Goal: Transaction & Acquisition: Purchase product/service

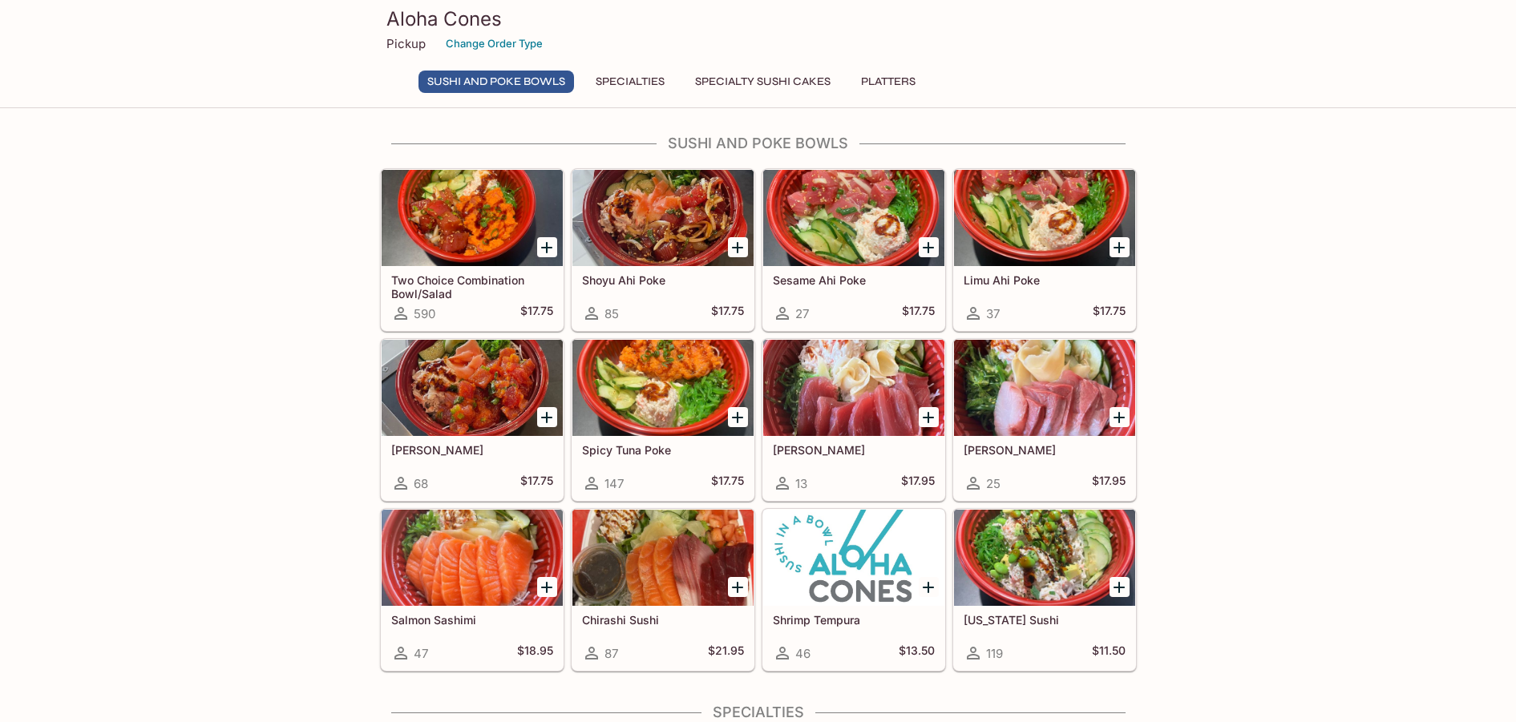
click at [413, 42] on p "Pickup" at bounding box center [405, 43] width 39 height 15
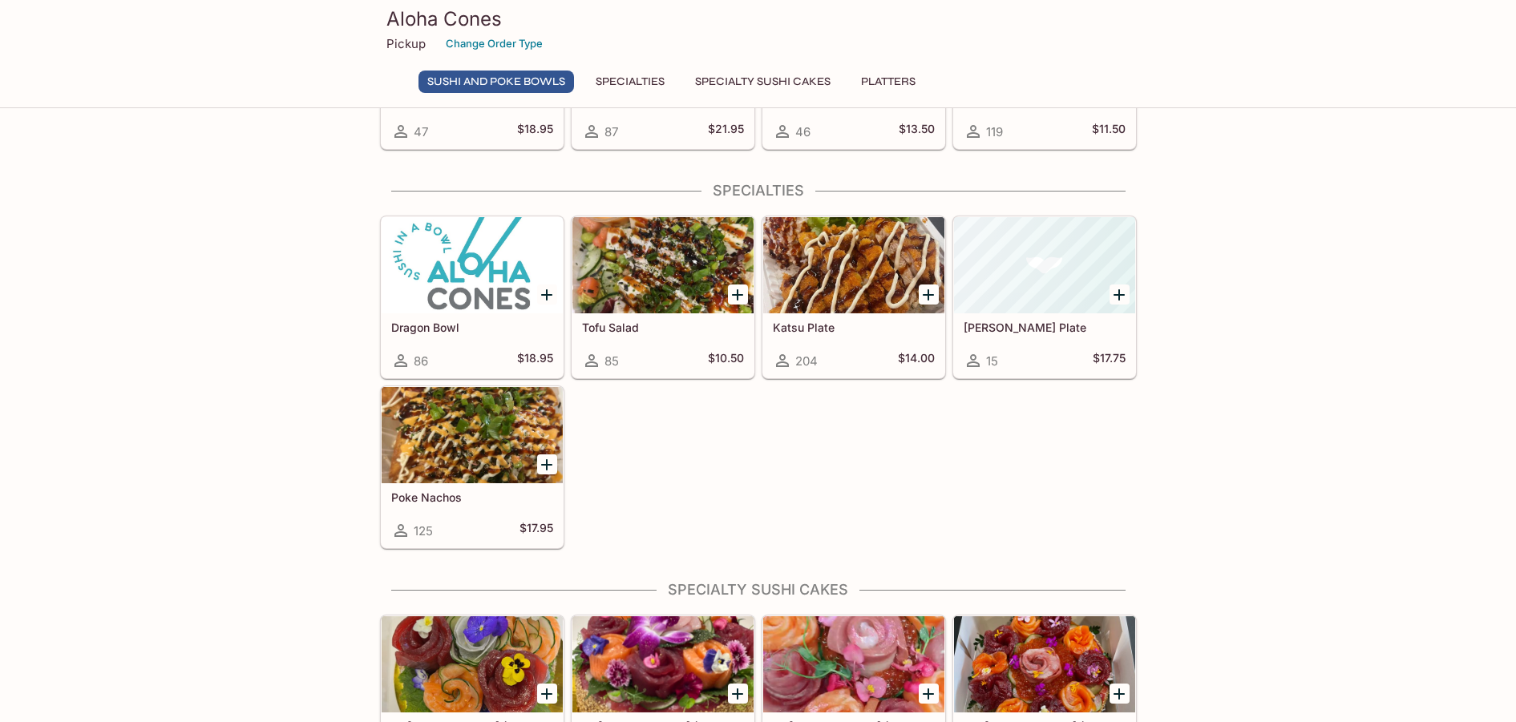
scroll to position [524, 0]
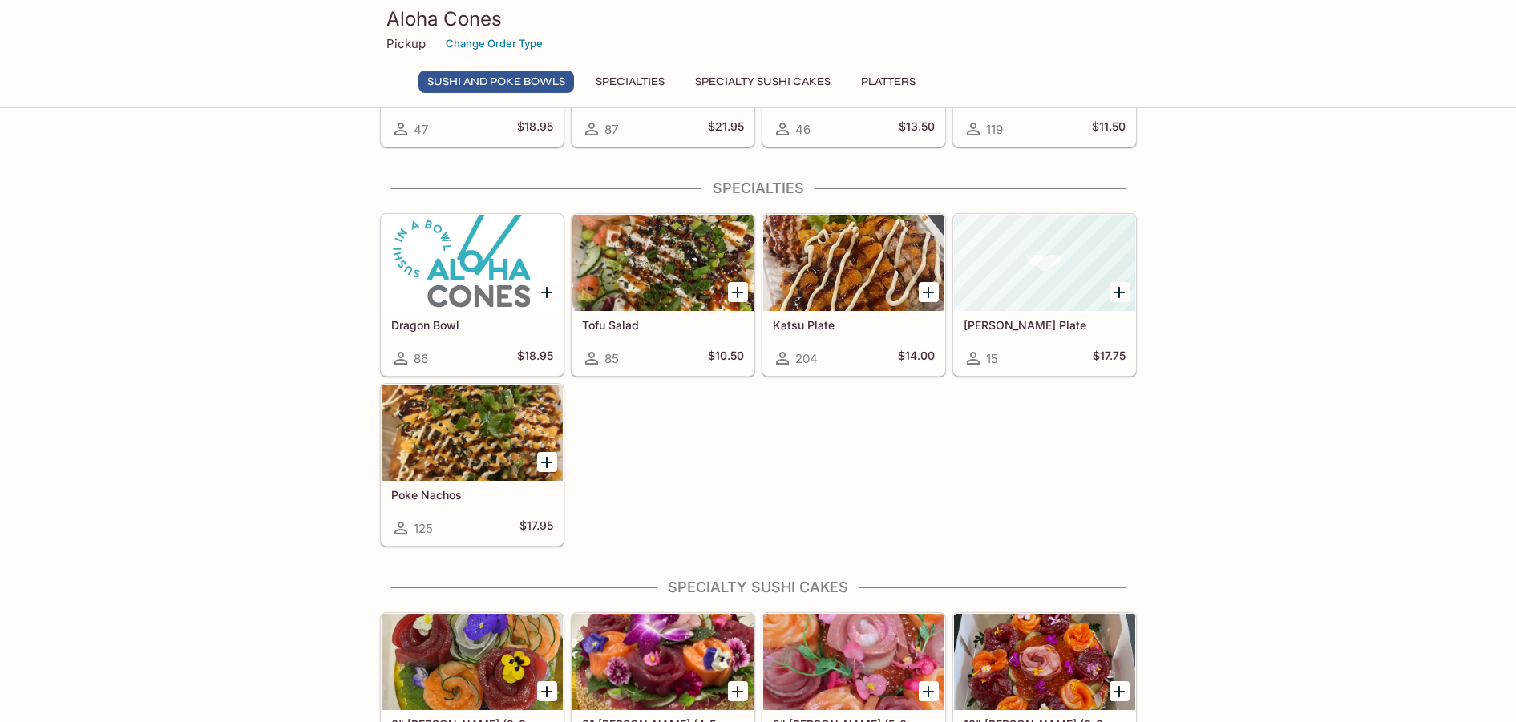
click at [835, 282] on div at bounding box center [853, 263] width 181 height 96
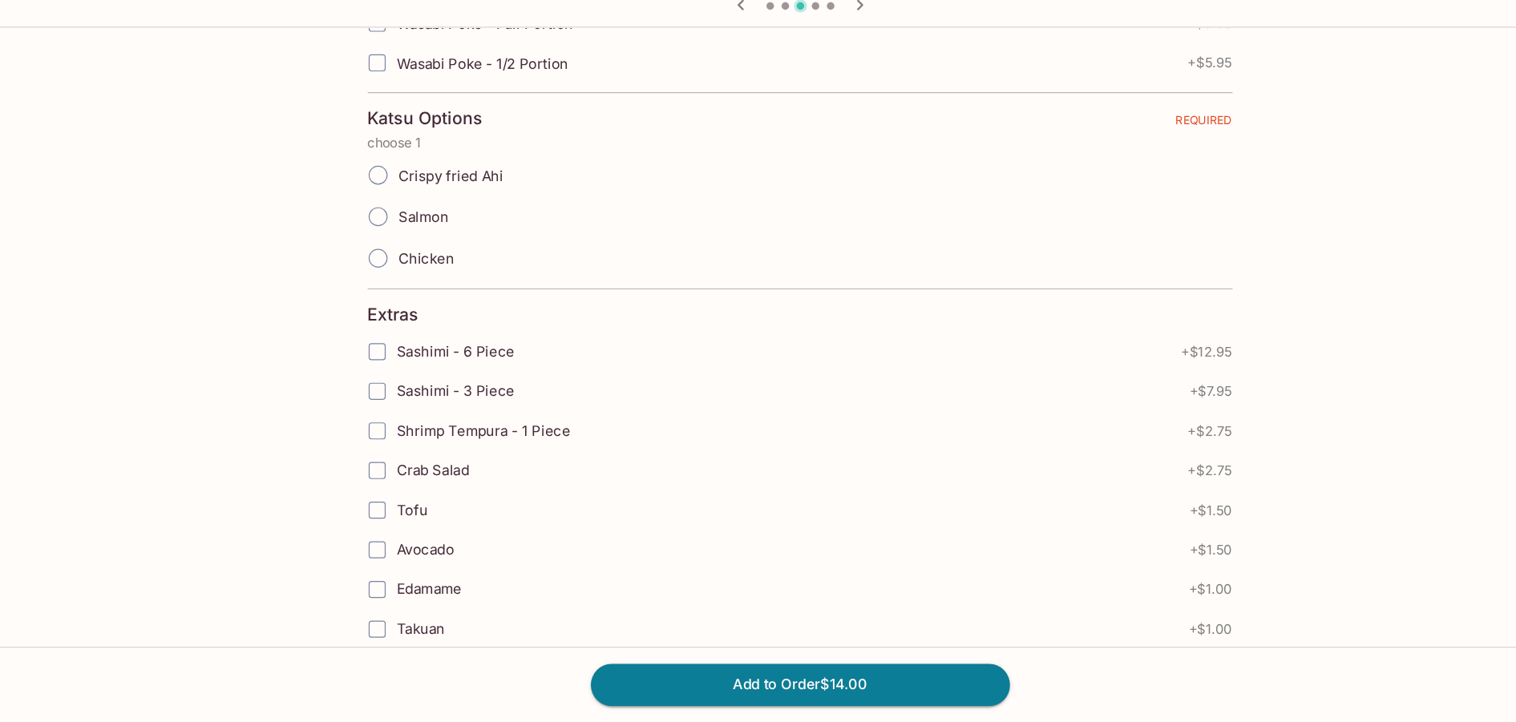
scroll to position [682, 0]
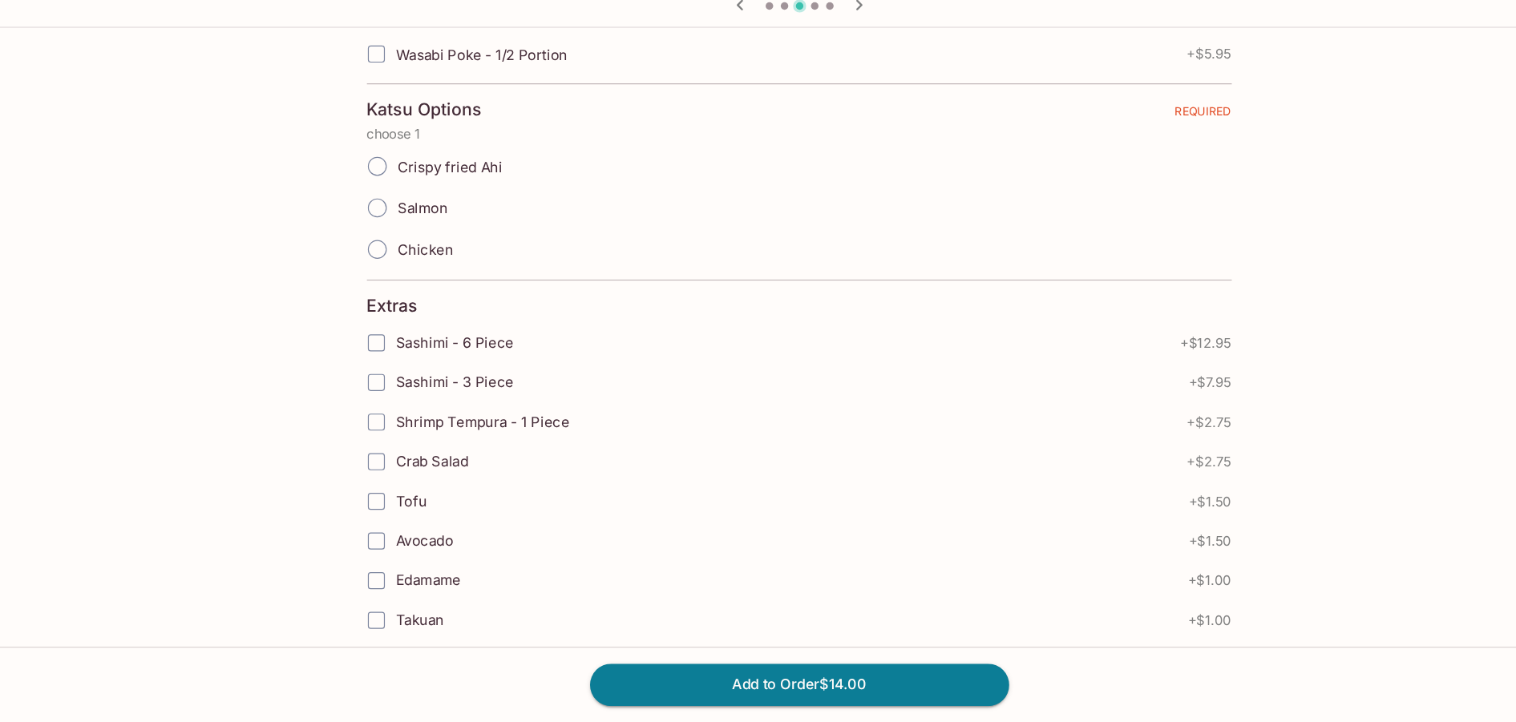
click at [403, 244] on input "Crispy fried Ahi" at bounding box center [400, 250] width 34 height 34
radio input "true"
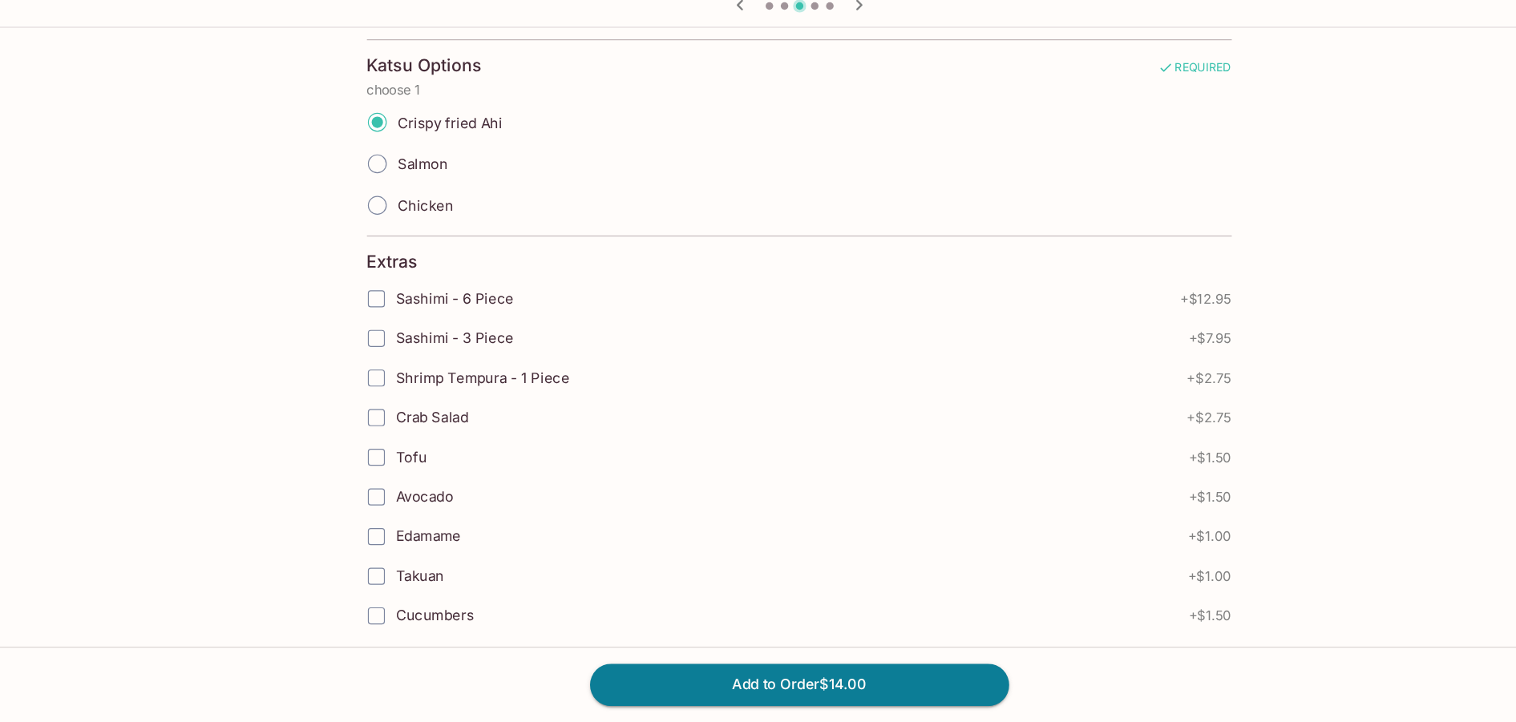
scroll to position [732, 0]
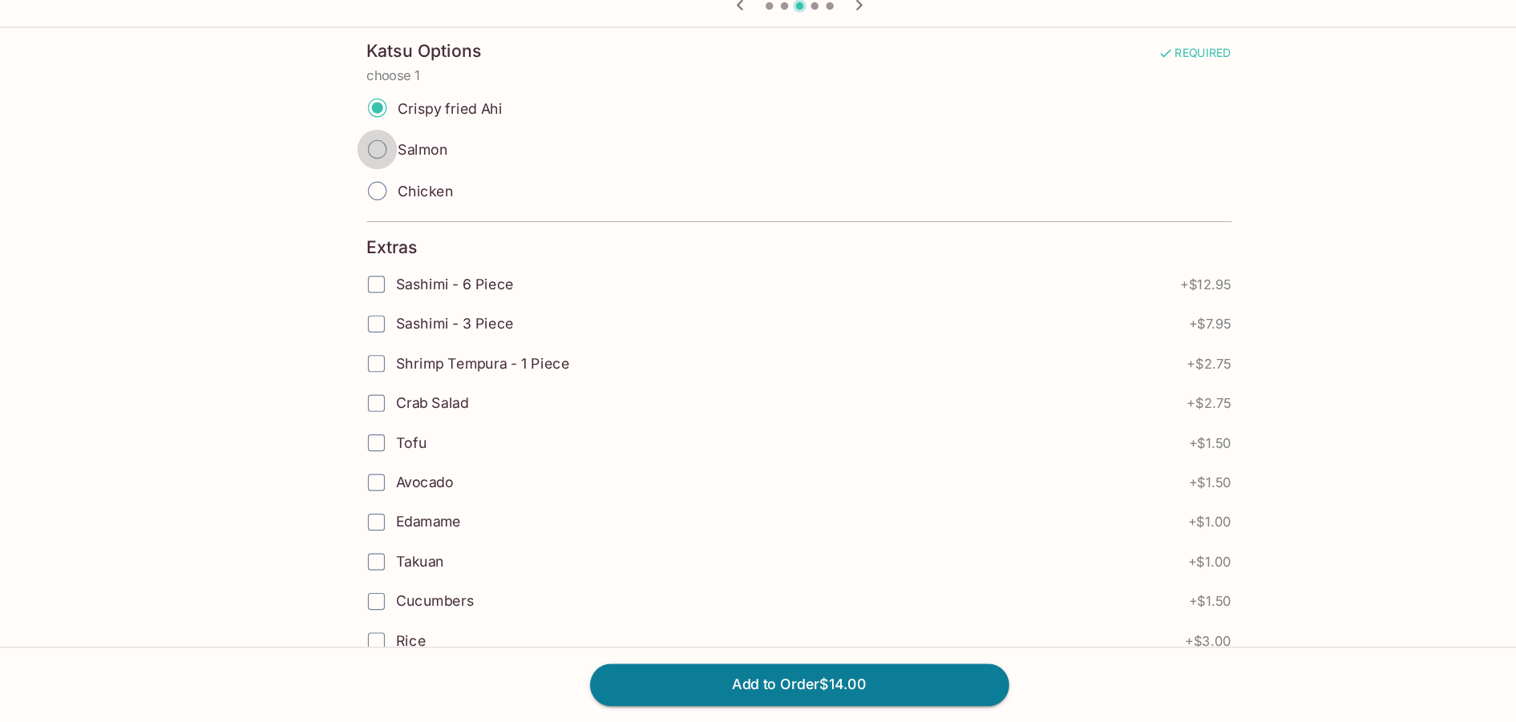
click at [407, 231] on input "Salmon" at bounding box center [400, 236] width 34 height 34
radio input "true"
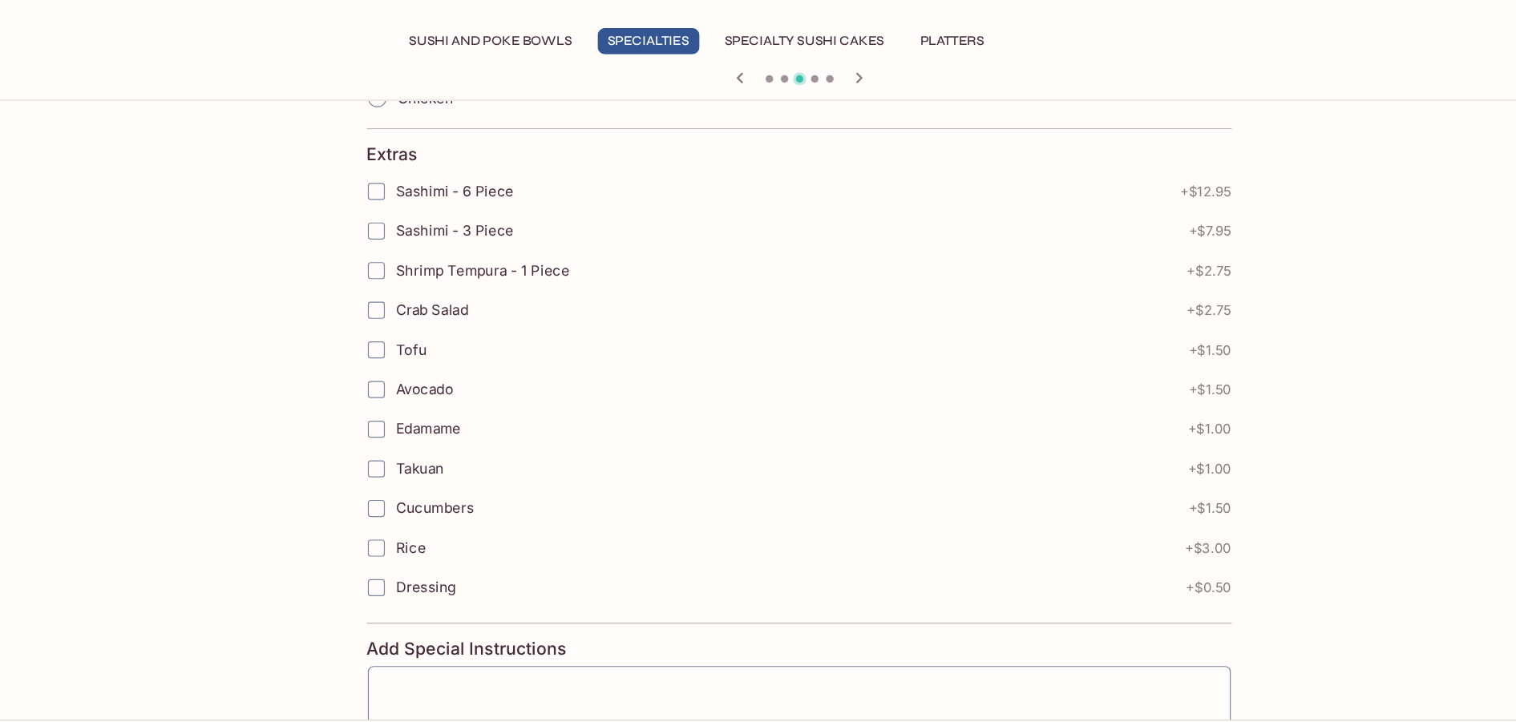
scroll to position [1001, 0]
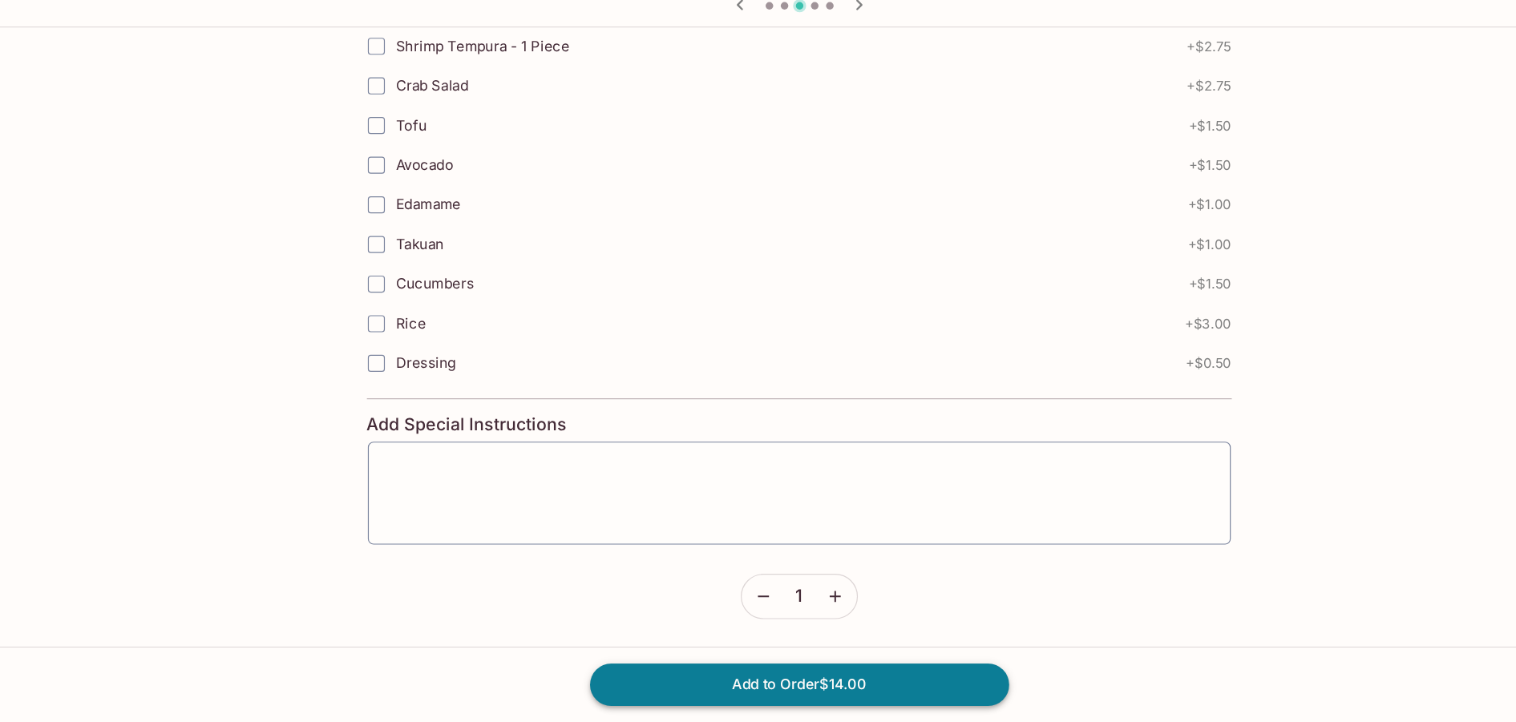
click at [680, 688] on button "Add to Order $14.00" at bounding box center [758, 689] width 356 height 35
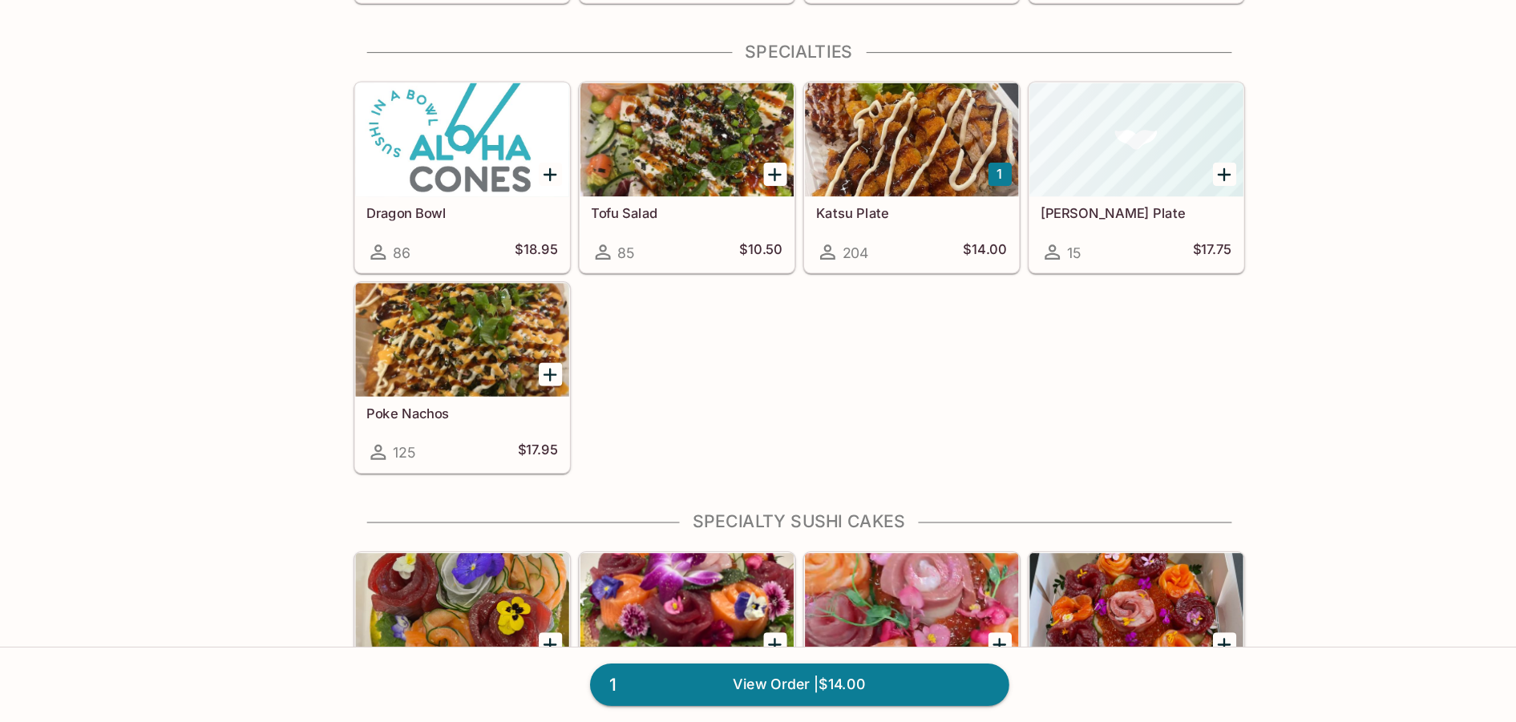
scroll to position [561, 0]
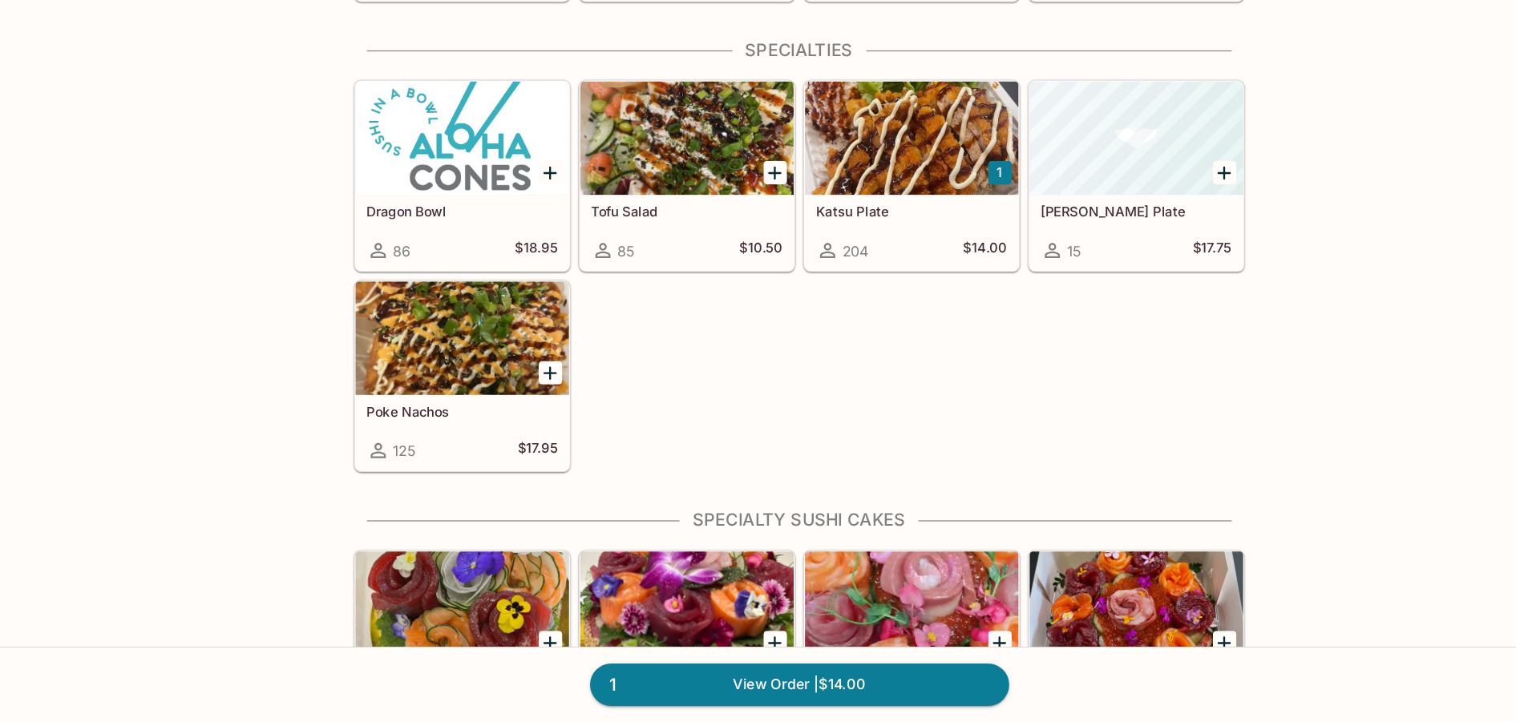
click at [655, 218] on div at bounding box center [662, 226] width 181 height 96
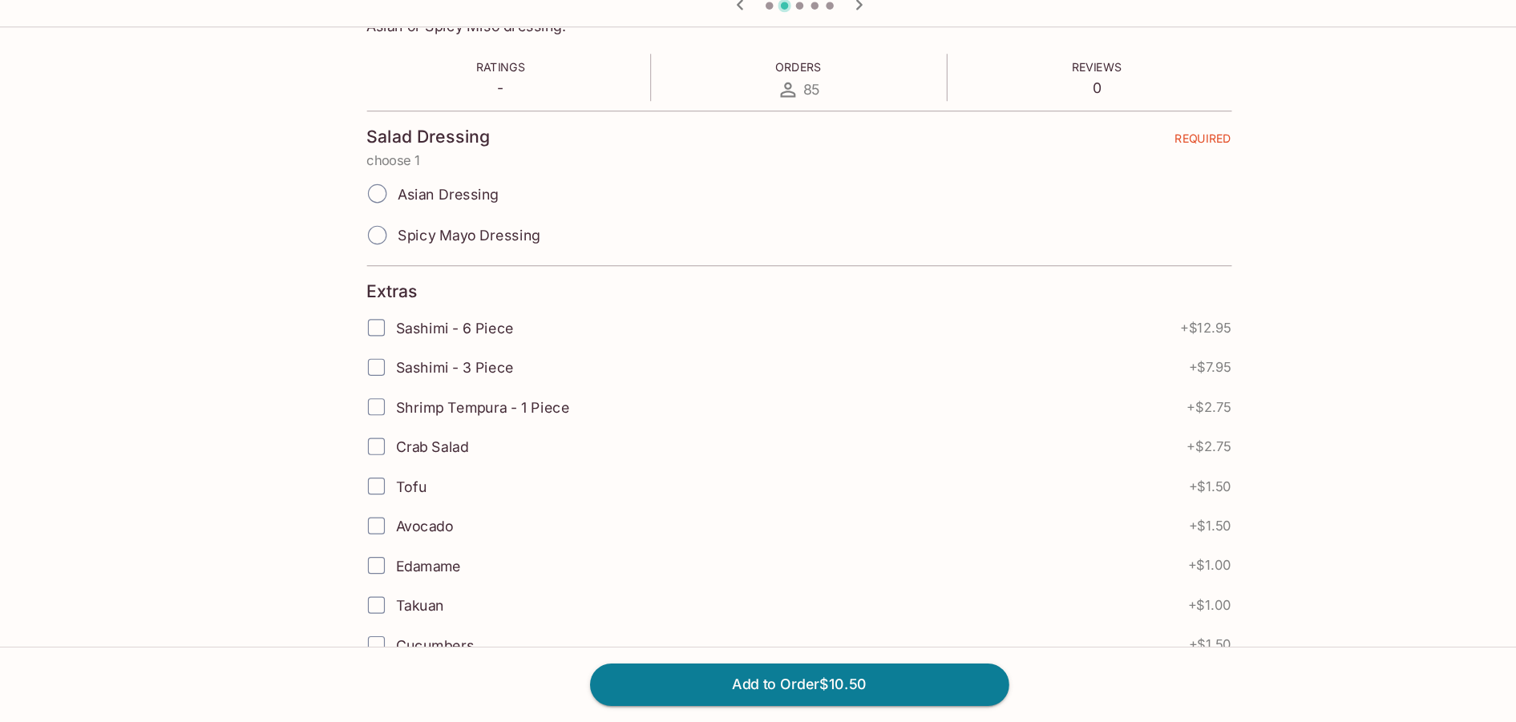
scroll to position [296, 0]
click at [409, 269] on input "Asian Dressing" at bounding box center [400, 271] width 34 height 34
radio input "true"
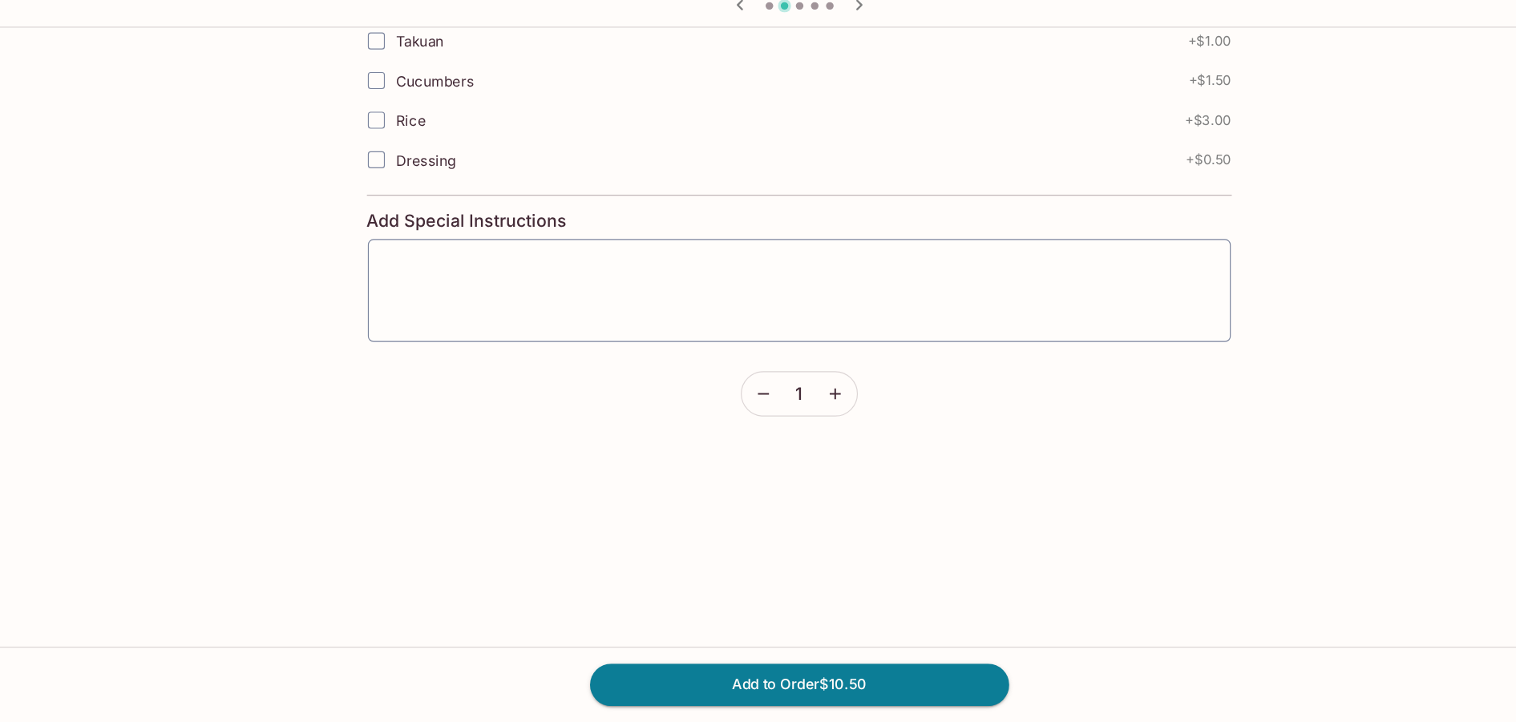
scroll to position [813, 0]
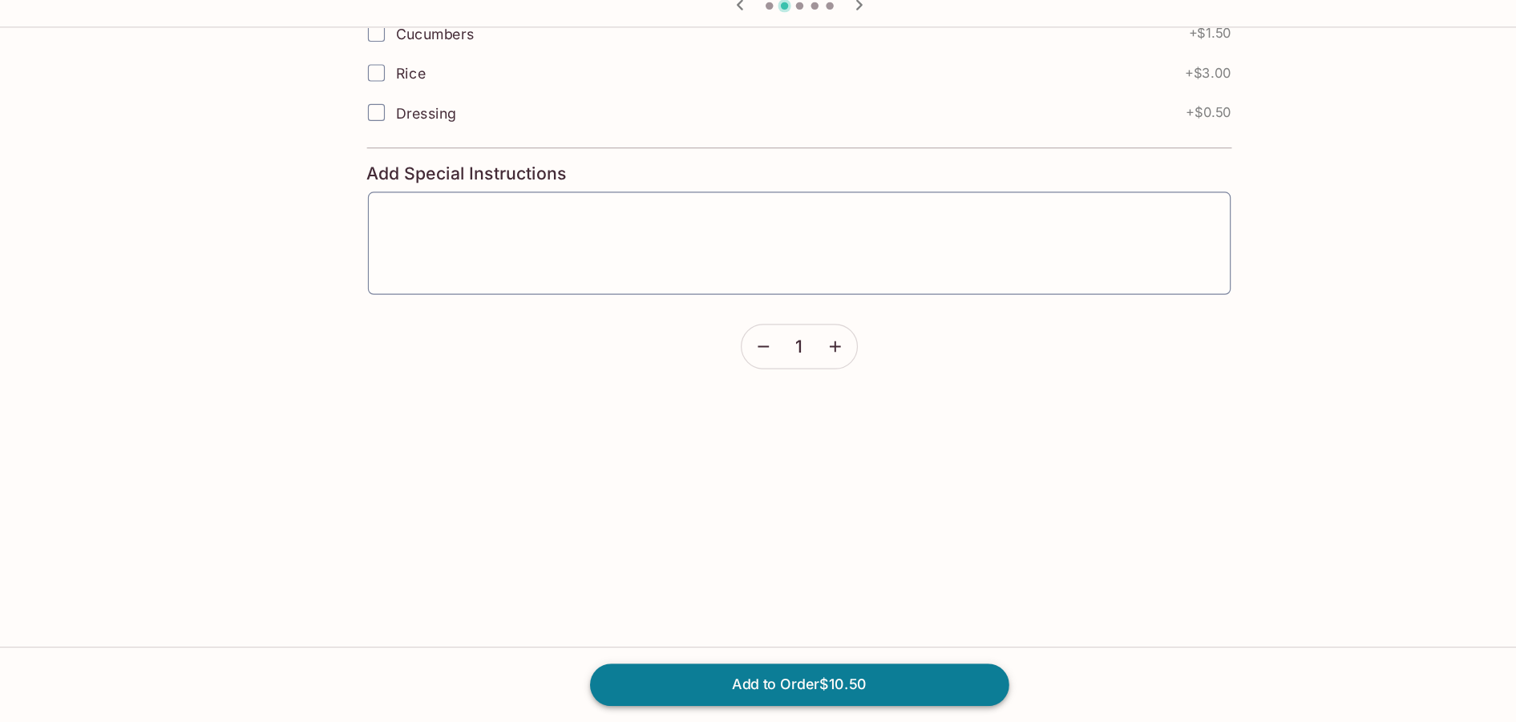
click at [724, 684] on button "Add to Order $10.50" at bounding box center [758, 689] width 356 height 35
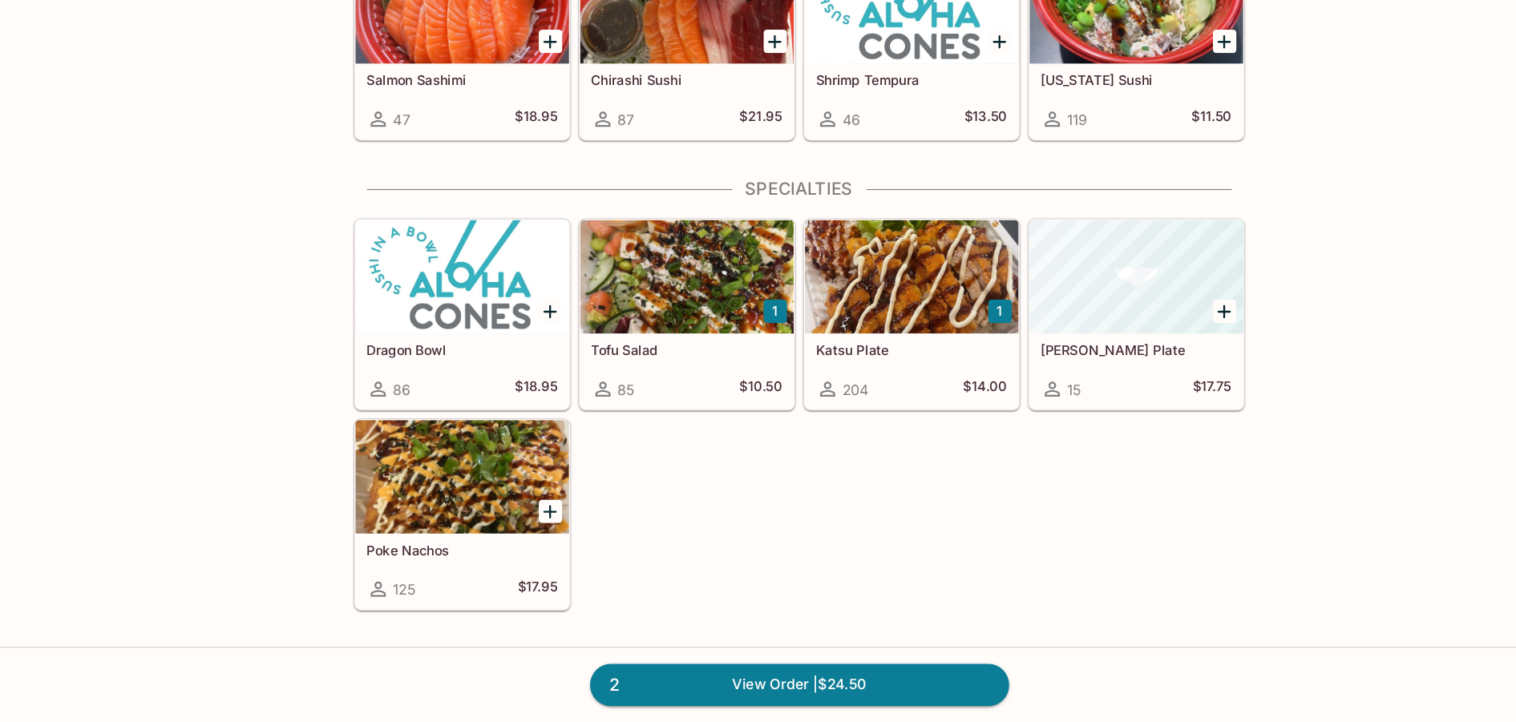
scroll to position [444, 0]
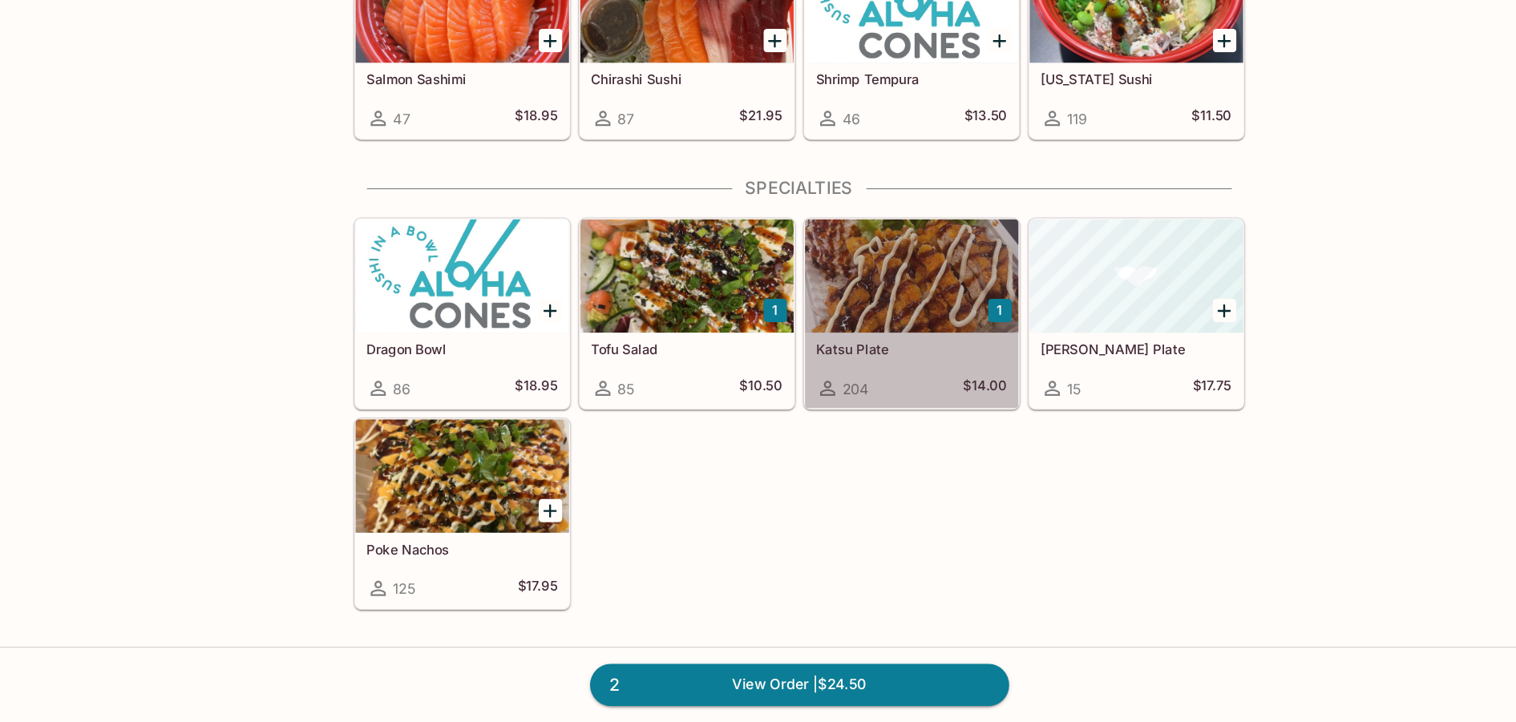
click at [836, 337] on div at bounding box center [853, 343] width 181 height 96
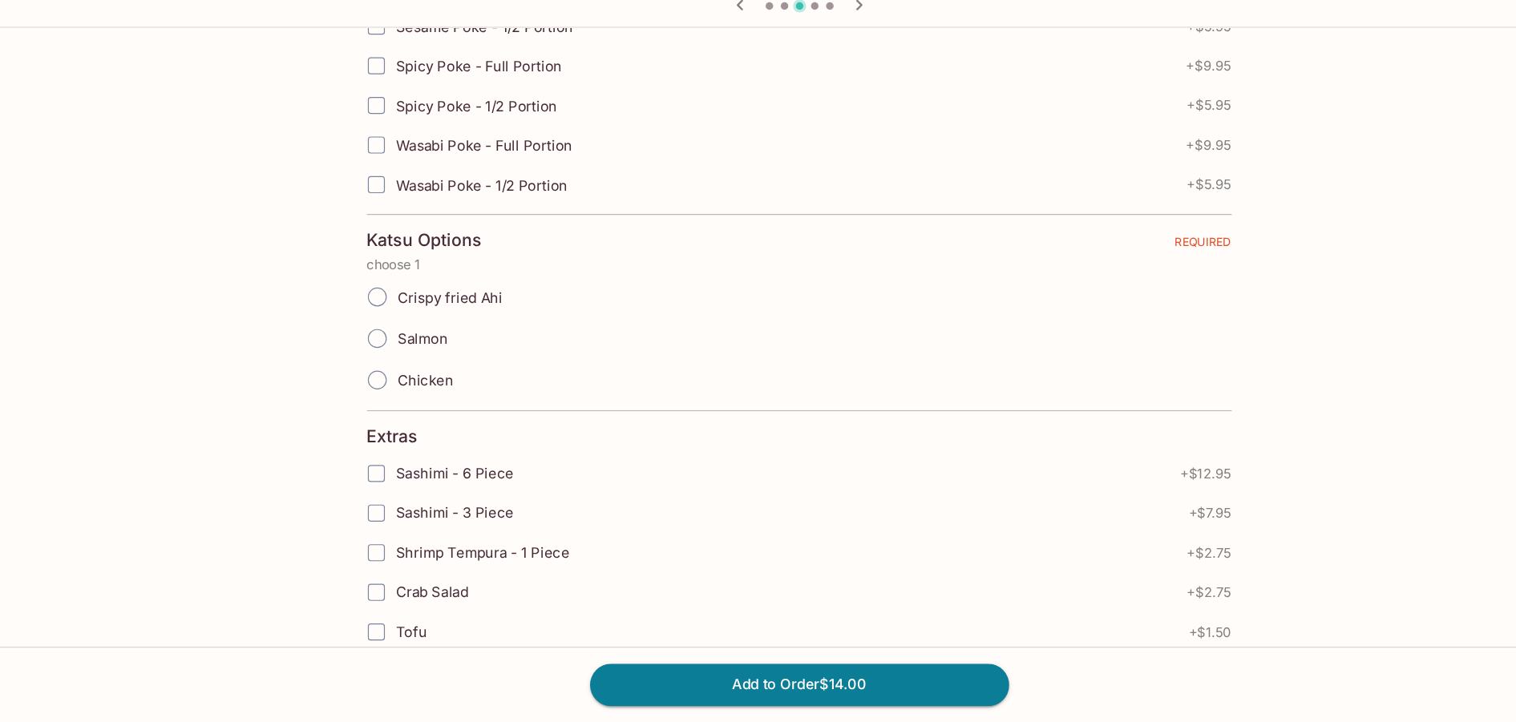
scroll to position [582, 0]
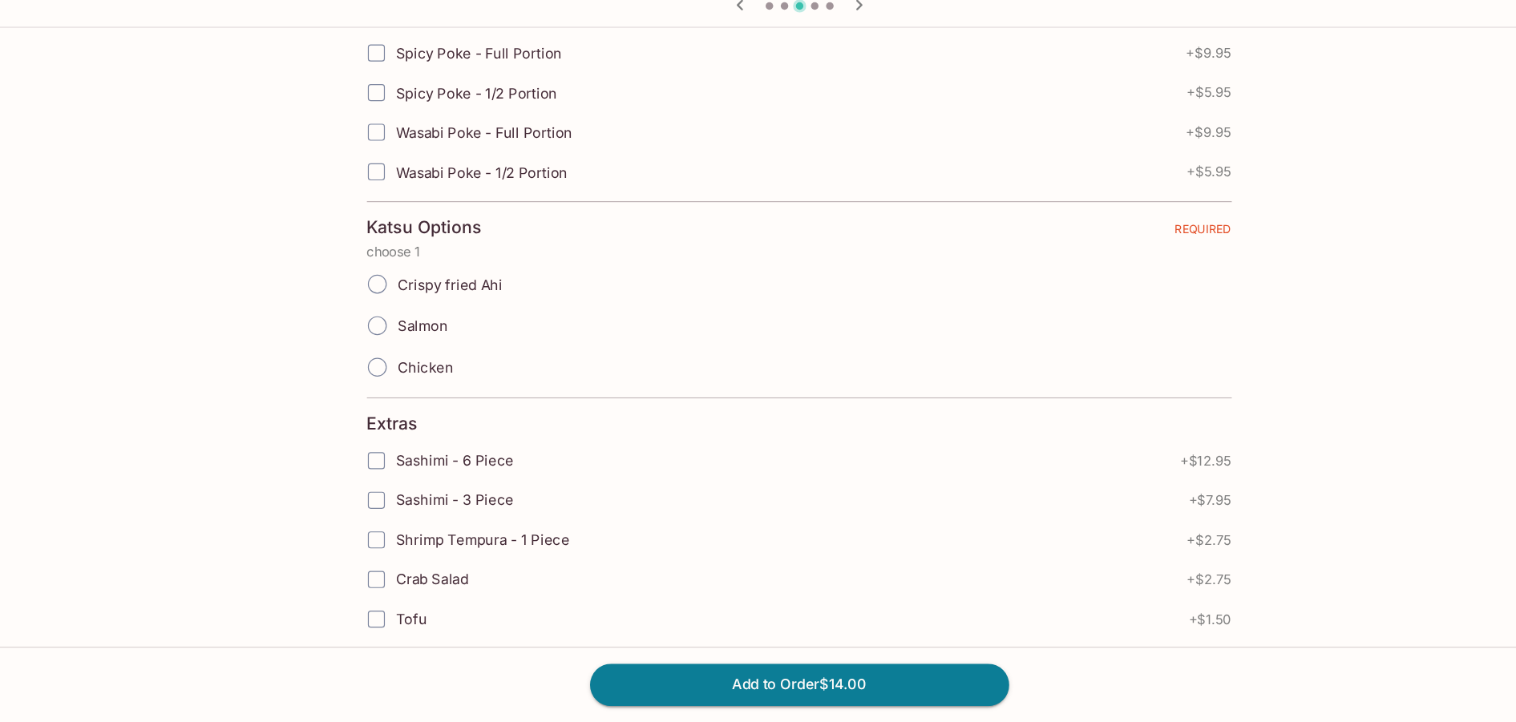
click at [454, 353] on span "Crispy fried Ahi" at bounding box center [462, 350] width 89 height 15
click at [417, 353] on input "Crispy fried Ahi" at bounding box center [400, 350] width 34 height 34
radio input "true"
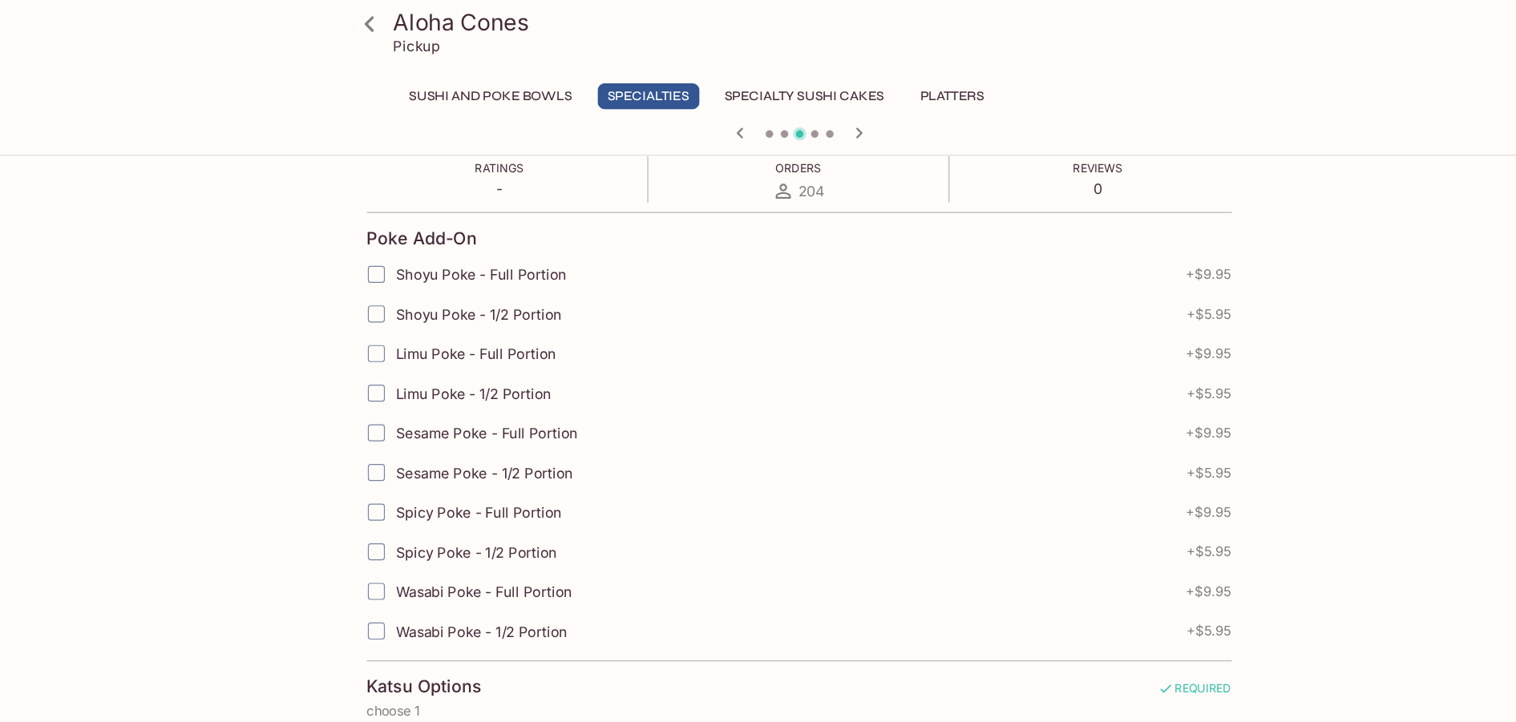
scroll to position [296, 0]
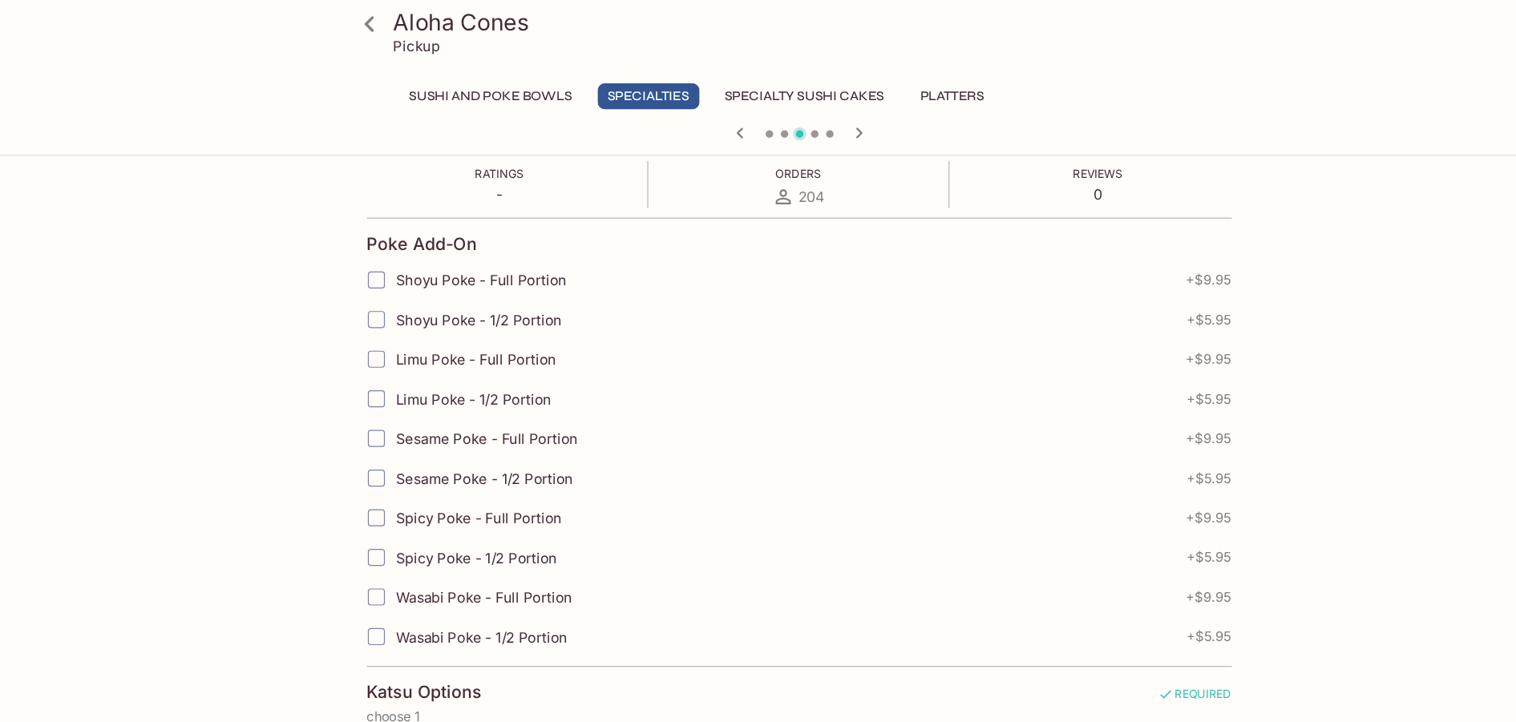
click at [400, 275] on input "Shoyu Poke - 1/2 Portion" at bounding box center [399, 272] width 32 height 32
checkbox input "true"
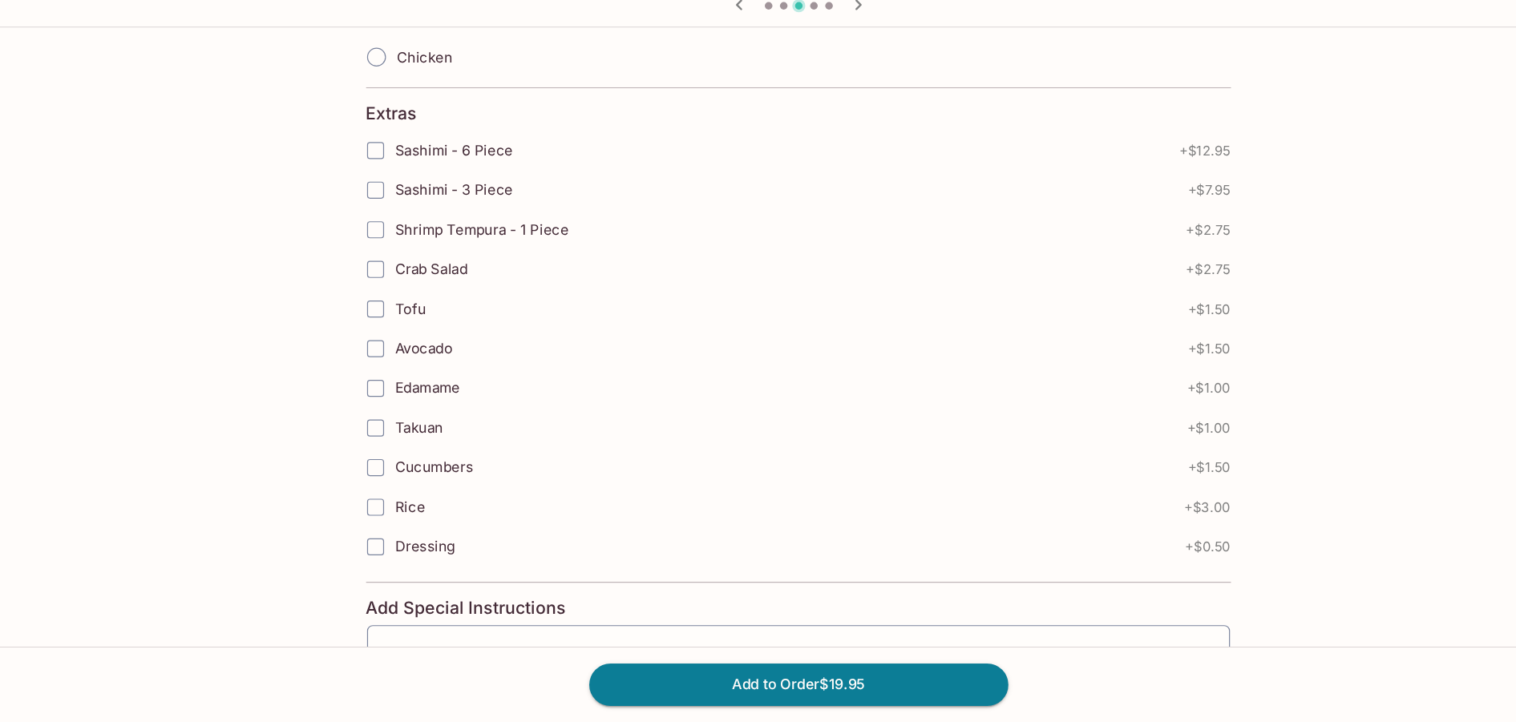
scroll to position [942, 0]
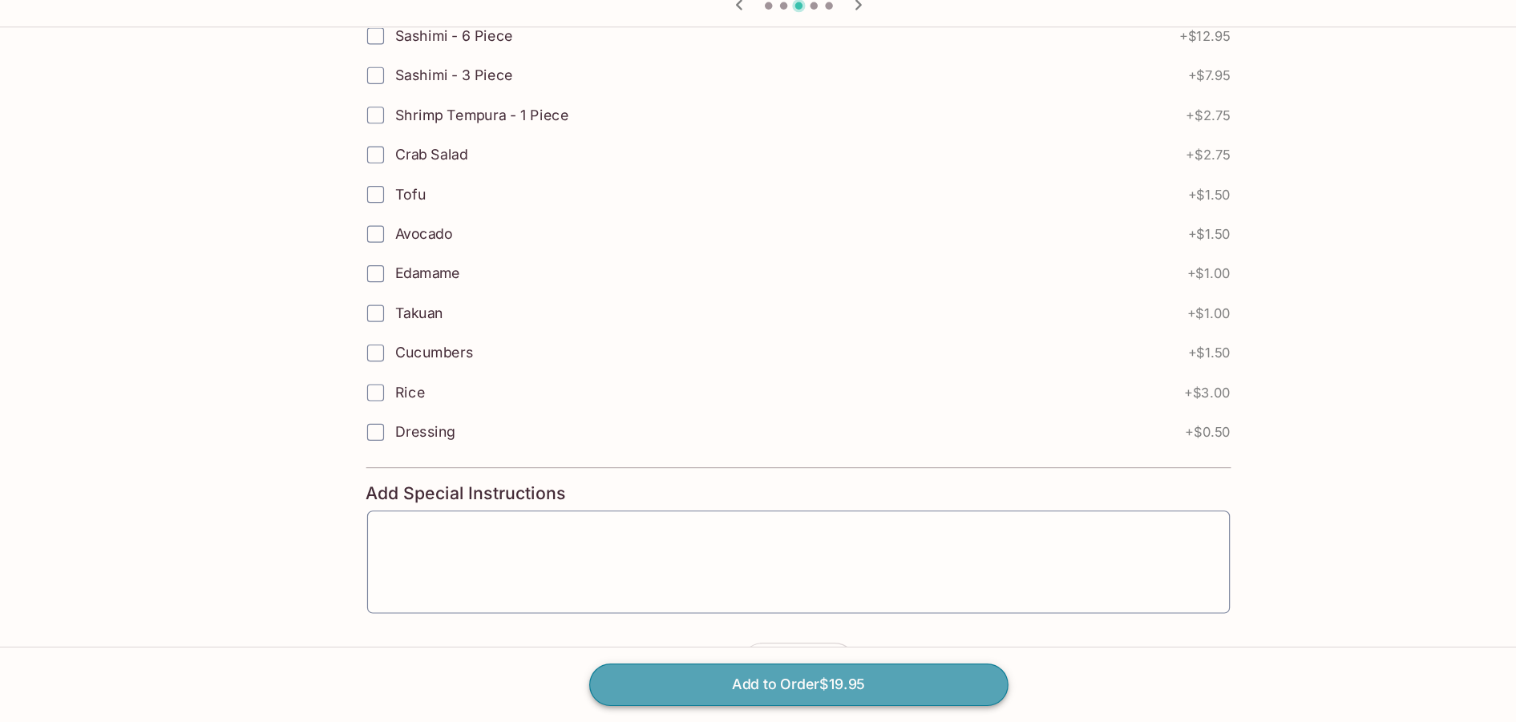
click at [710, 684] on button "Add to Order $19.95" at bounding box center [758, 689] width 356 height 35
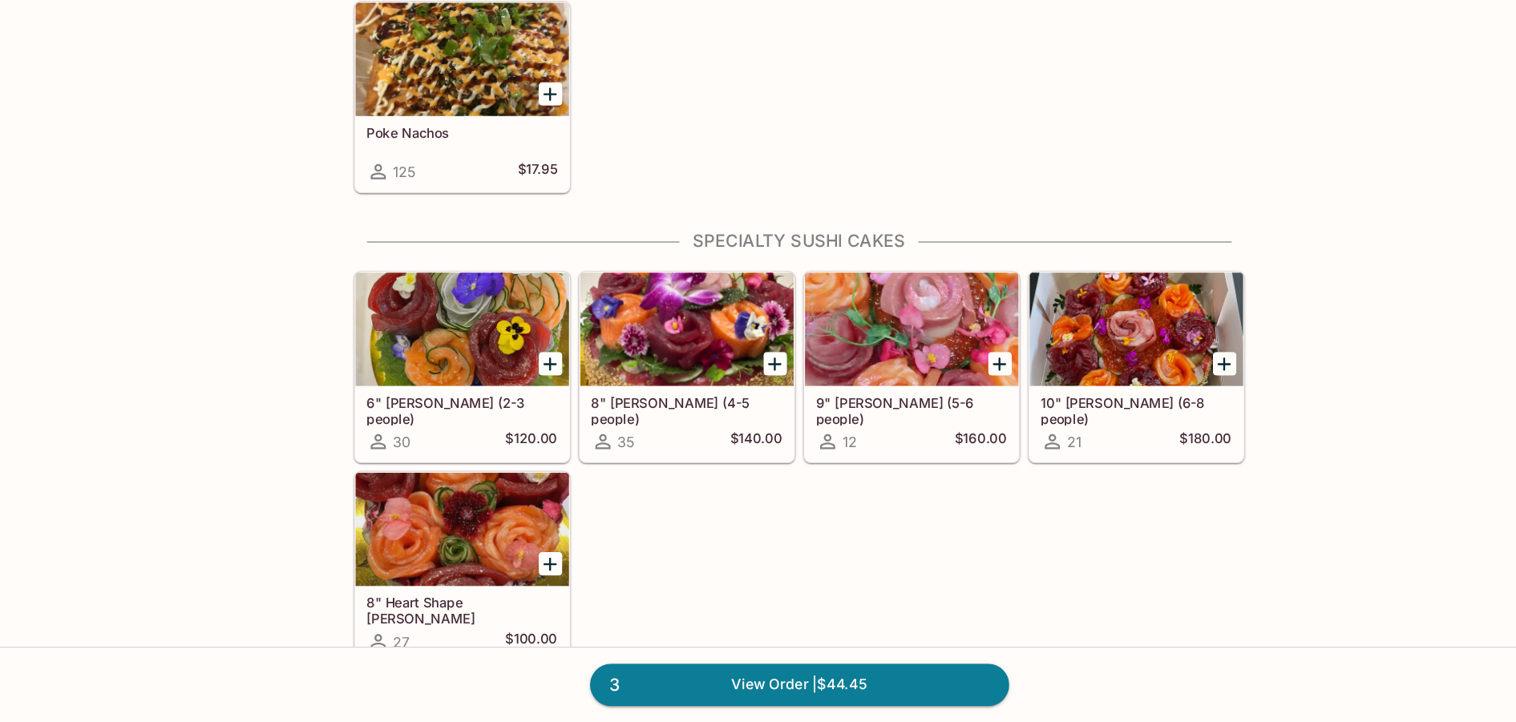
scroll to position [810, 0]
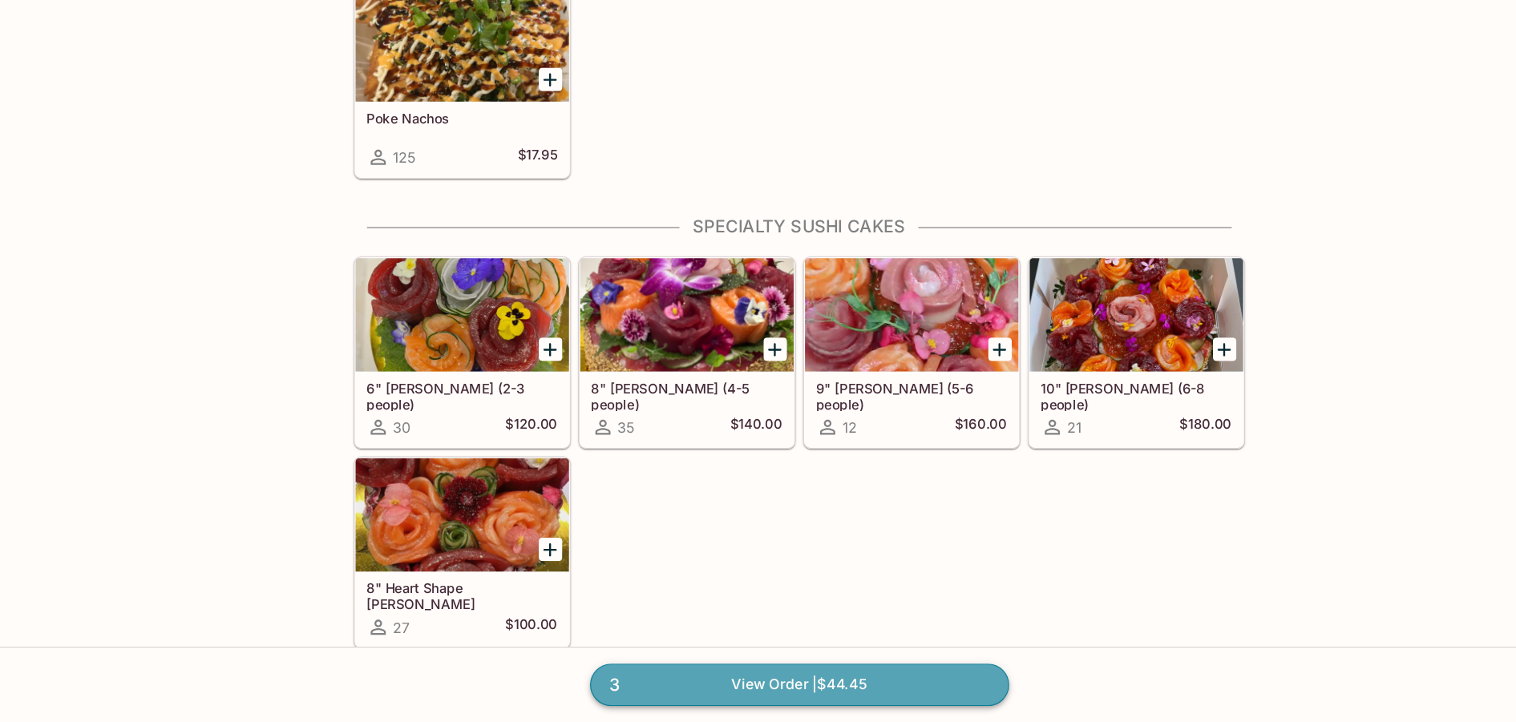
click at [699, 692] on link "3 View Order | $44.45" at bounding box center [758, 689] width 356 height 35
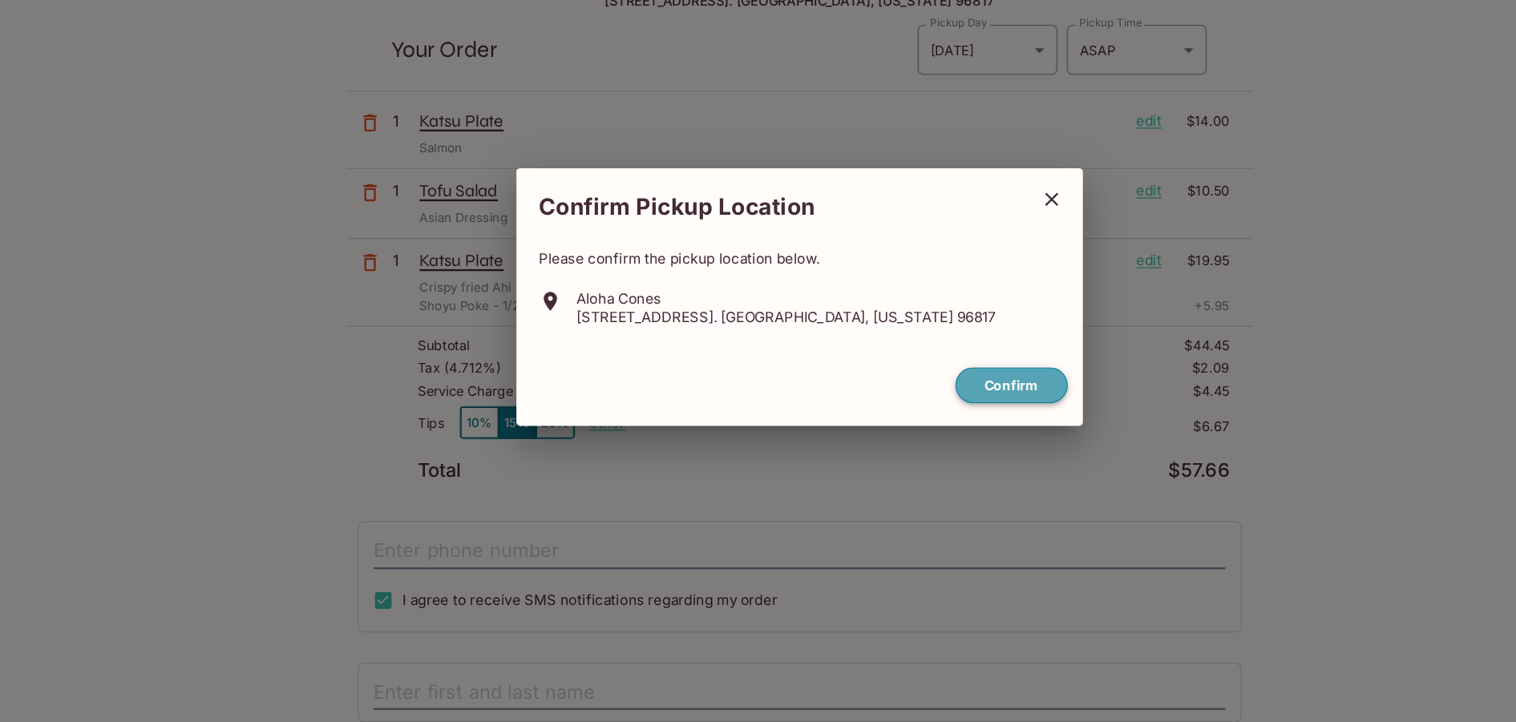
click at [932, 432] on button "Confirm" at bounding box center [937, 436] width 95 height 31
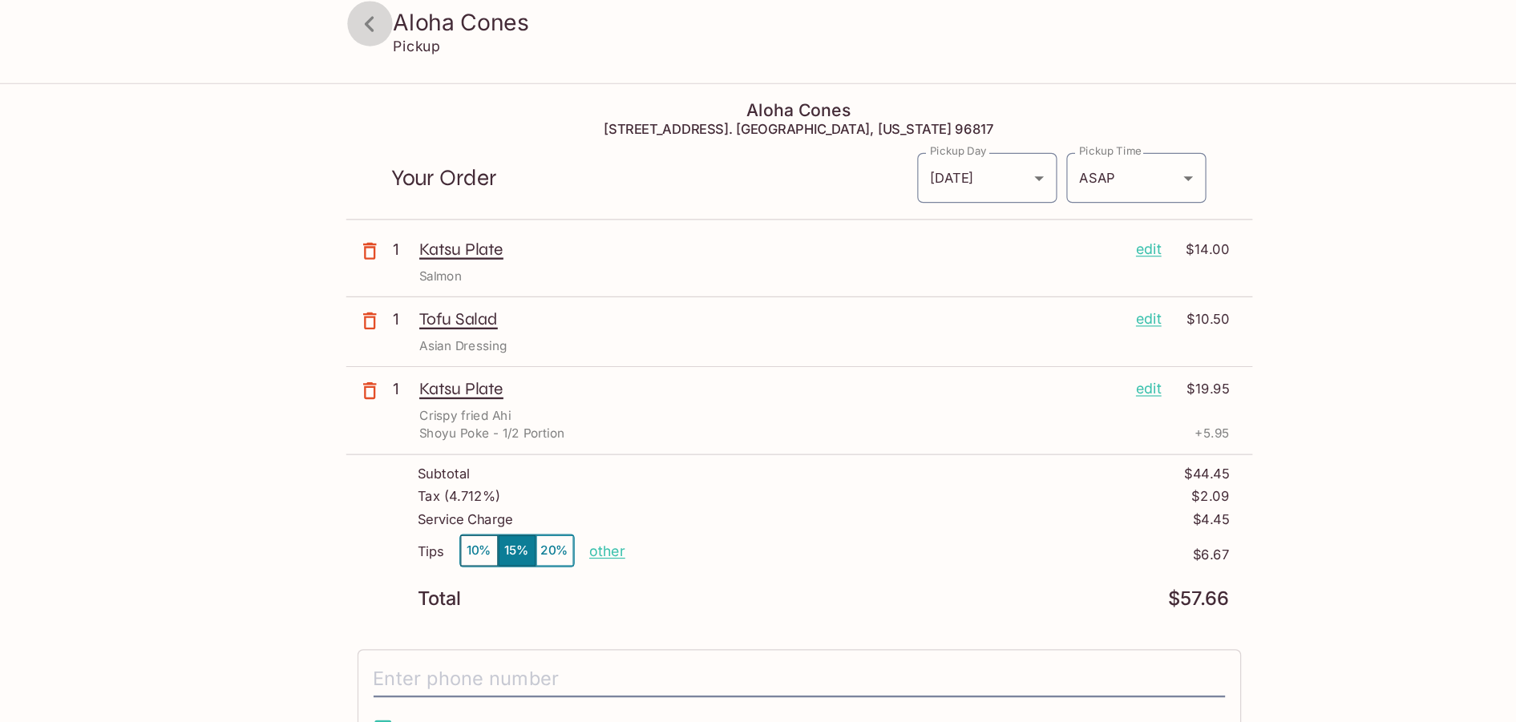
click at [402, 28] on icon at bounding box center [393, 20] width 28 height 28
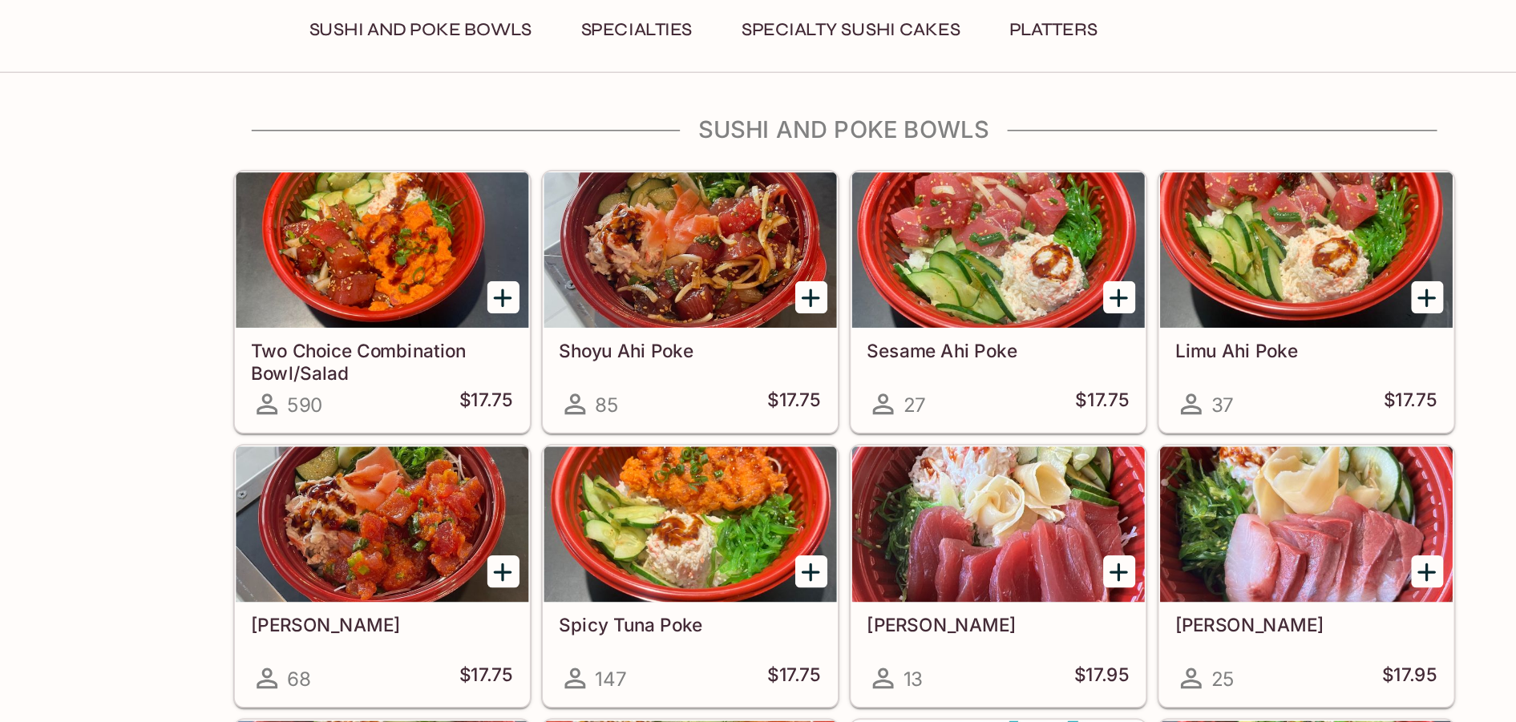
click at [450, 226] on div at bounding box center [471, 218] width 181 height 96
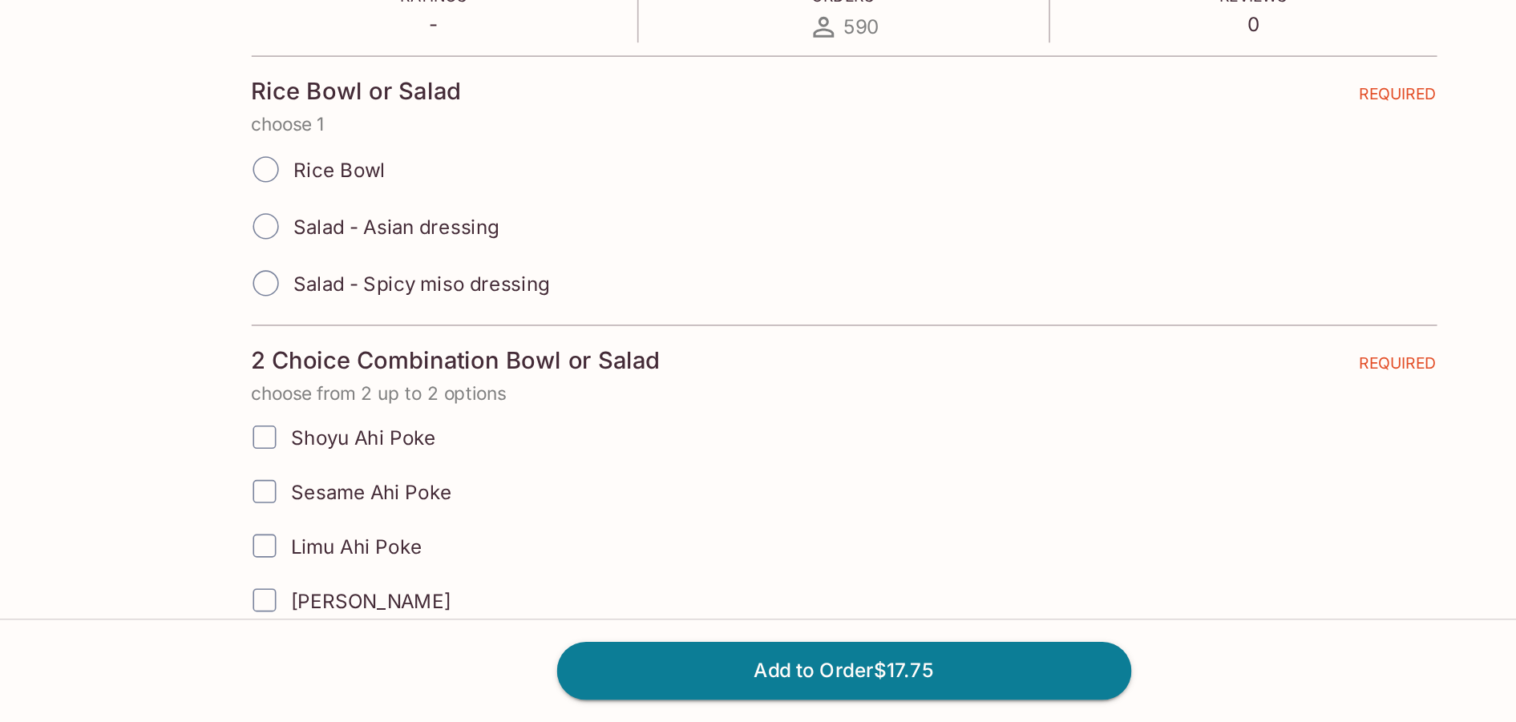
scroll to position [236, 0]
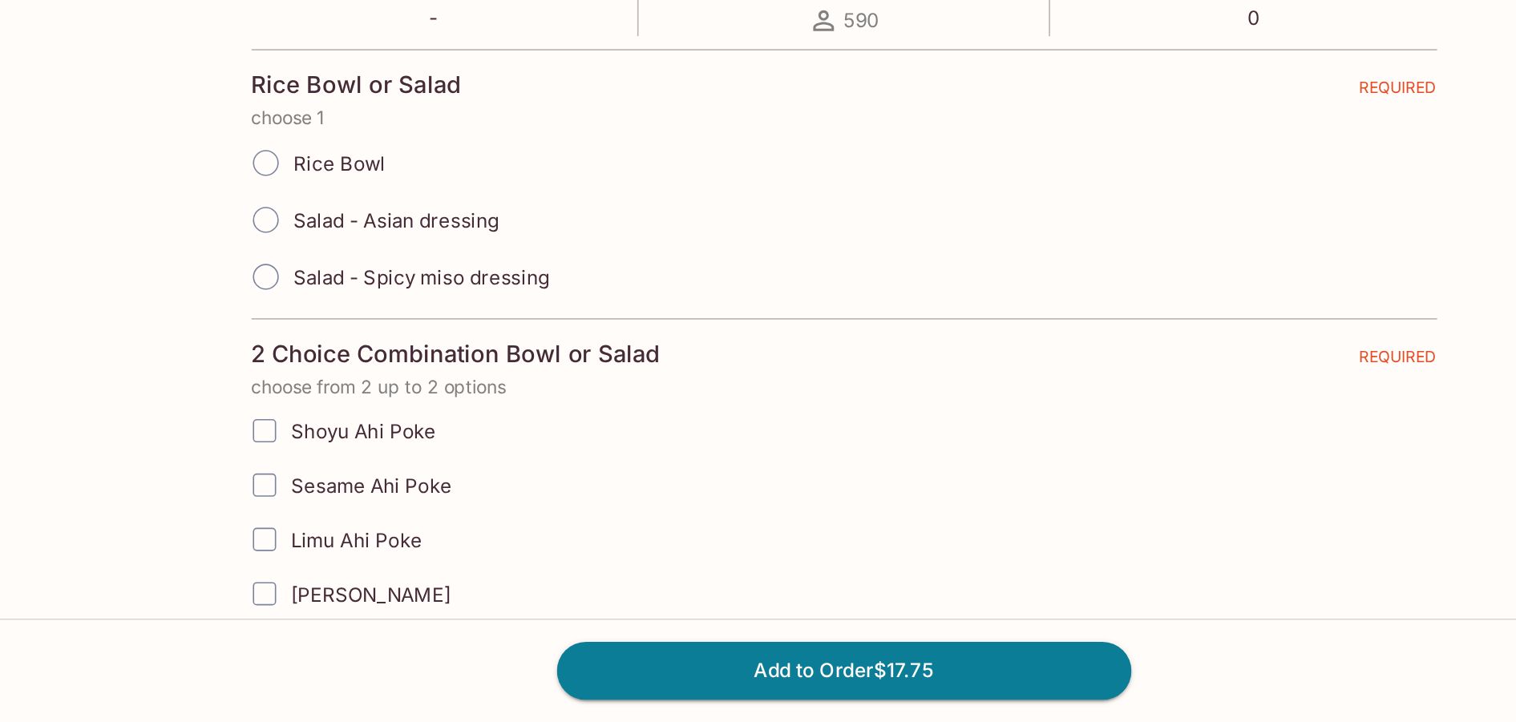
click at [398, 370] on input "Rice Bowl" at bounding box center [400, 376] width 34 height 34
radio input "true"
click at [397, 462] on input "Salad - Spicy miso dressing" at bounding box center [400, 447] width 34 height 34
radio input "true"
click at [402, 418] on input "Salad - Asian dressing" at bounding box center [400, 411] width 34 height 34
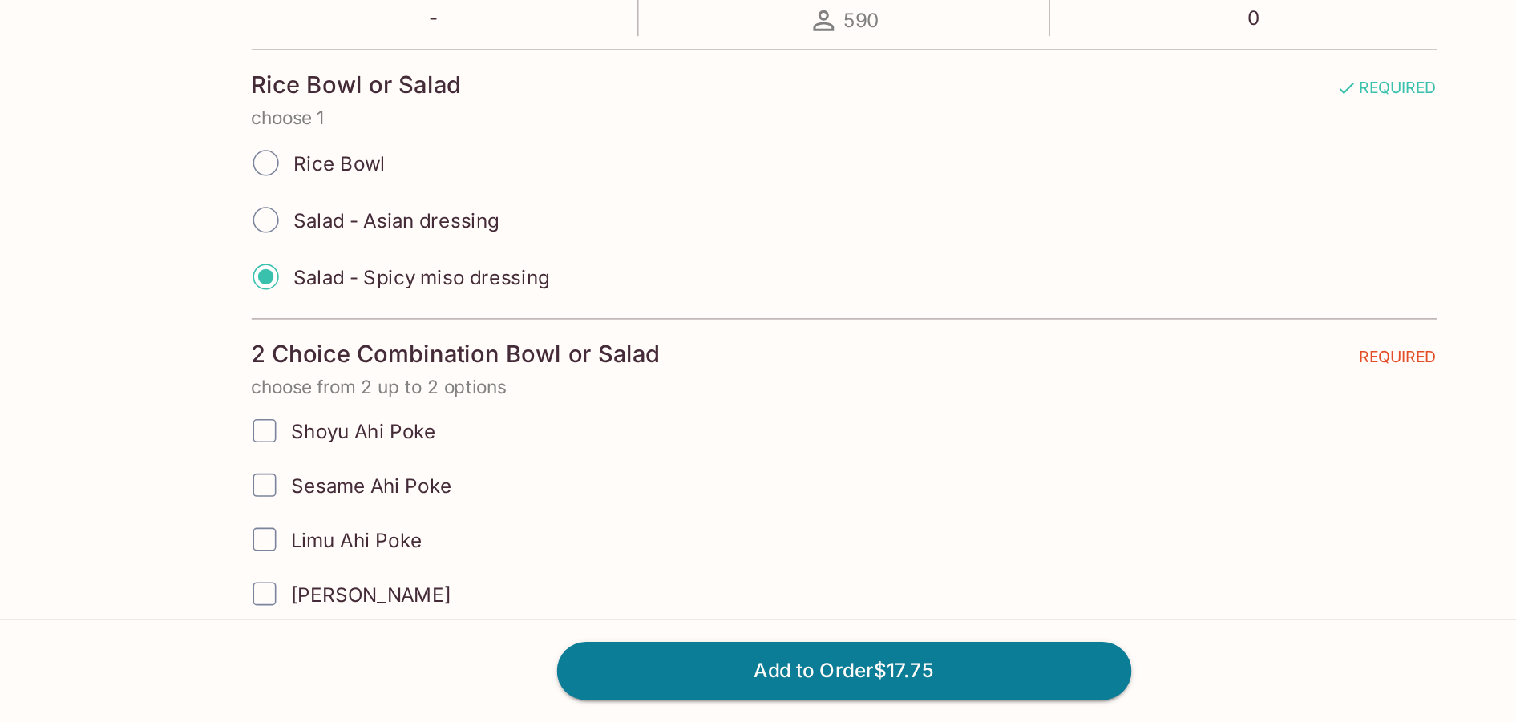
radio input "true"
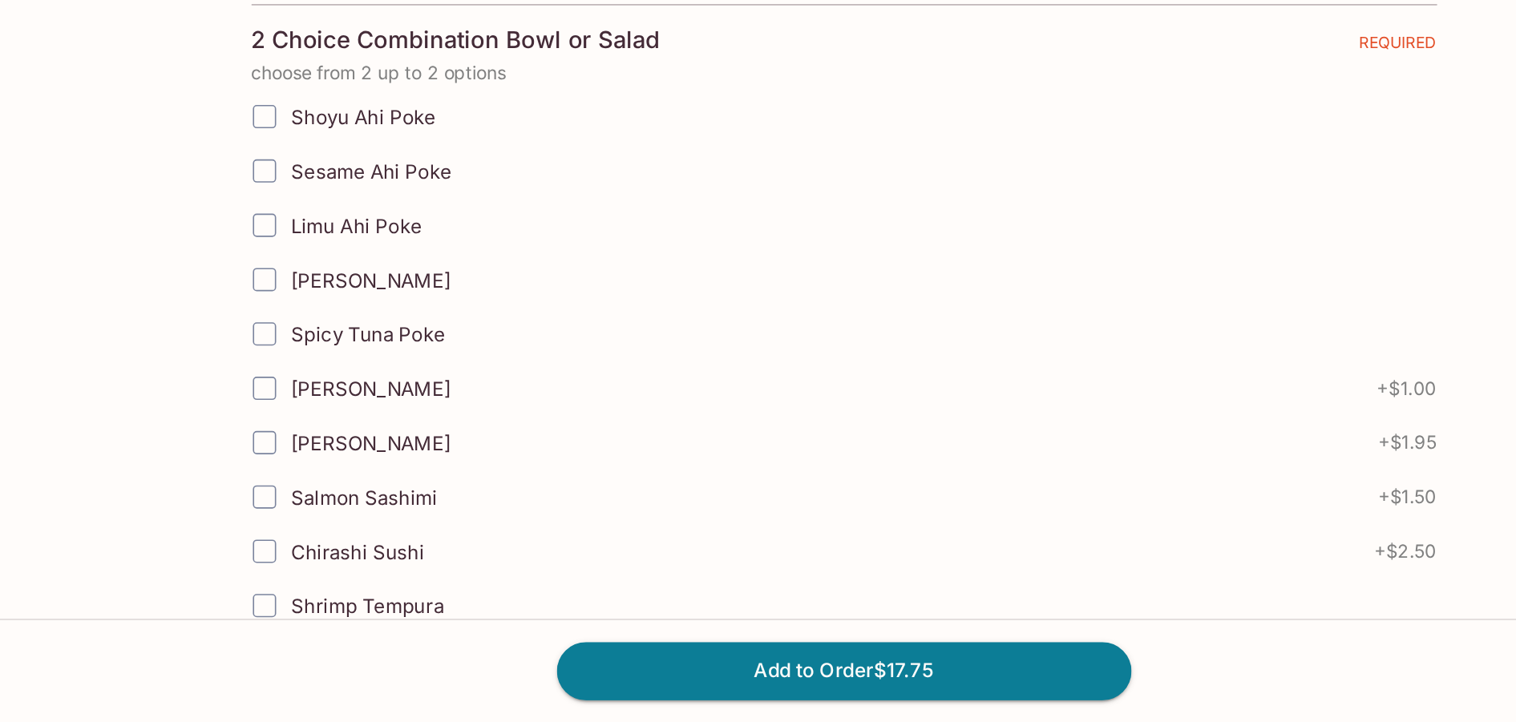
scroll to position [446, 0]
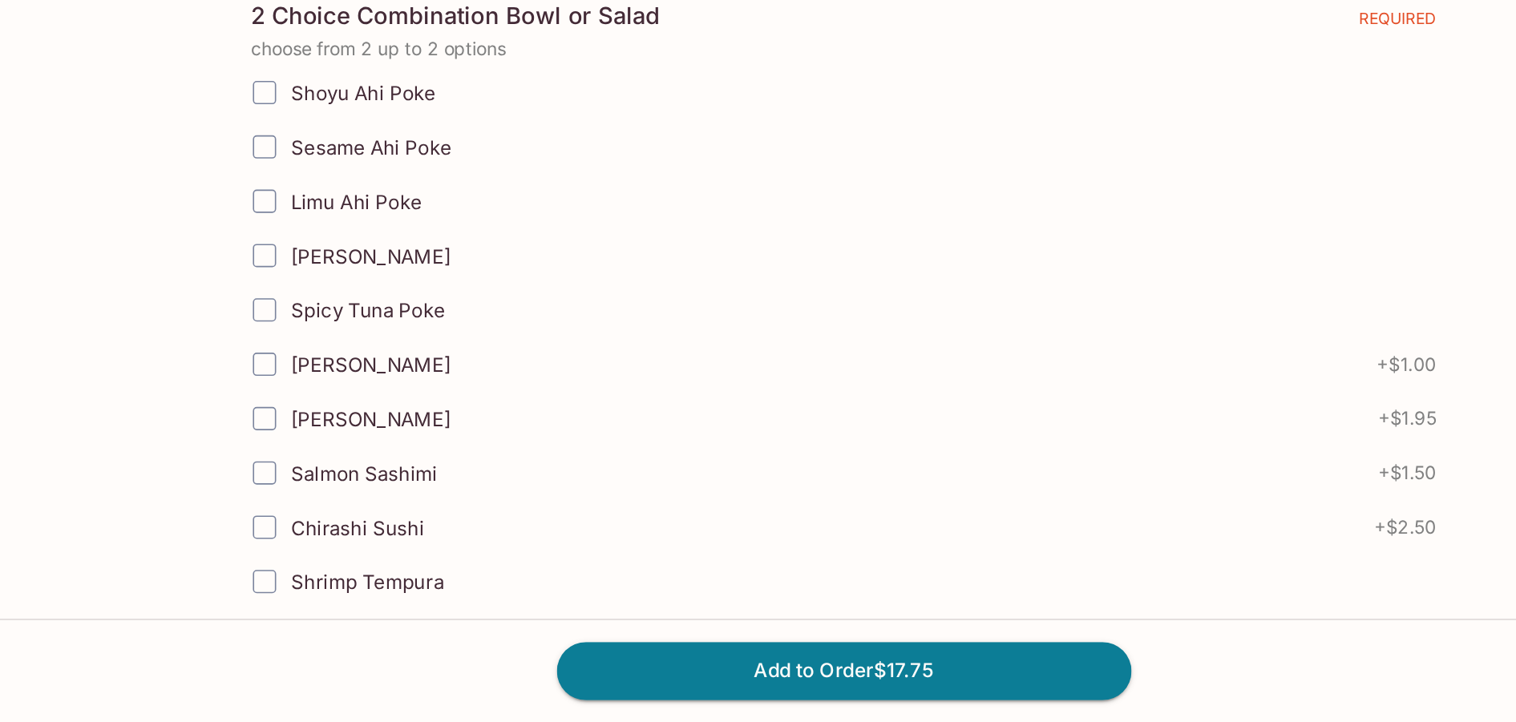
click at [402, 466] on input "Spicy Tuna Poke" at bounding box center [399, 466] width 32 height 32
checkbox input "true"
click at [400, 436] on input "[PERSON_NAME]" at bounding box center [399, 433] width 32 height 32
checkbox input "false"
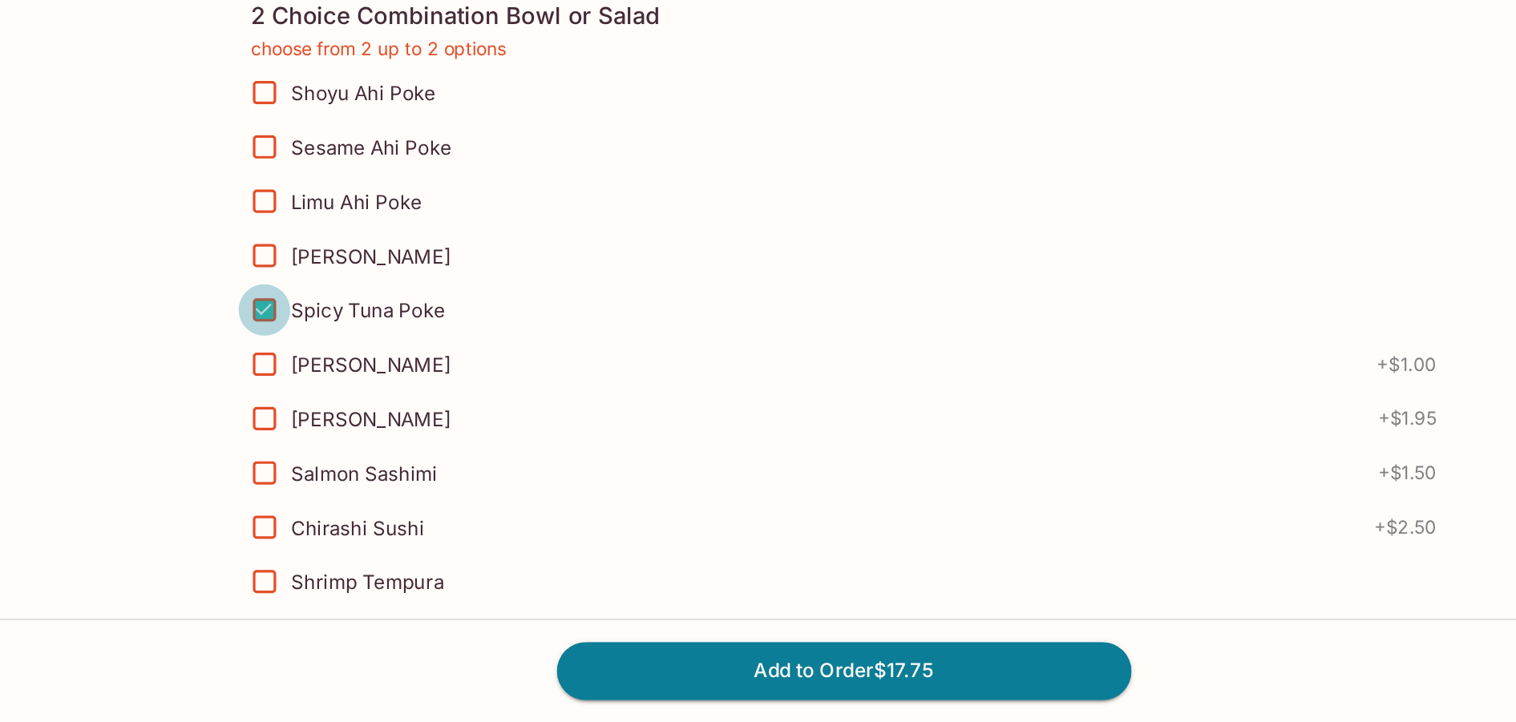
click at [402, 466] on input "Spicy Tuna Poke" at bounding box center [399, 466] width 32 height 32
click at [397, 468] on input "Spicy Tuna Poke" at bounding box center [399, 466] width 32 height 32
checkbox input "true"
click at [398, 437] on input "[PERSON_NAME]" at bounding box center [399, 433] width 32 height 32
checkbox input "true"
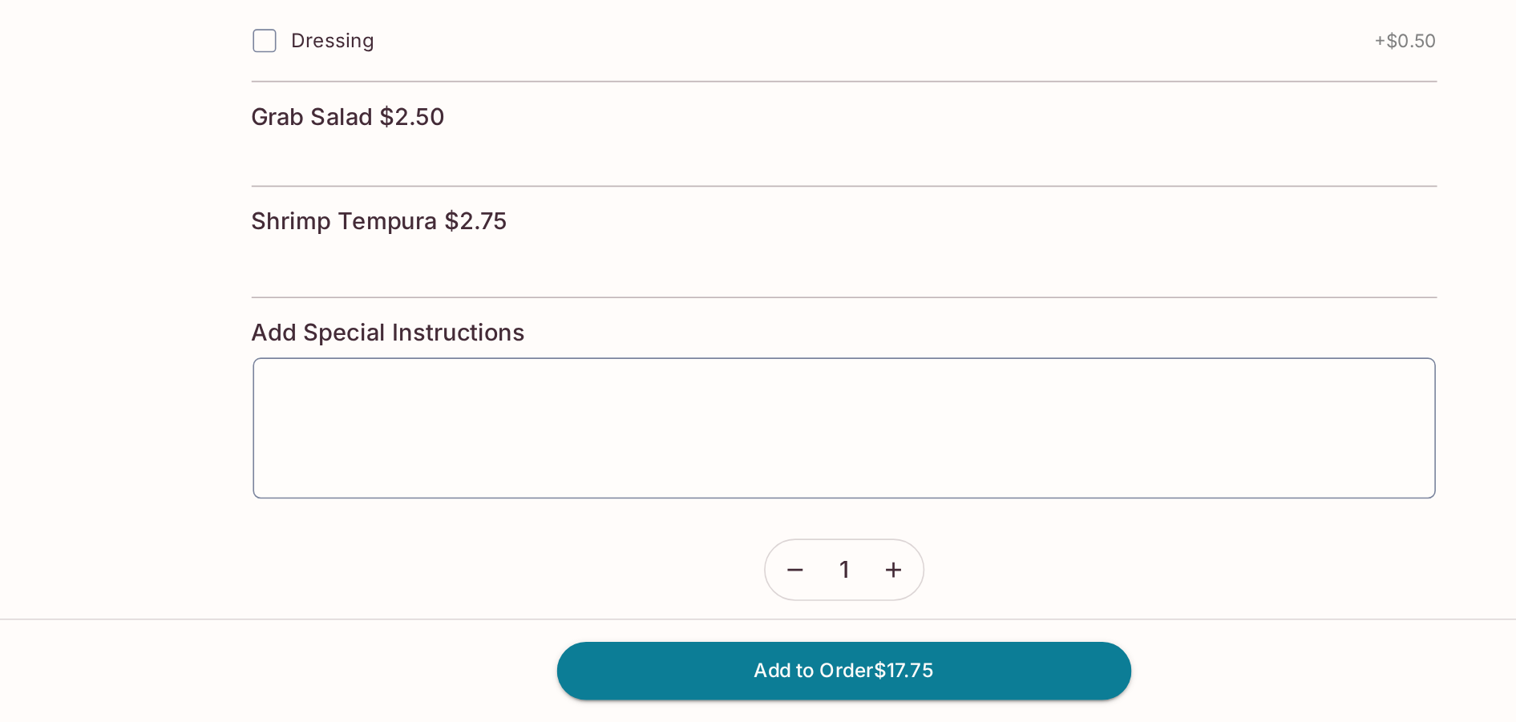
scroll to position [1242, 0]
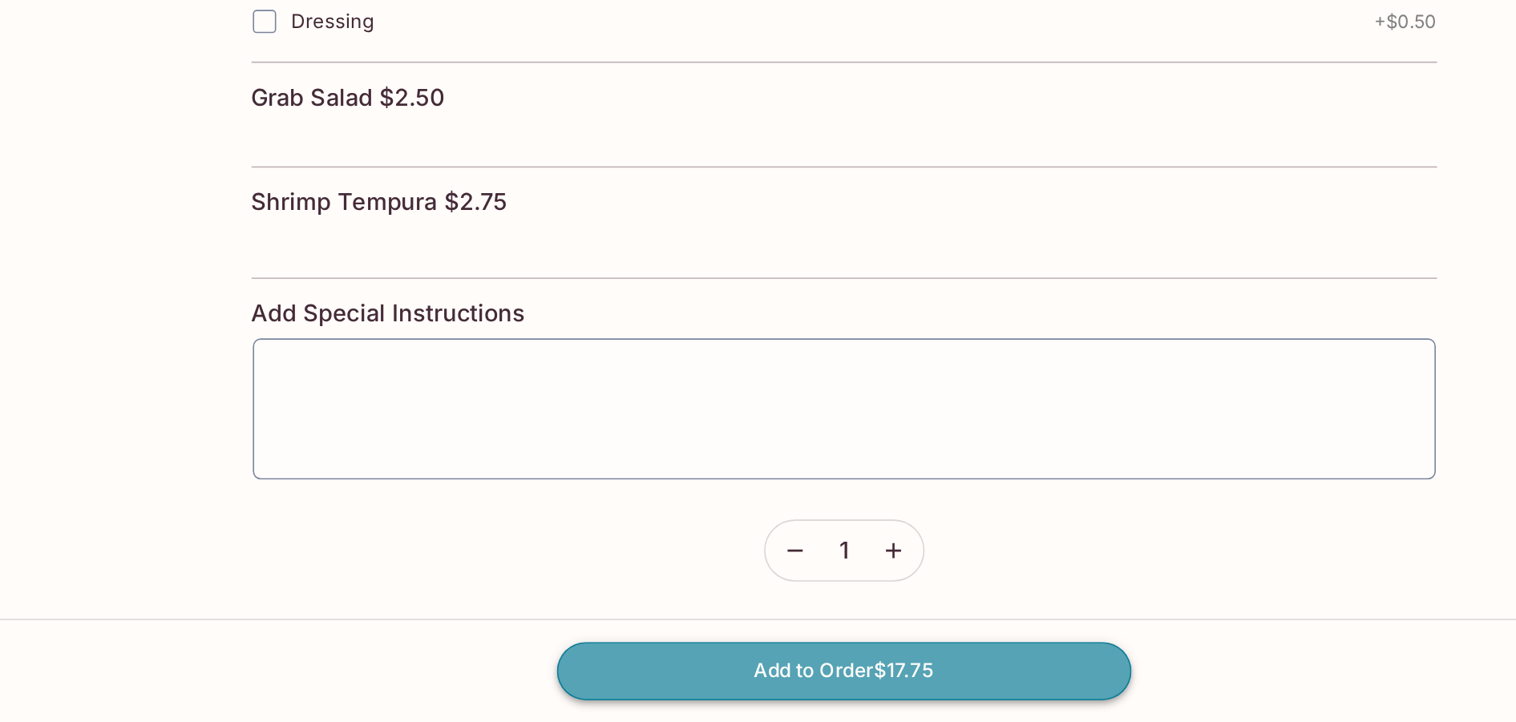
click at [777, 694] on button "Add to Order $17.75" at bounding box center [758, 689] width 356 height 35
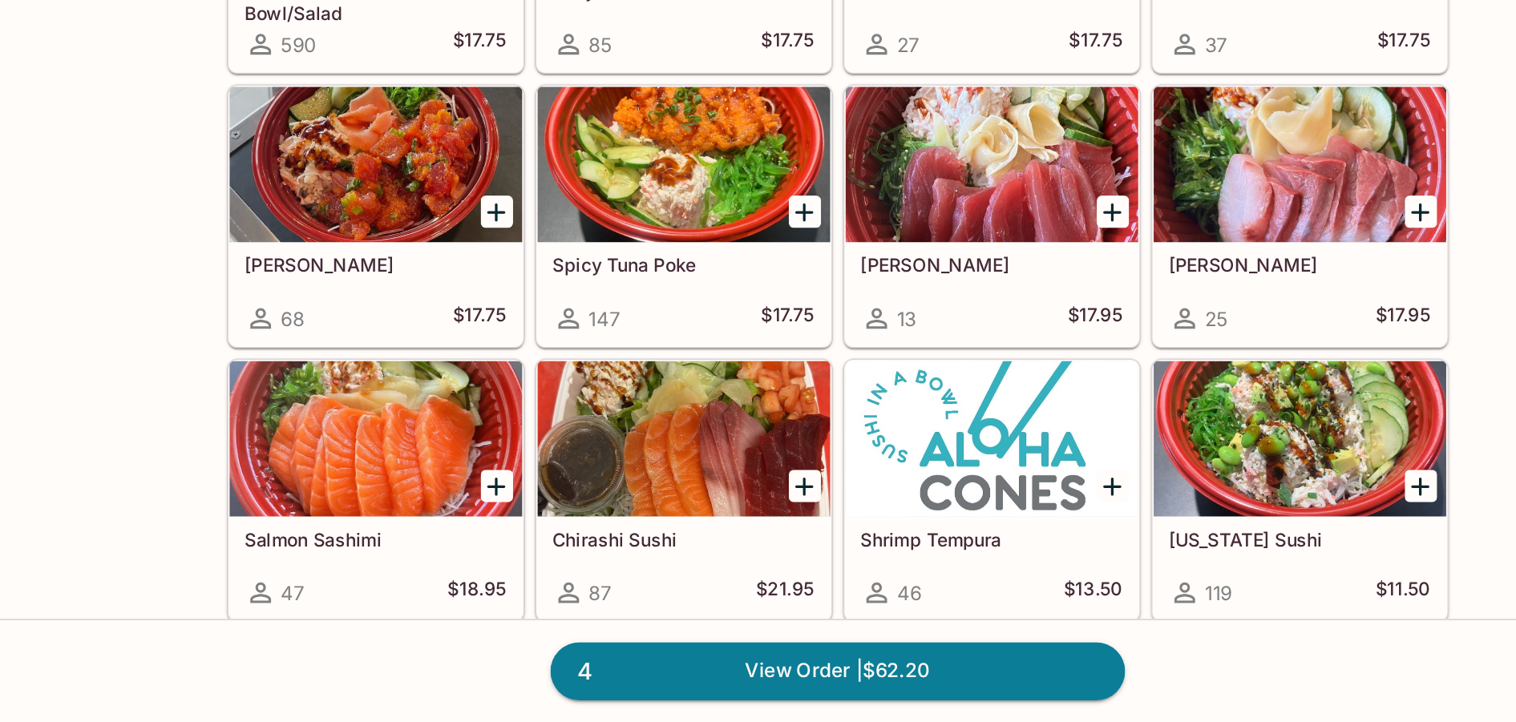
scroll to position [18, 0]
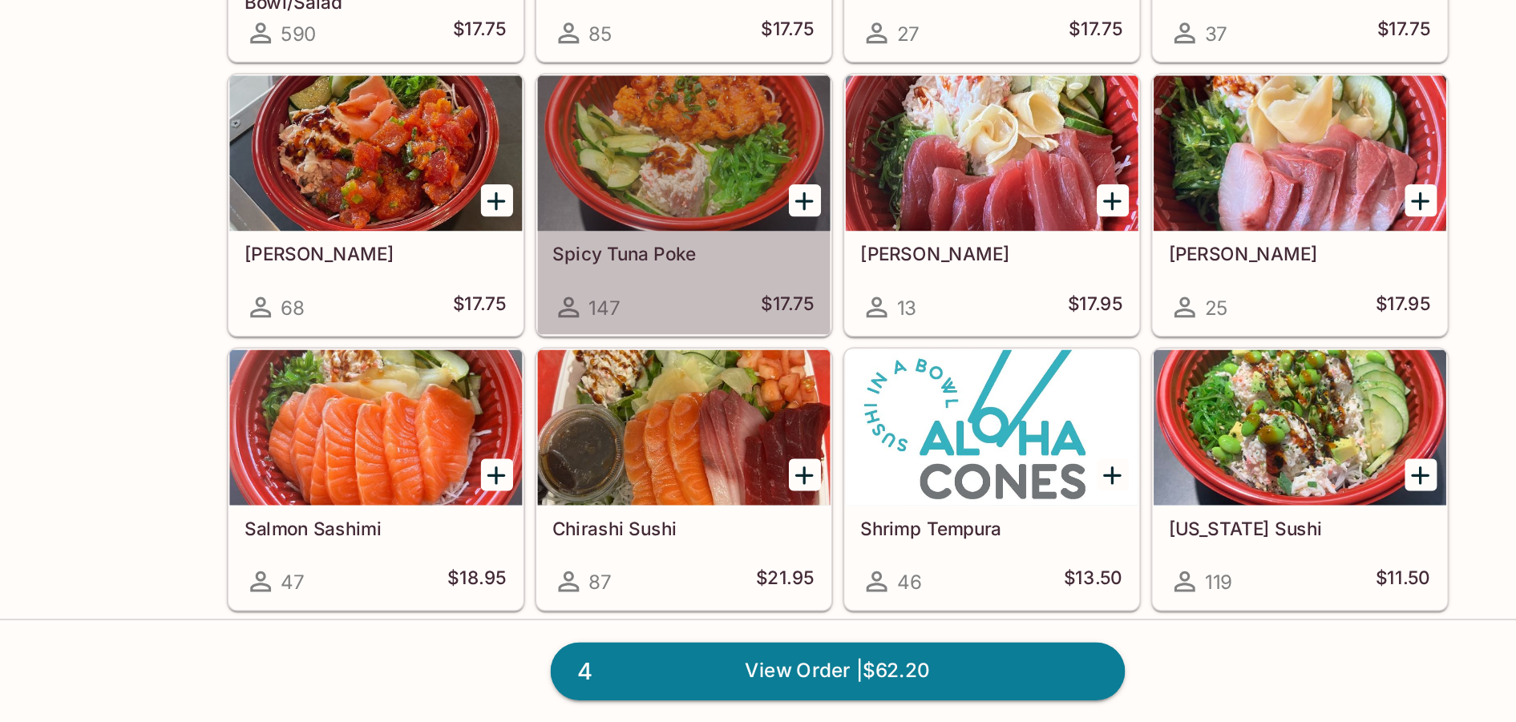
click at [656, 391] on div at bounding box center [662, 369] width 181 height 96
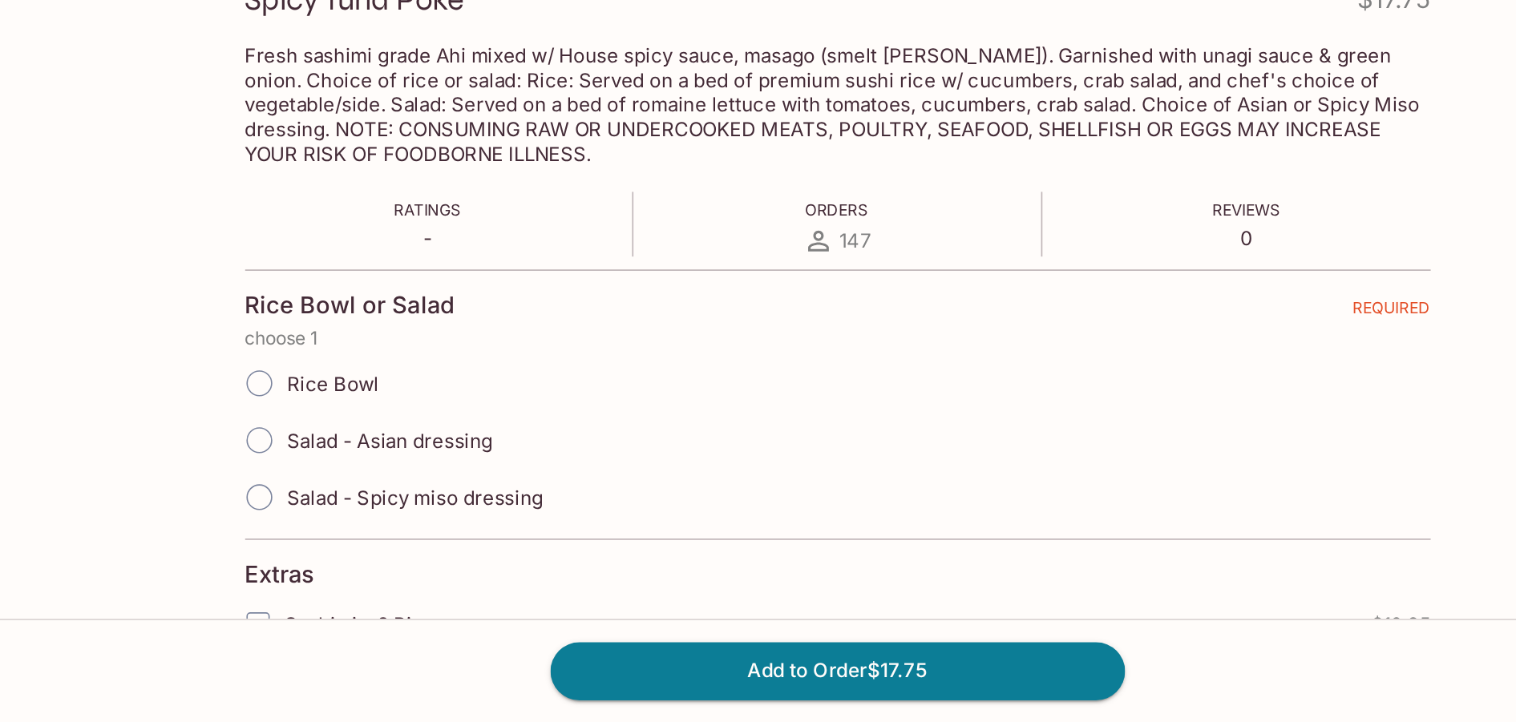
scroll to position [100, 0]
click at [432, 519] on span "Rice Bowl" at bounding box center [446, 512] width 57 height 15
click at [417, 519] on input "Rice Bowl" at bounding box center [400, 512] width 34 height 34
radio input "true"
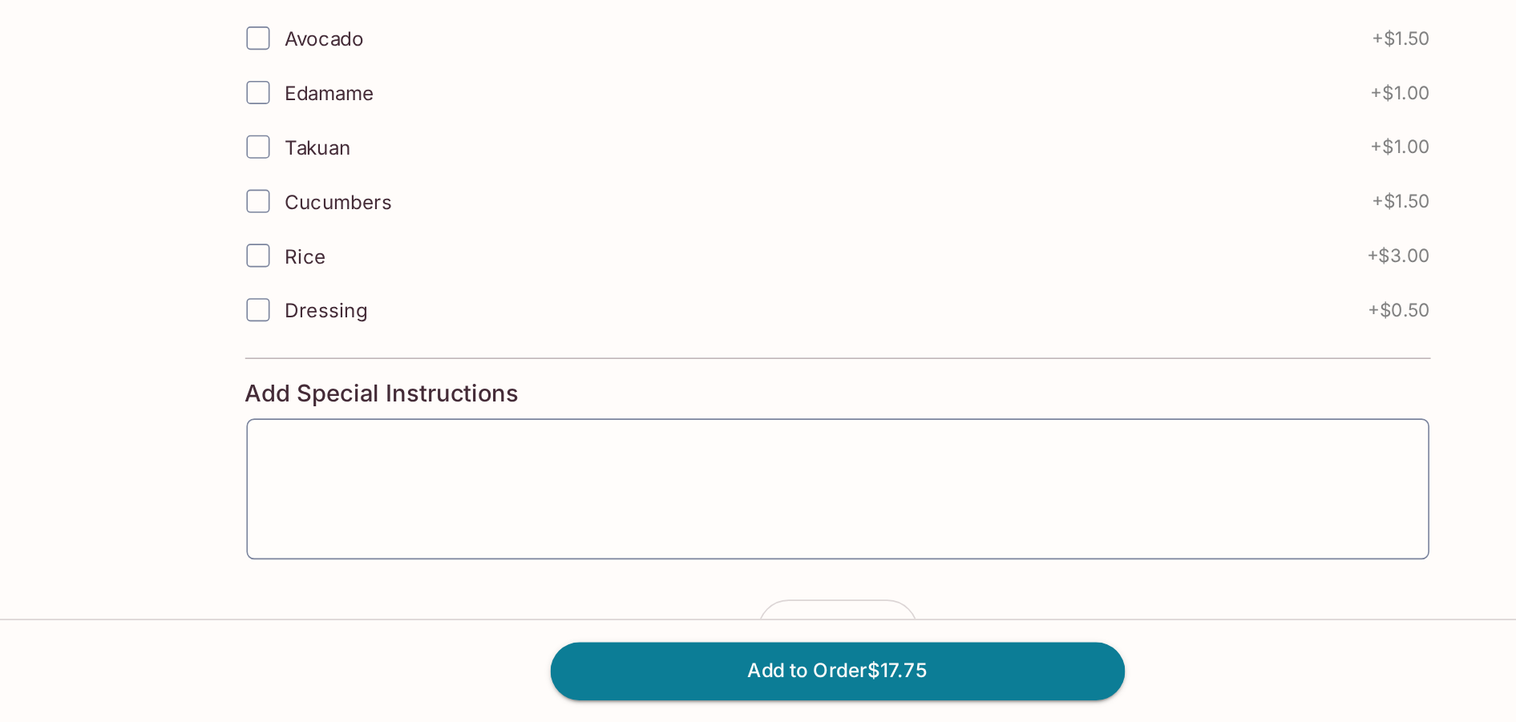
scroll to position [681, 0]
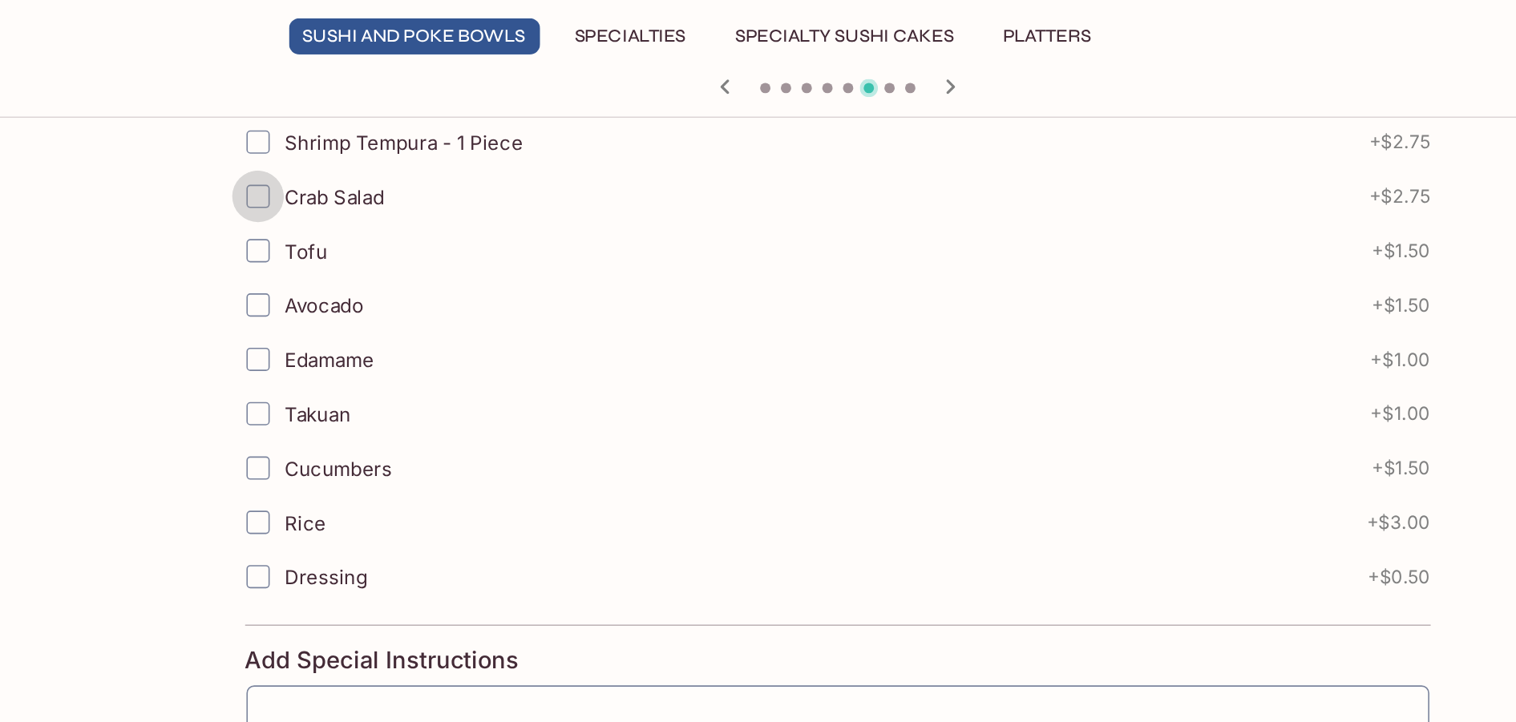
click at [403, 185] on input "Crab Salad" at bounding box center [399, 181] width 32 height 32
checkbox input "true"
click at [403, 349] on input "Cucumbers" at bounding box center [399, 349] width 32 height 32
click at [405, 346] on input "Cucumbers" at bounding box center [399, 349] width 32 height 32
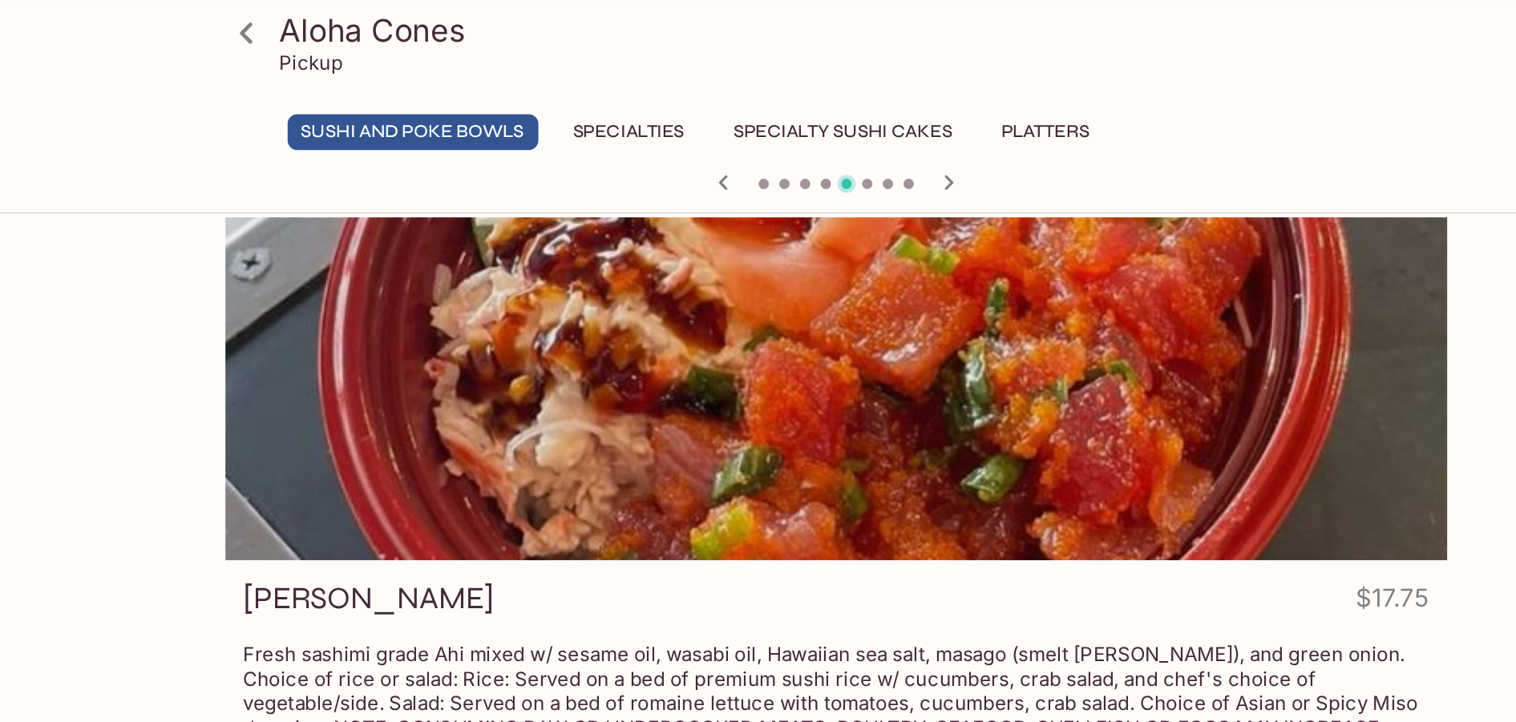
scroll to position [0, 0]
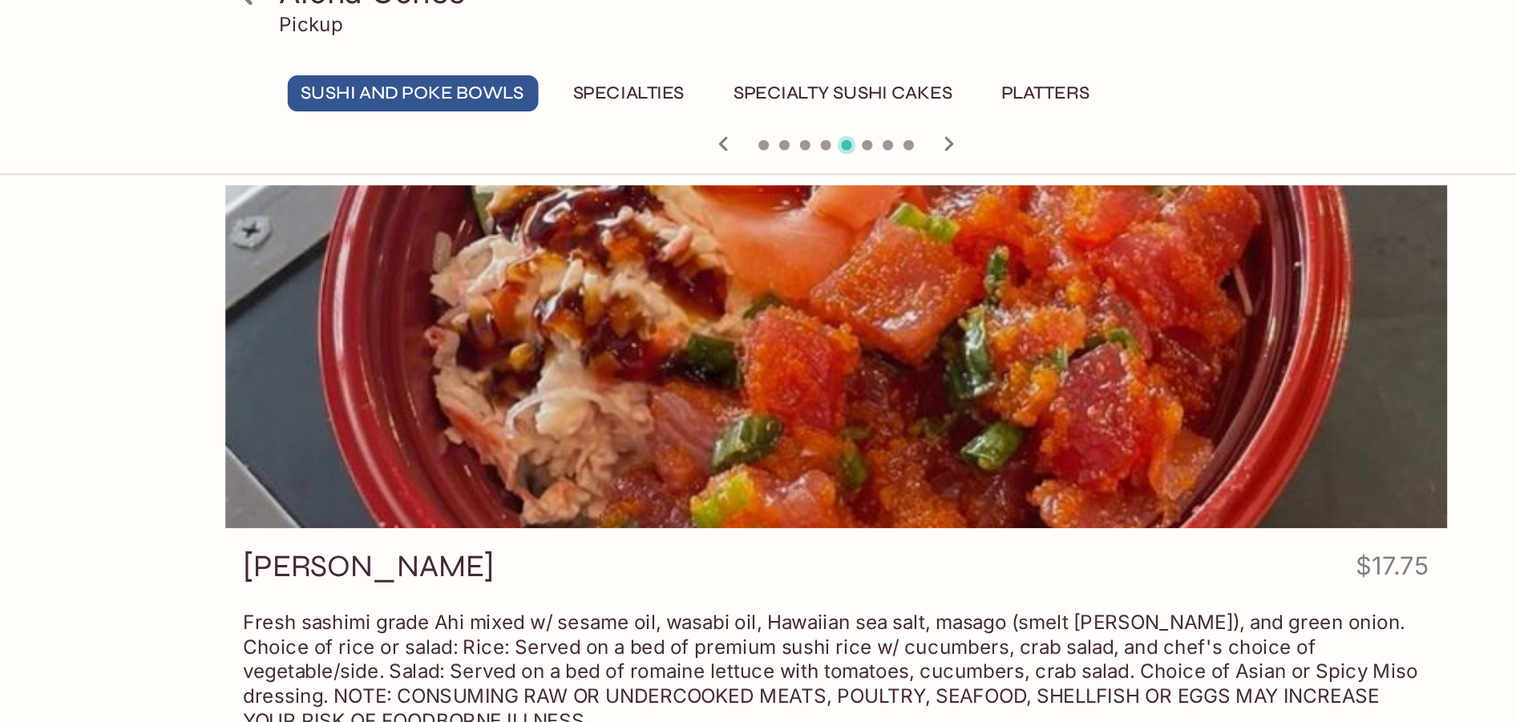
click at [835, 113] on icon "button" at bounding box center [827, 112] width 19 height 19
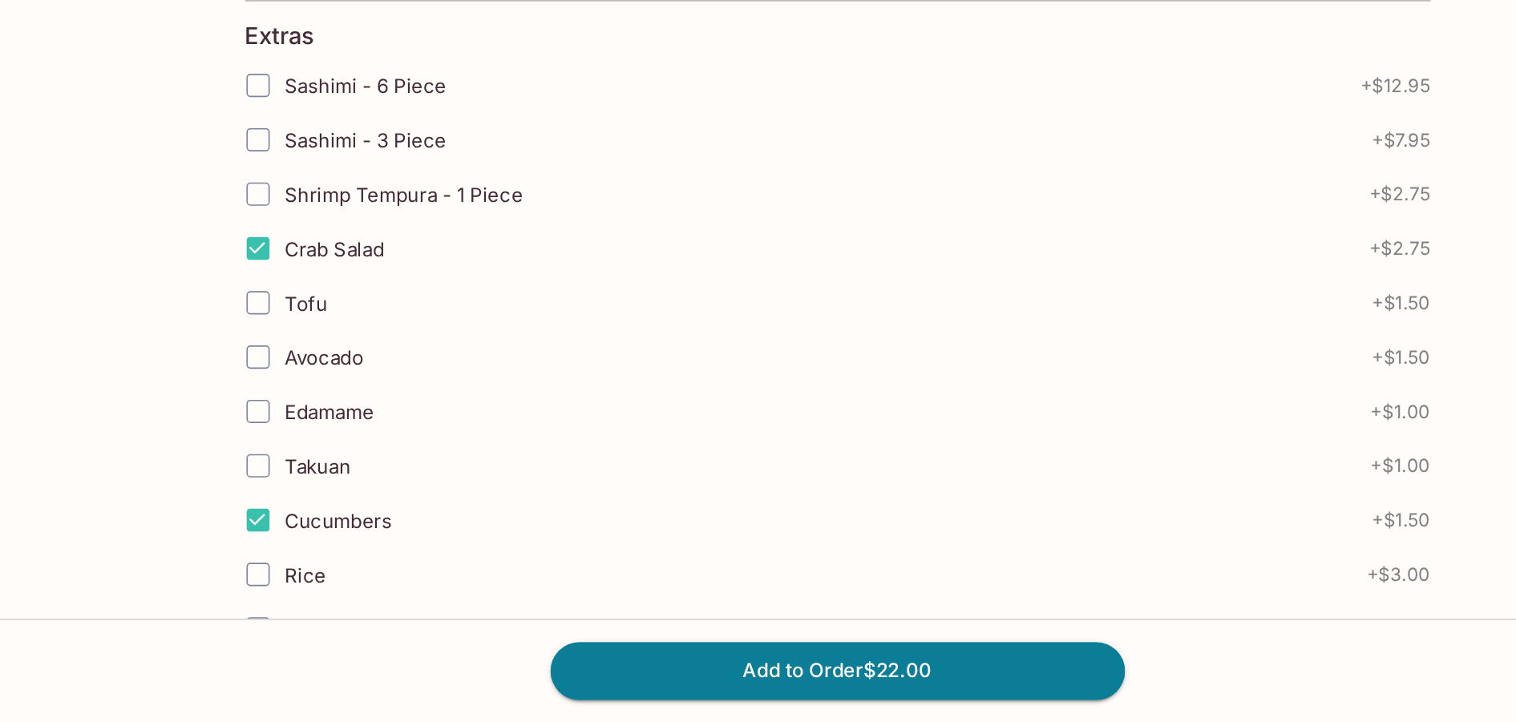
scroll to position [435, 0]
click at [398, 595] on input "Cucumbers" at bounding box center [399, 595] width 32 height 32
checkbox input "false"
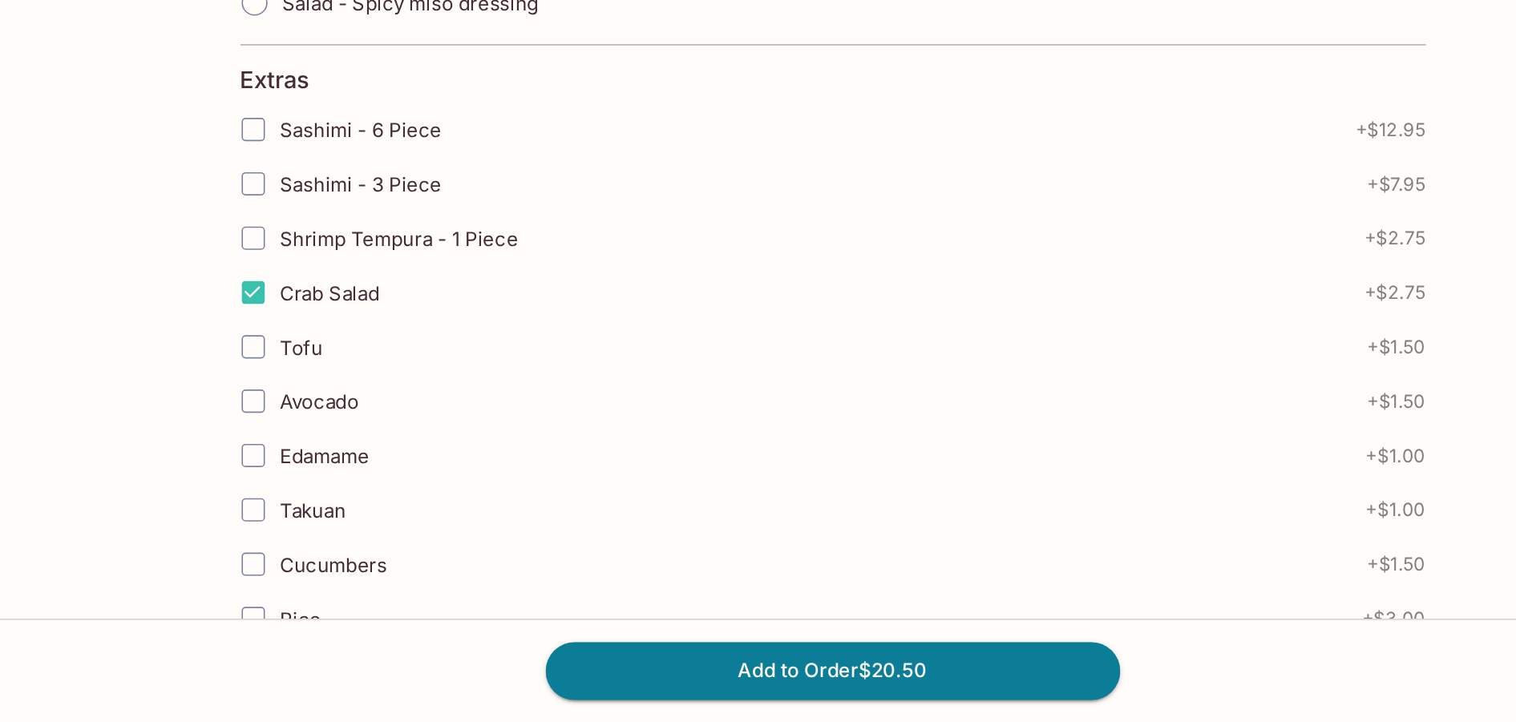
scroll to position [410, 0]
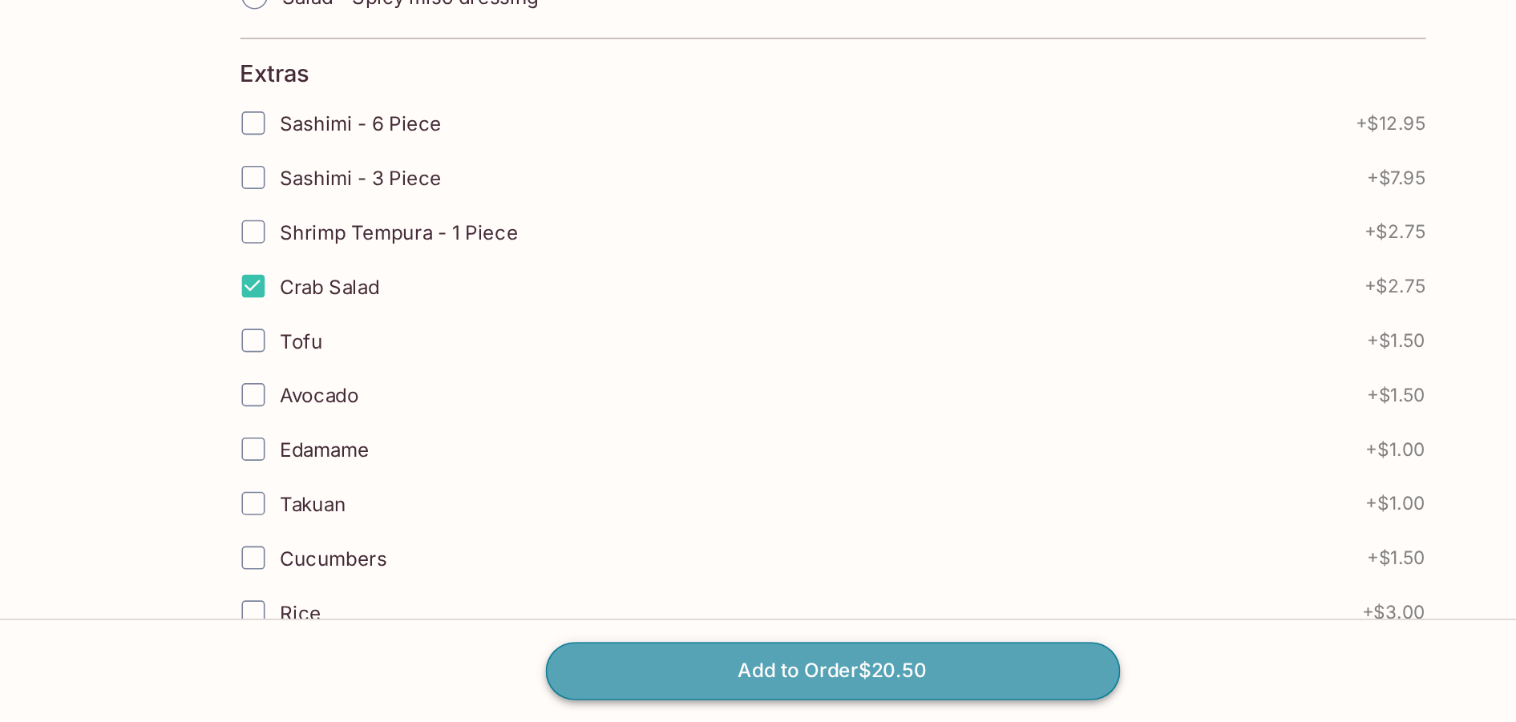
click at [726, 688] on button "Add to Order $20.50" at bounding box center [758, 689] width 356 height 35
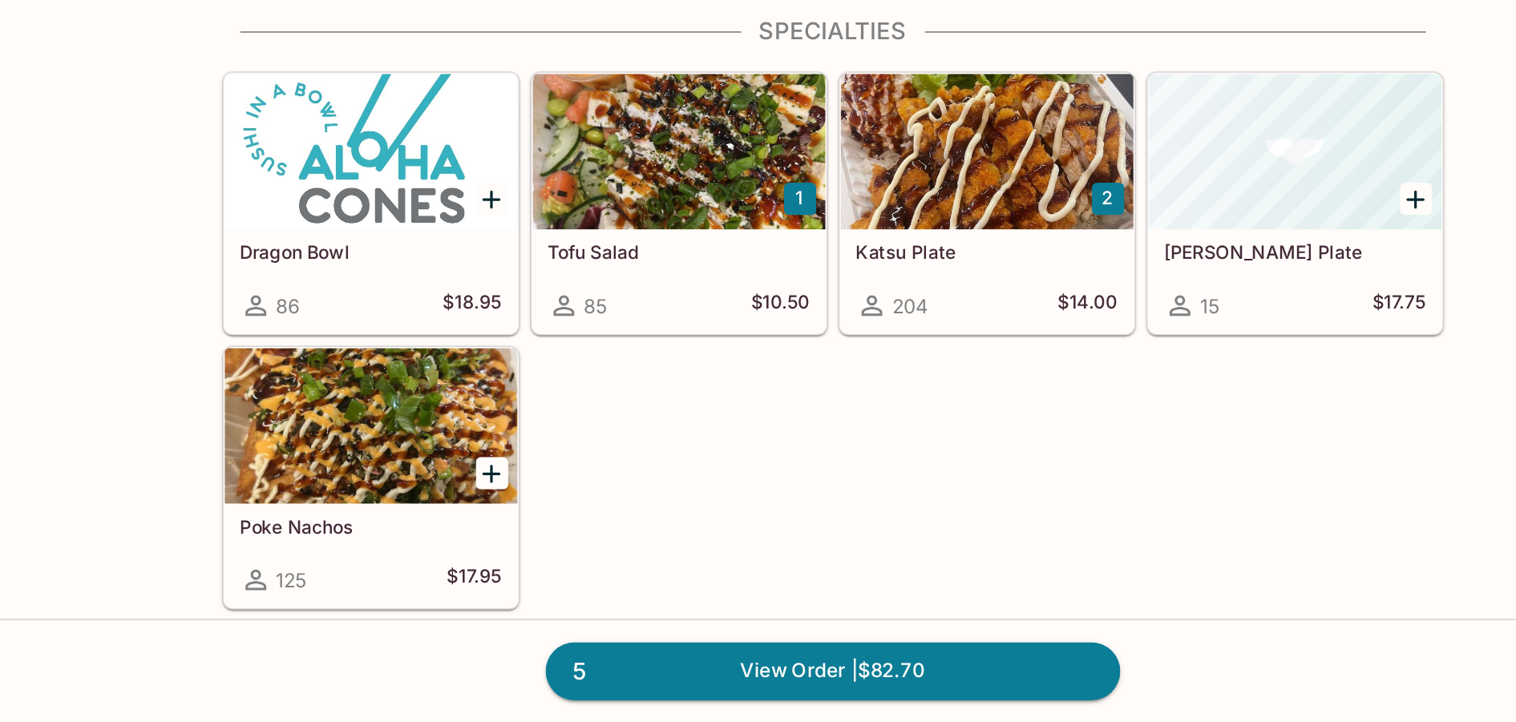
scroll to position [458, 0]
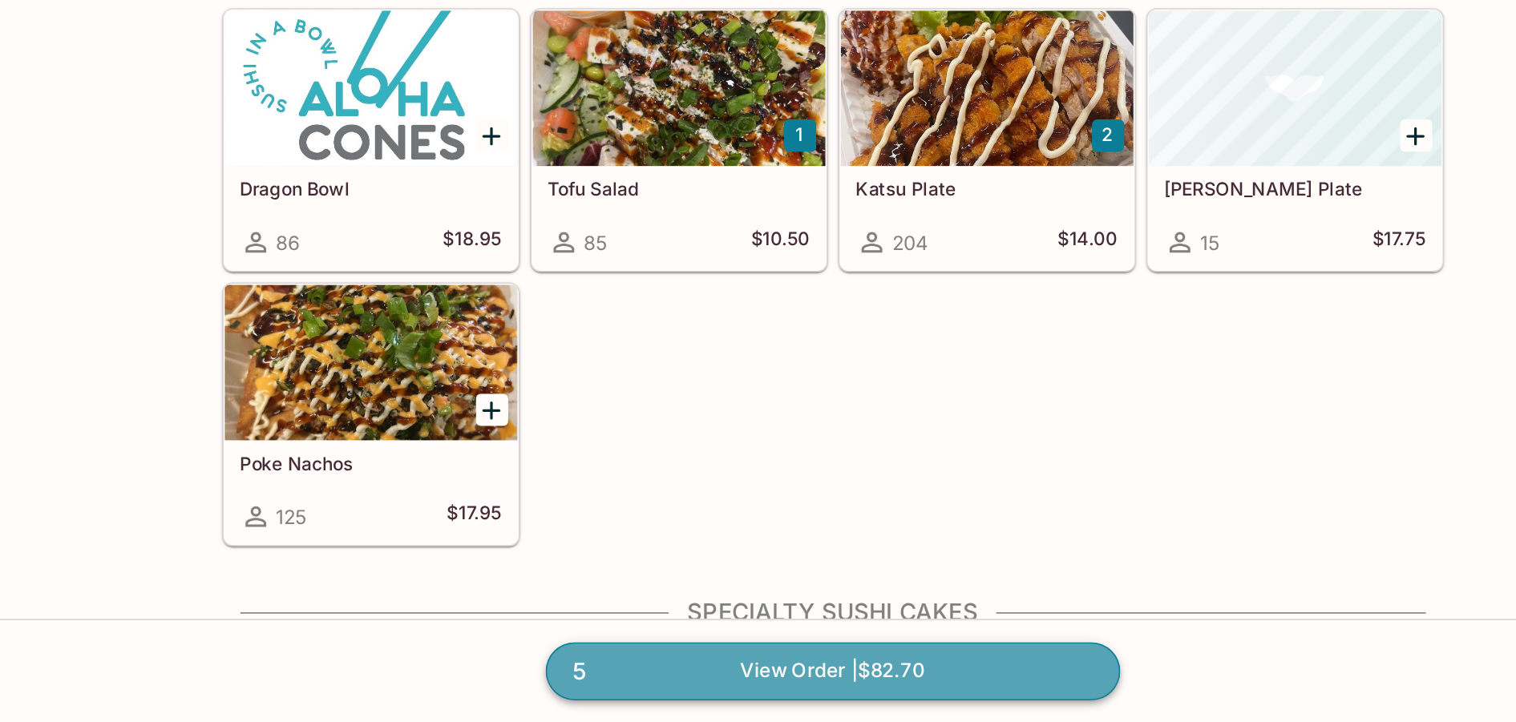
click at [733, 692] on link "5 View Order | $82.70" at bounding box center [758, 689] width 356 height 35
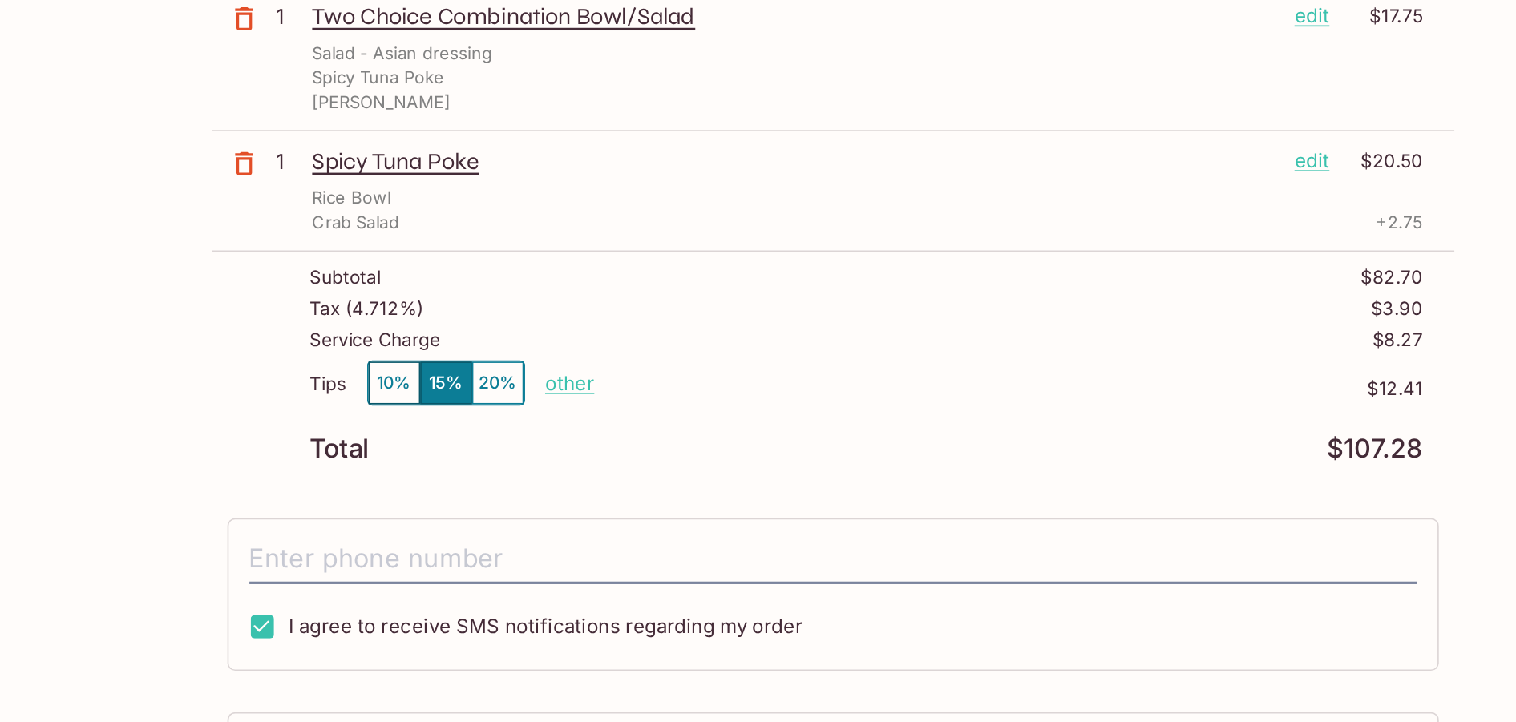
scroll to position [138, 0]
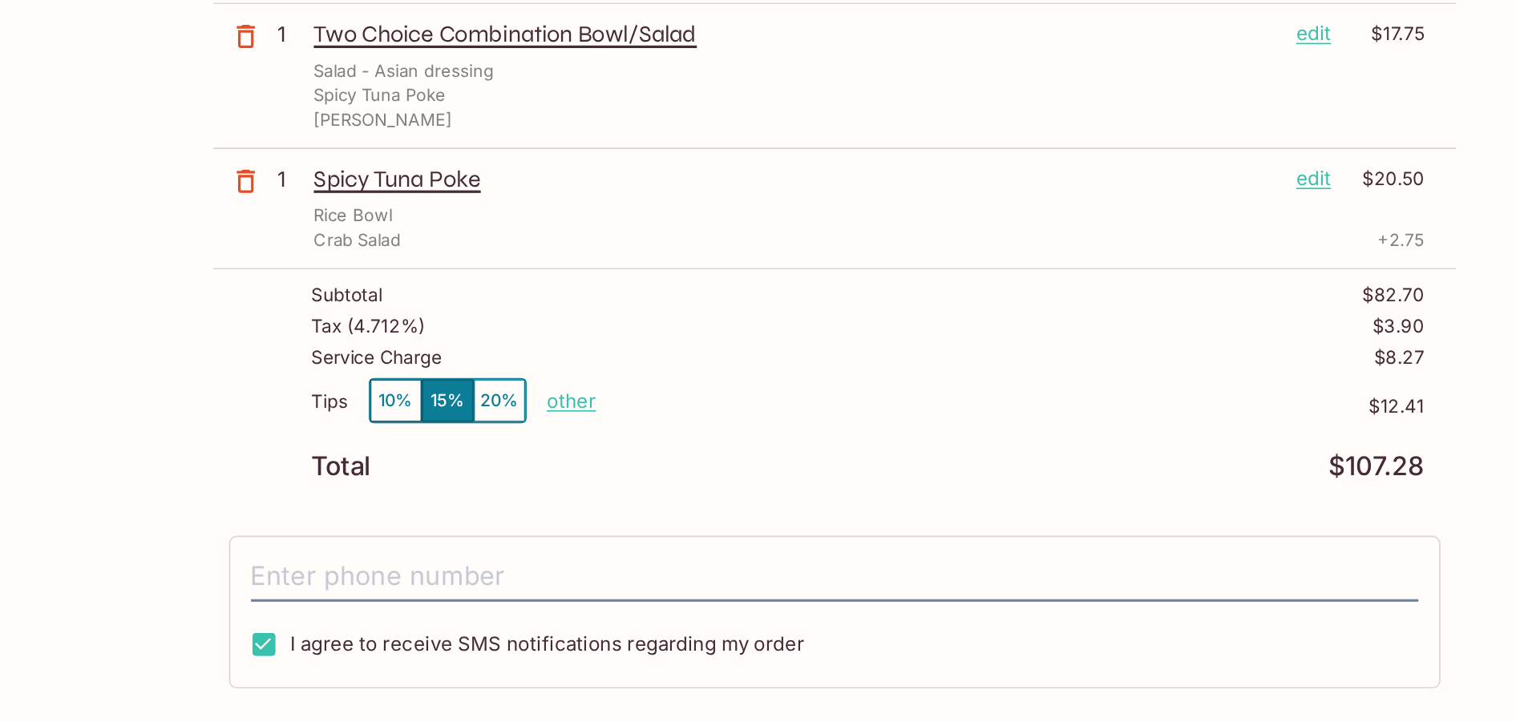
click at [598, 496] on p "other" at bounding box center [595, 493] width 30 height 15
drag, startPoint x: 716, startPoint y: 494, endPoint x: 668, endPoint y: 493, distance: 48.1
click at [596, 497] on p "other" at bounding box center [595, 493] width 30 height 15
drag, startPoint x: 686, startPoint y: 494, endPoint x: 737, endPoint y: 497, distance: 50.6
click at [714, 497] on input "12.41" at bounding box center [688, 495] width 51 height 18
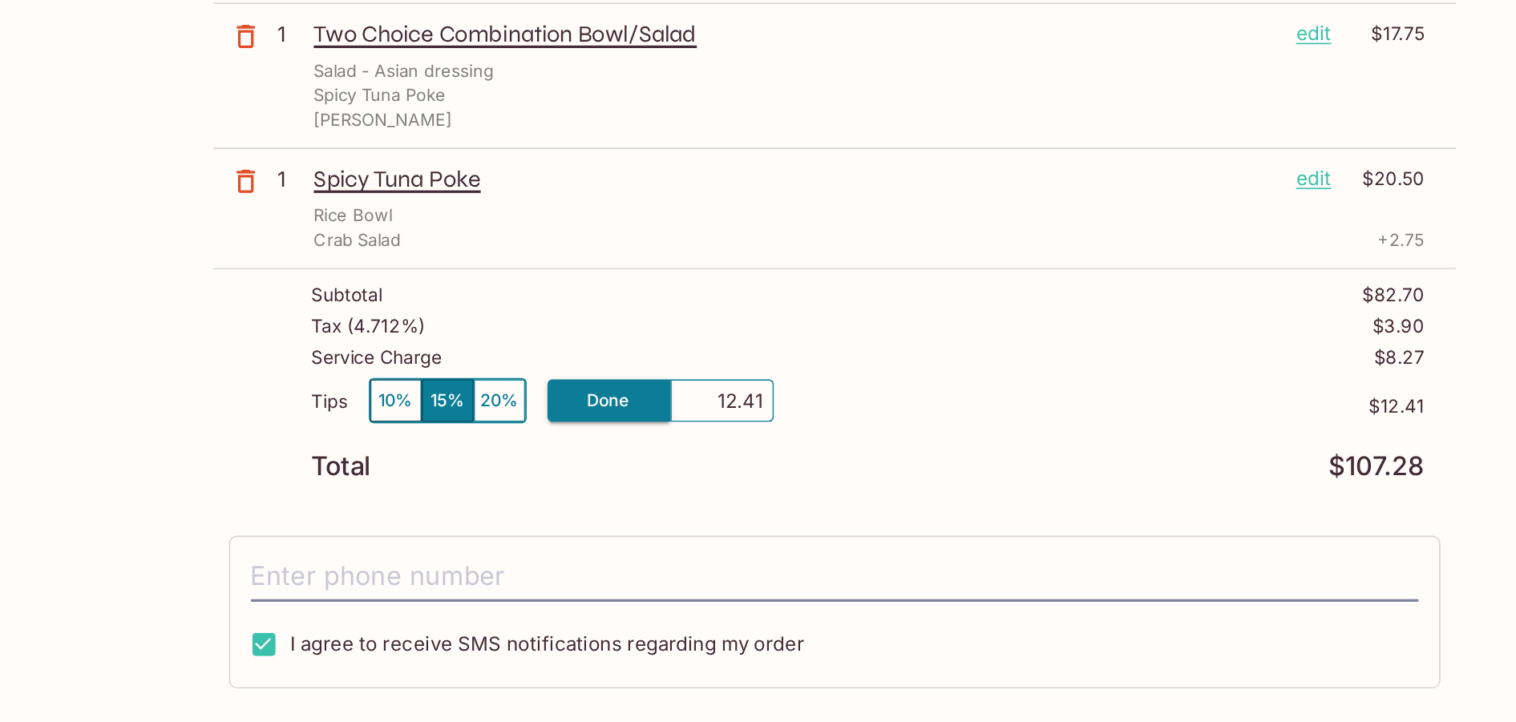
type input "0.00"
click at [735, 519] on div "Tips 10% 15% 20% Done 0.00 $12.41" at bounding box center [778, 503] width 689 height 47
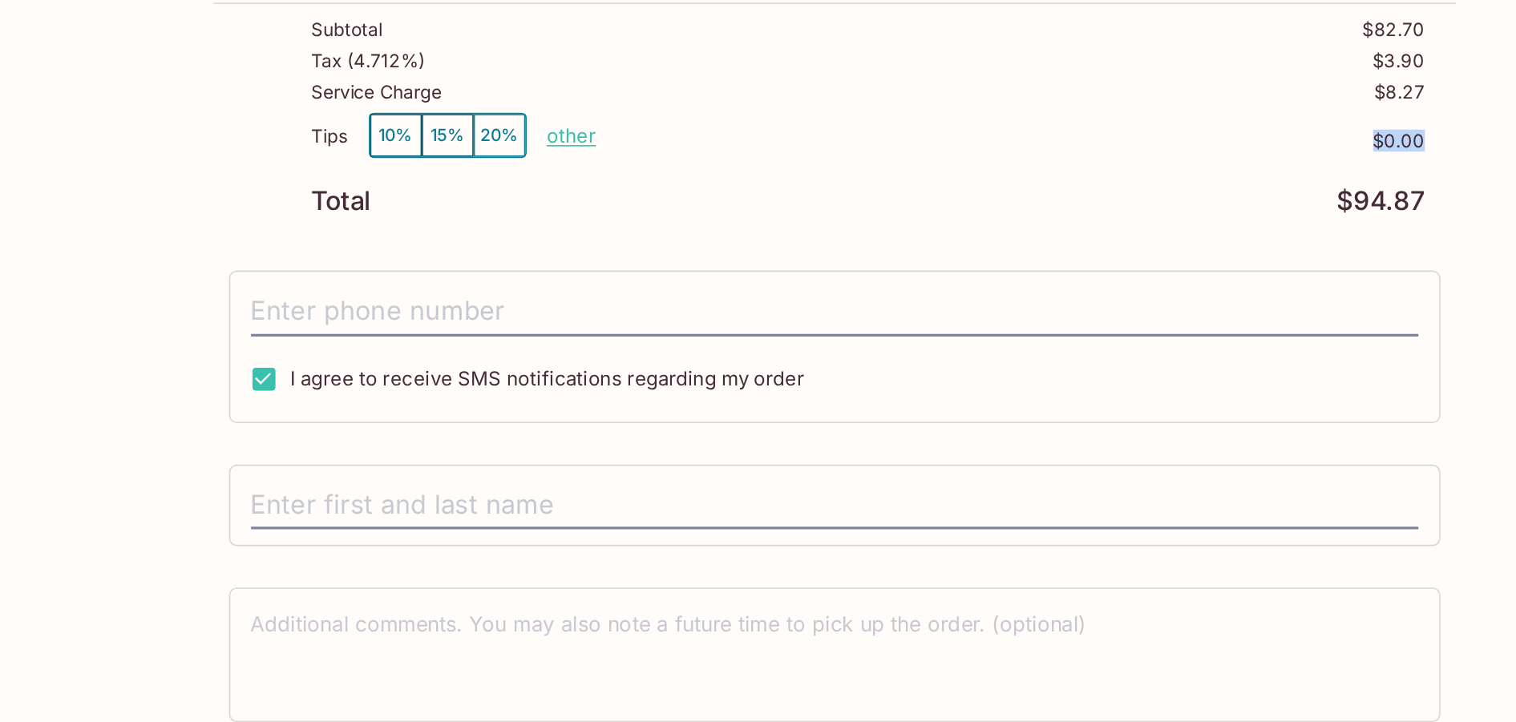
scroll to position [275, 0]
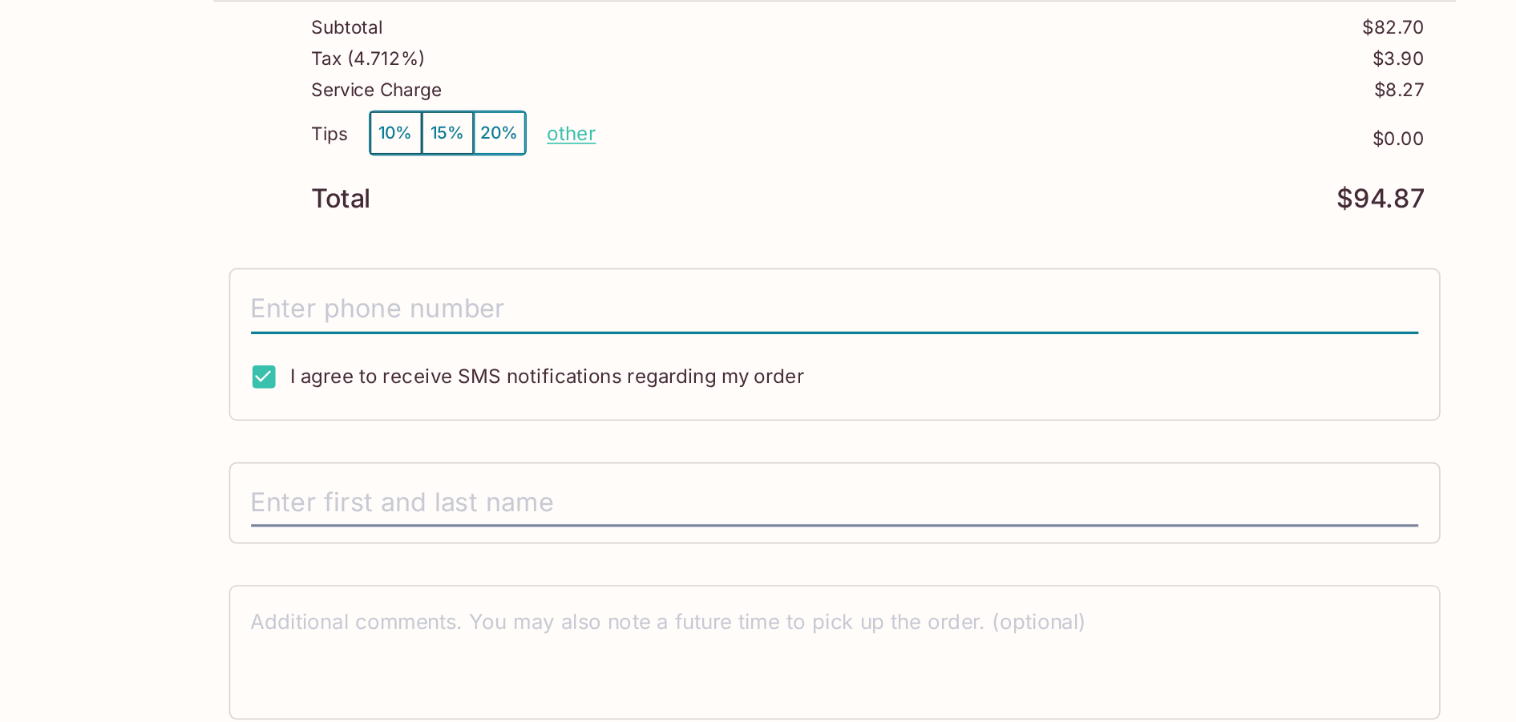
click at [506, 470] on input "tel" at bounding box center [758, 466] width 723 height 30
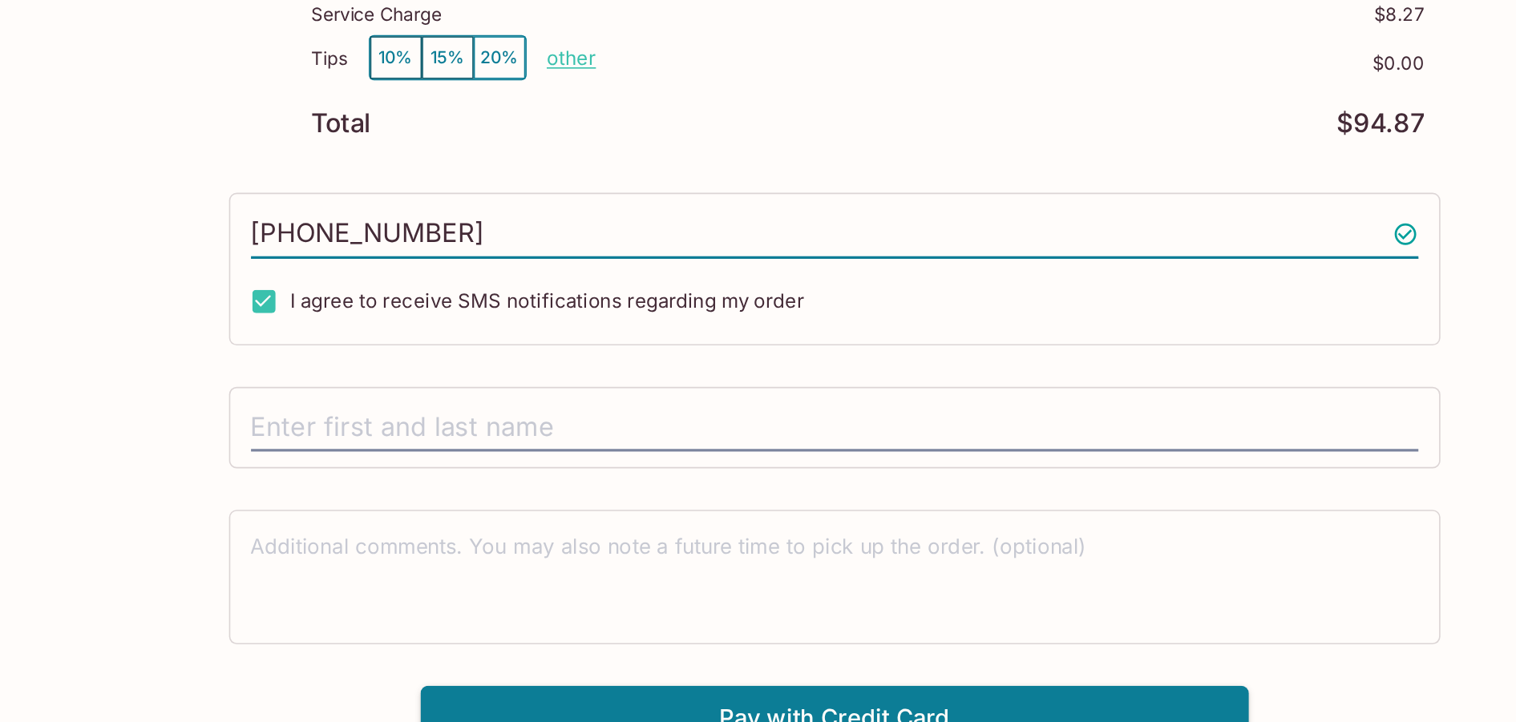
scroll to position [321, 0]
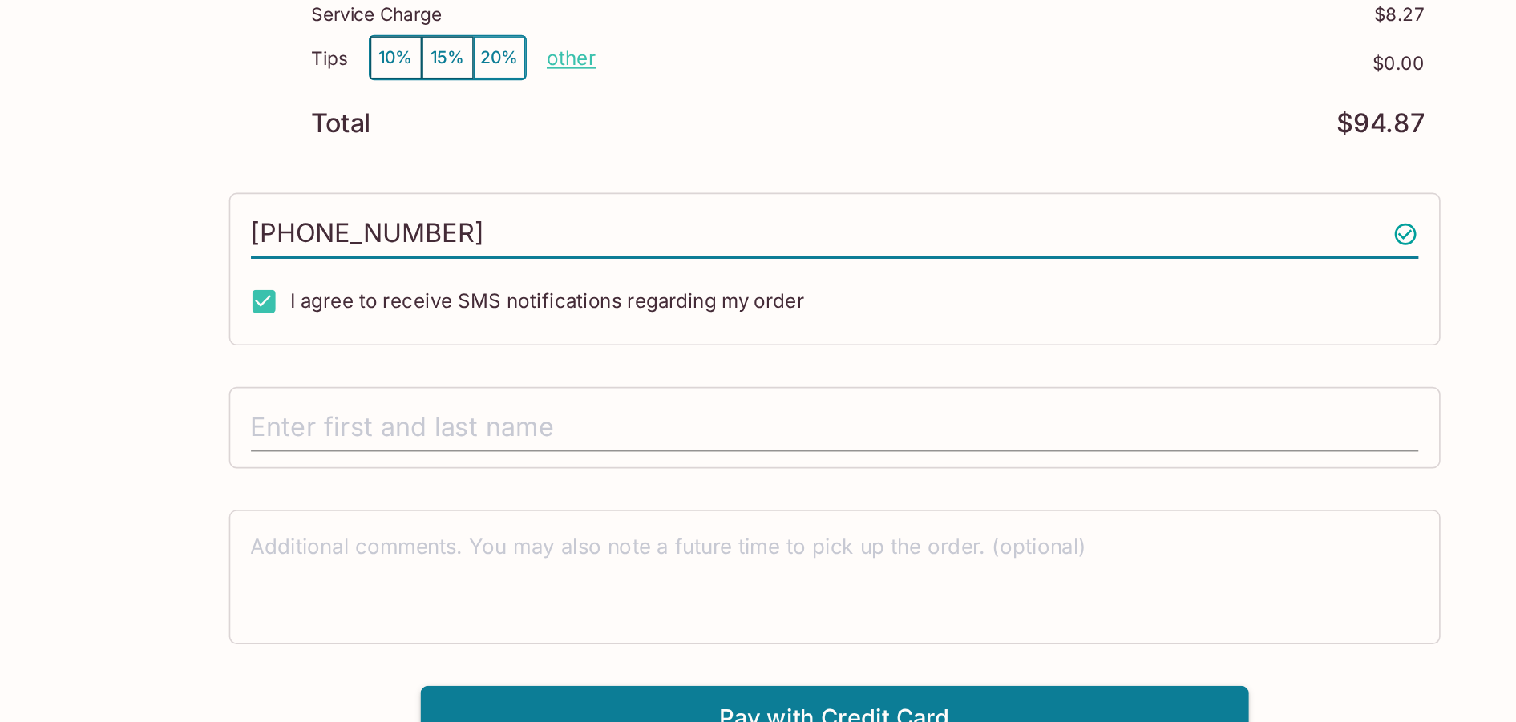
type input "[PHONE_NUMBER]"
click at [486, 544] on input "text" at bounding box center [758, 540] width 723 height 30
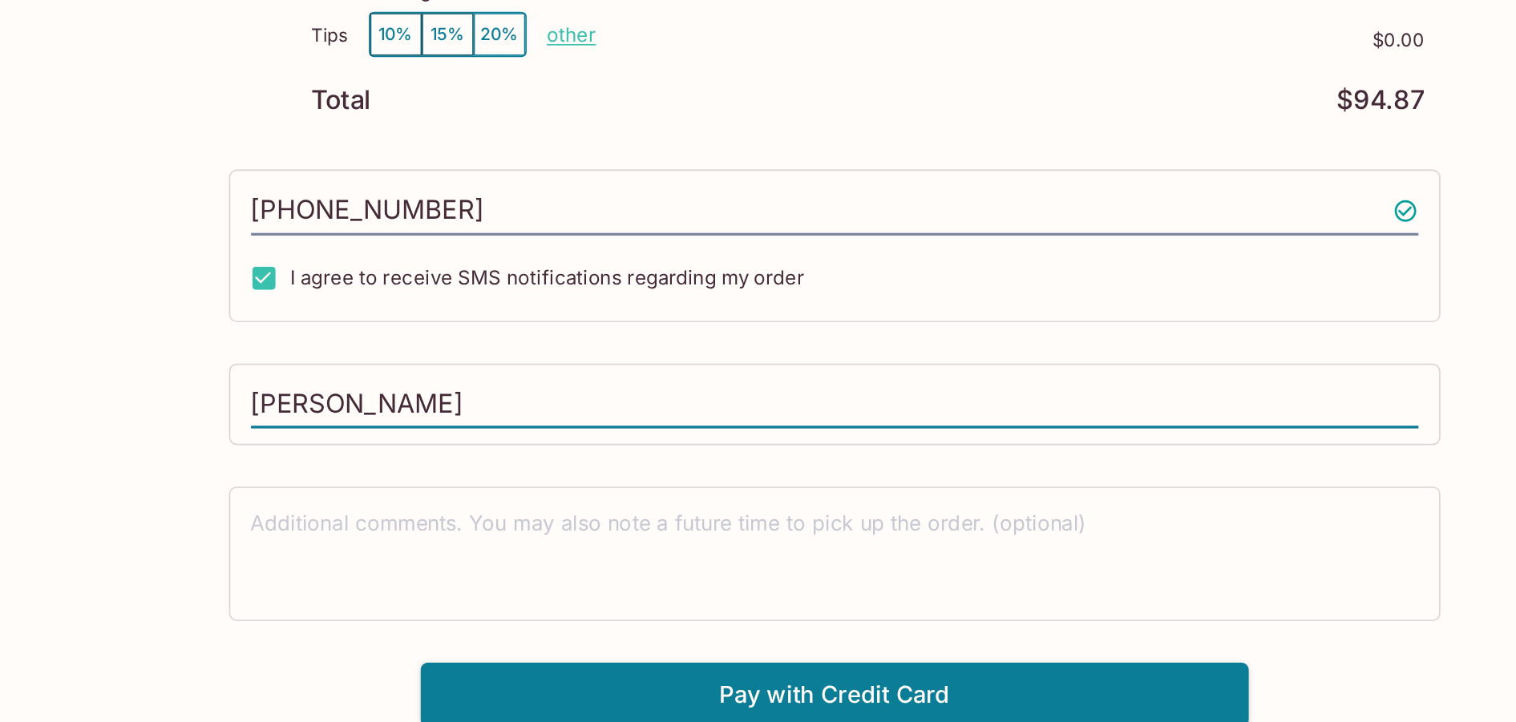
scroll to position [339, 0]
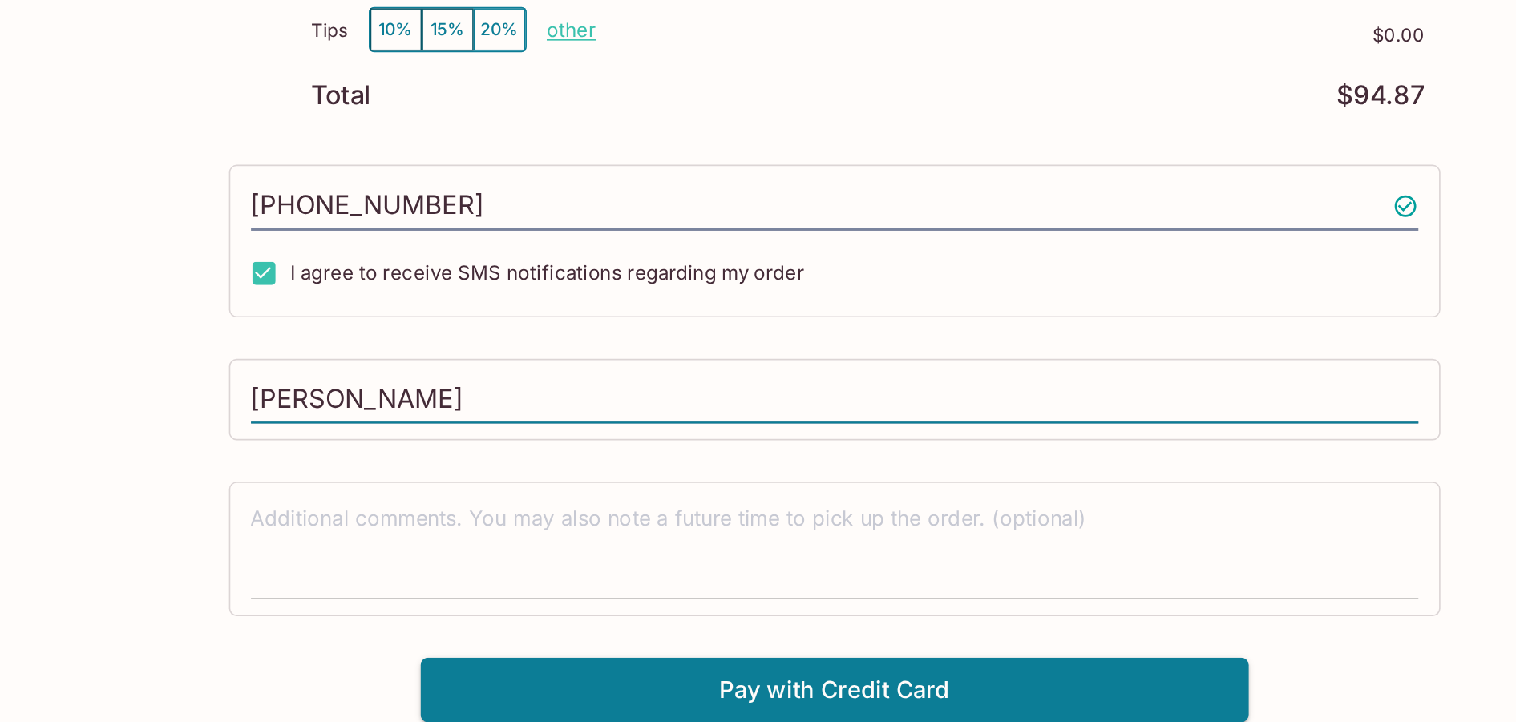
type input "[PERSON_NAME]"
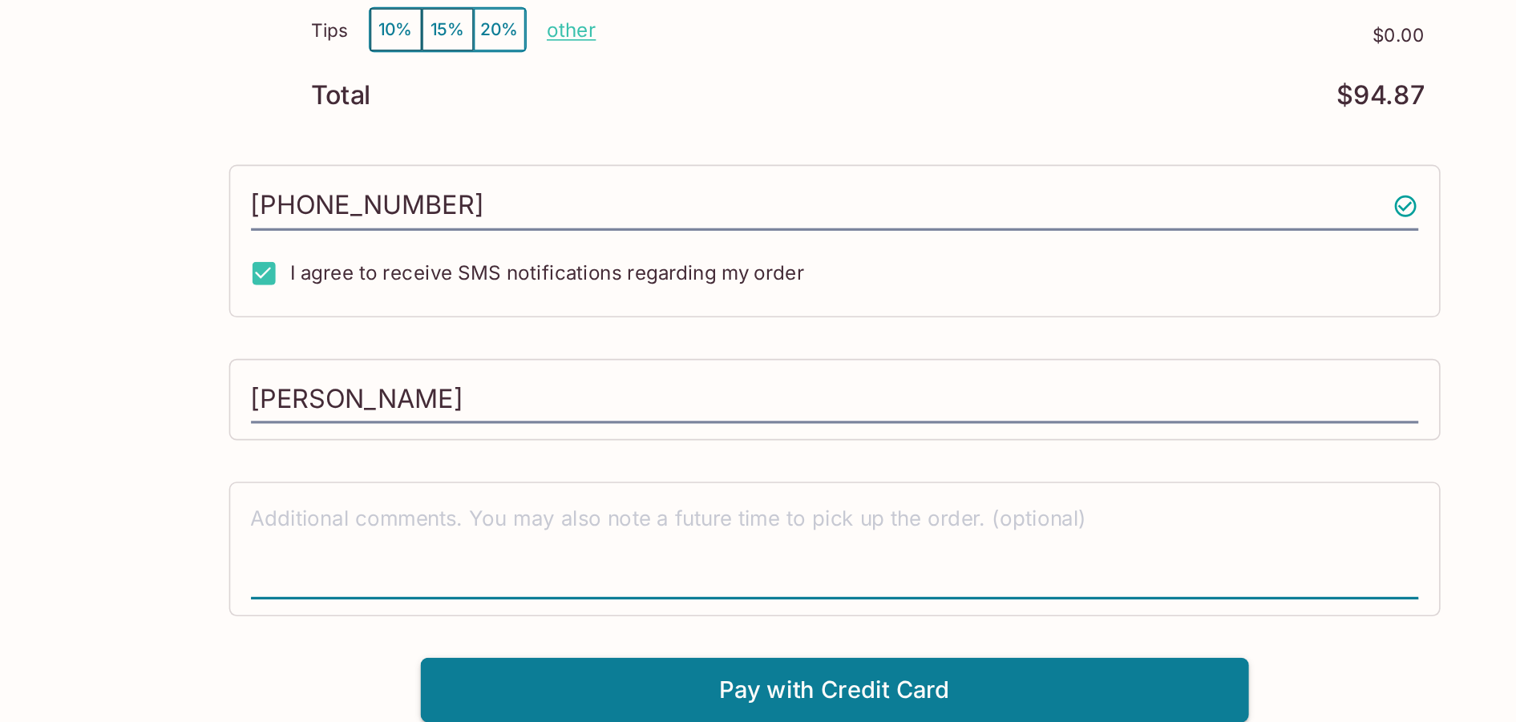
click at [461, 600] on textarea at bounding box center [758, 614] width 723 height 55
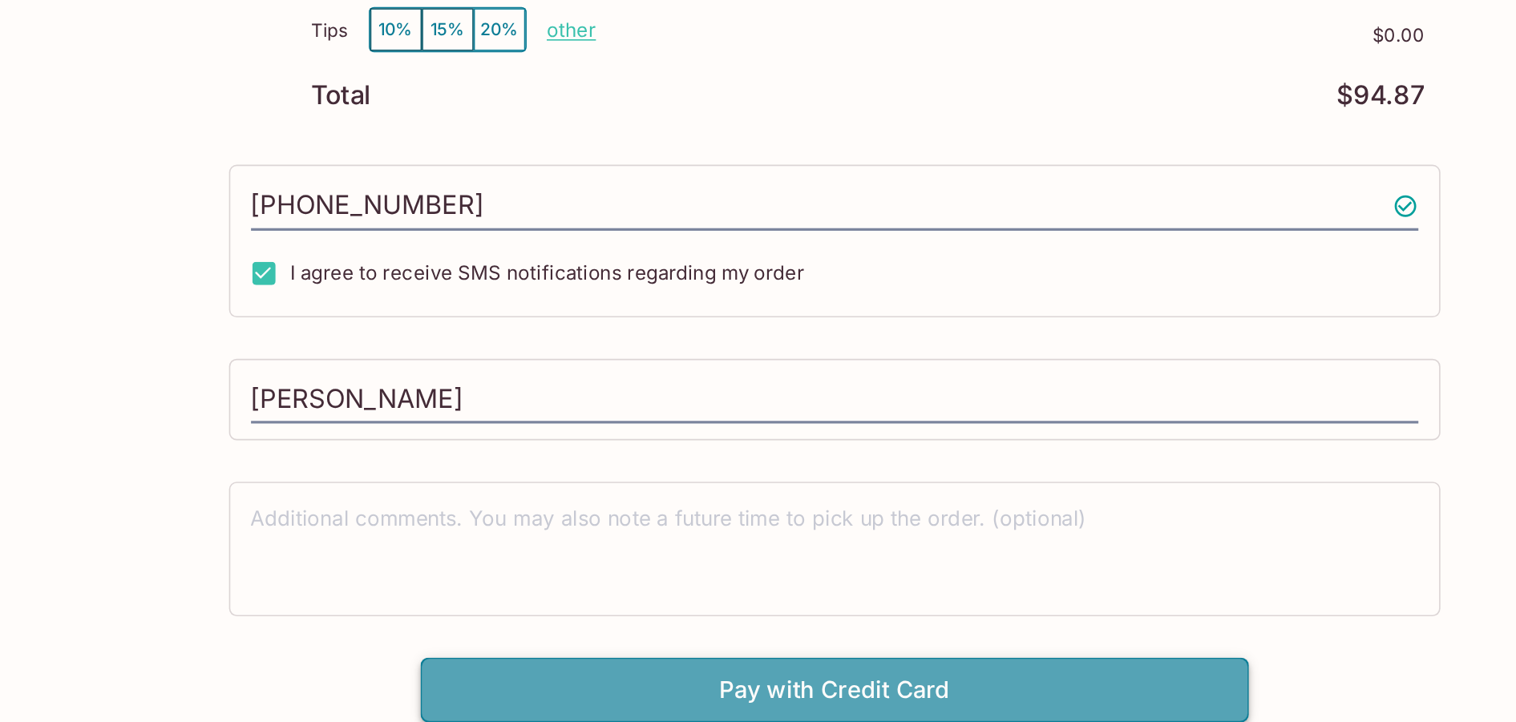
click at [564, 696] on button "Pay with Credit Card" at bounding box center [758, 702] width 513 height 40
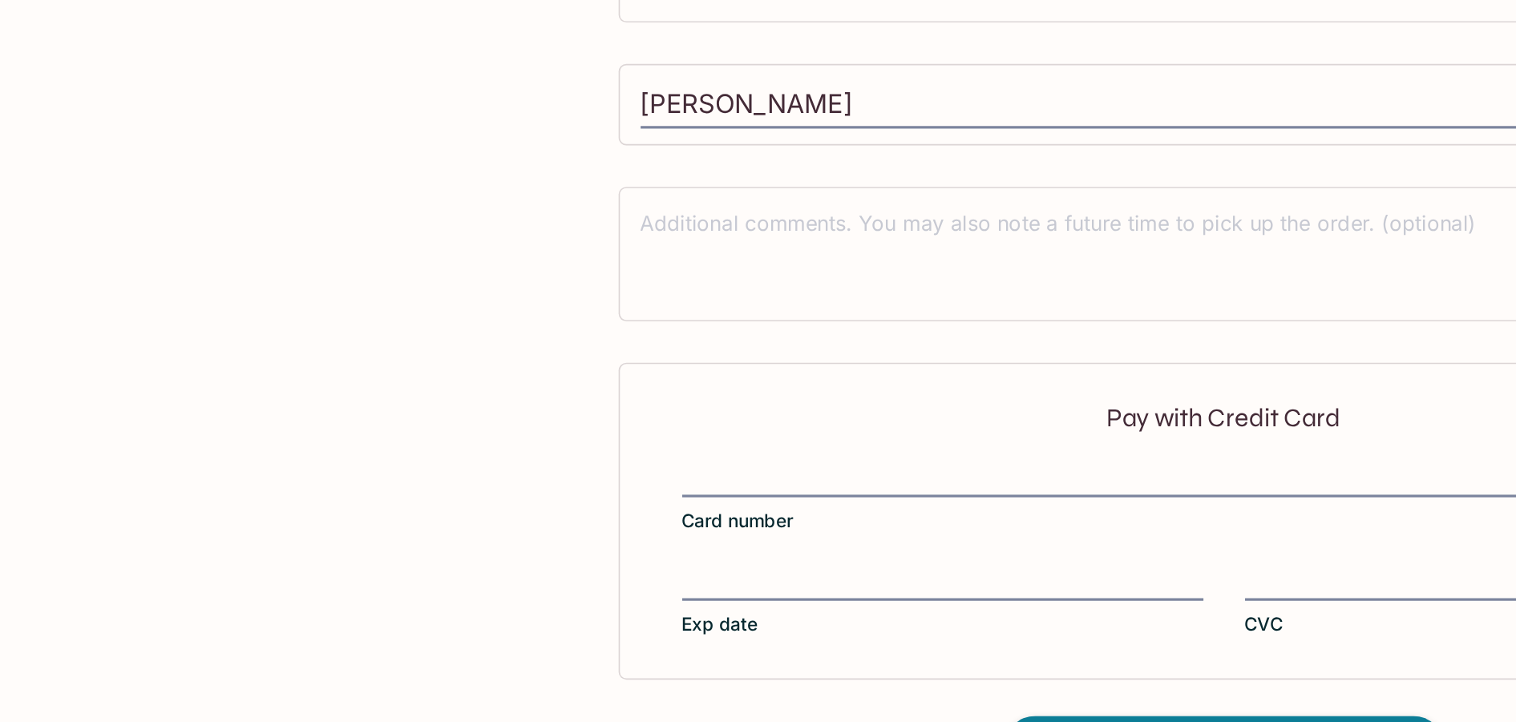
scroll to position [579, 0]
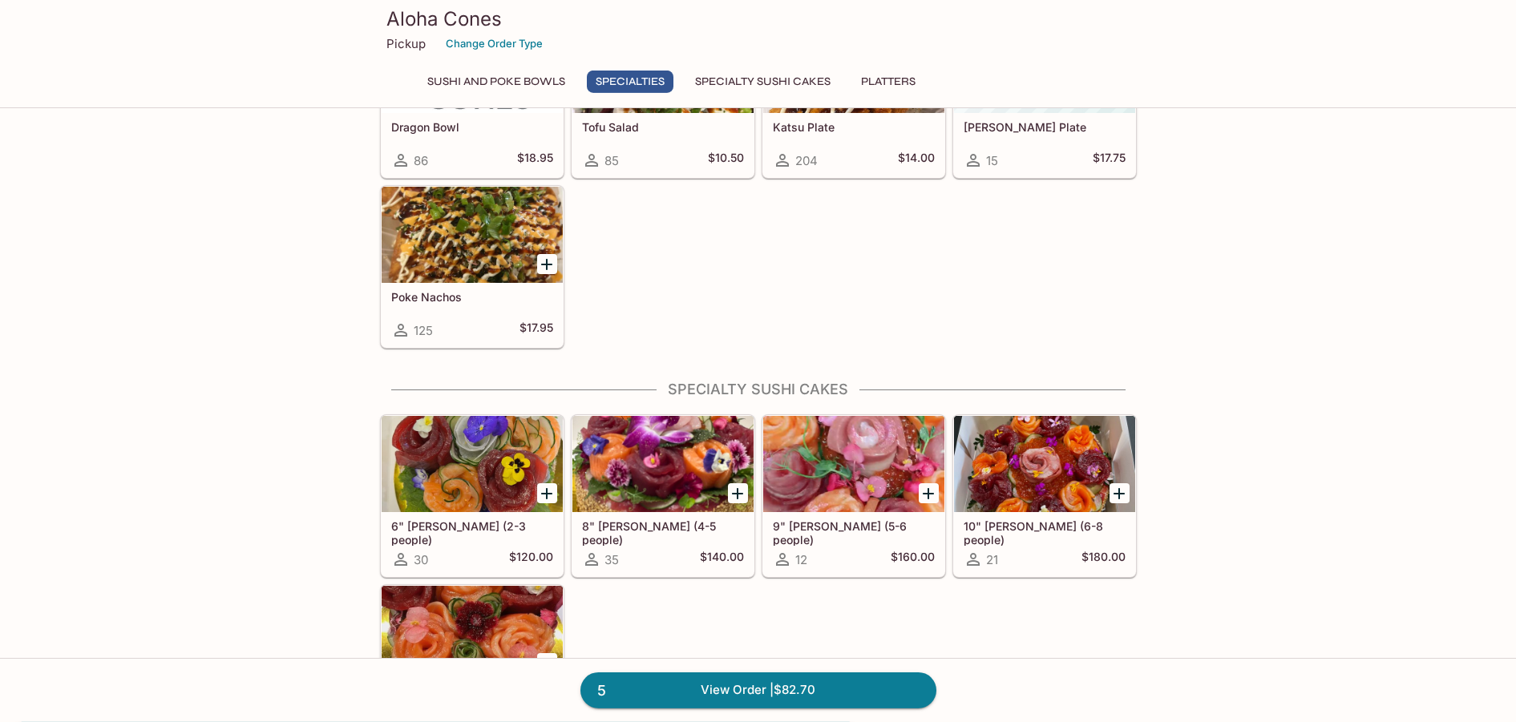
scroll to position [677, 0]
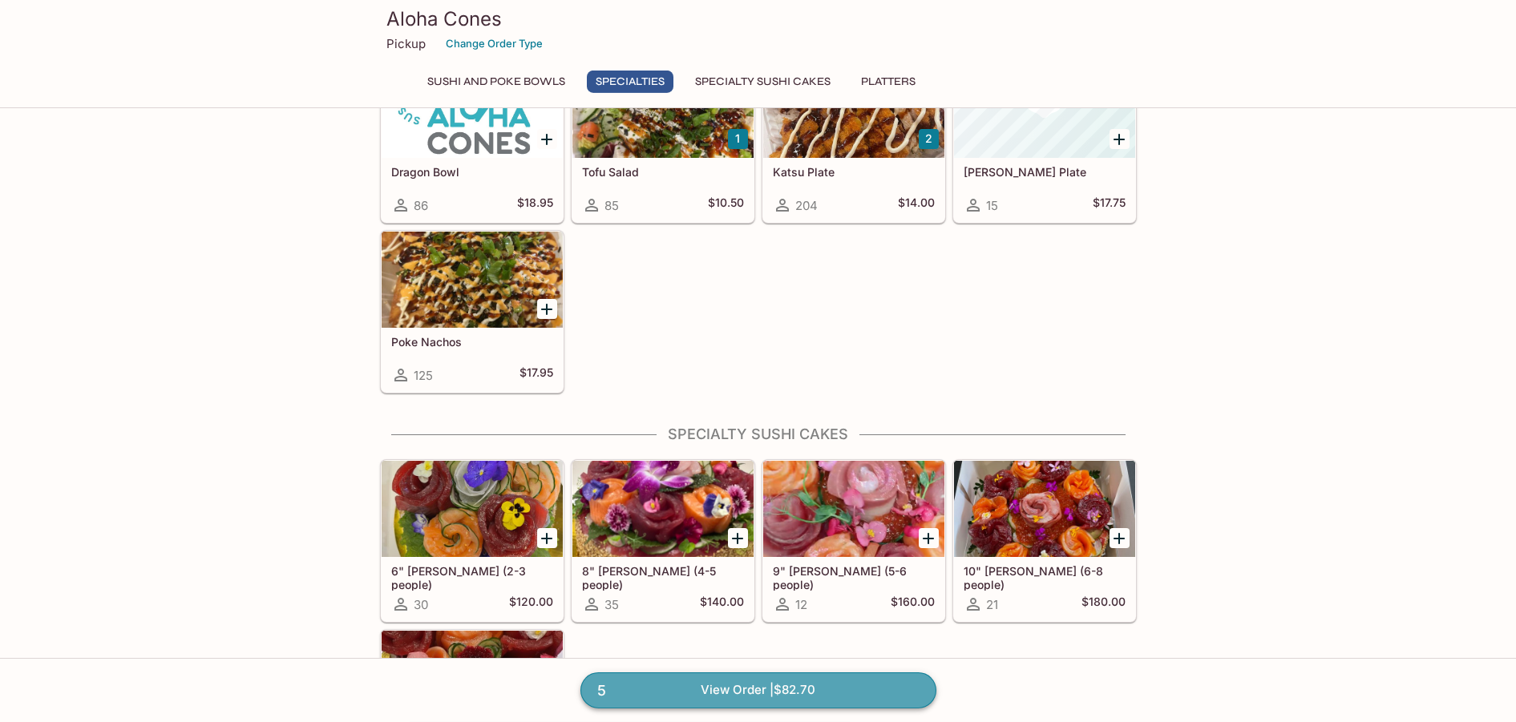
click at [646, 688] on link "5 View Order | $82.70" at bounding box center [758, 689] width 356 height 35
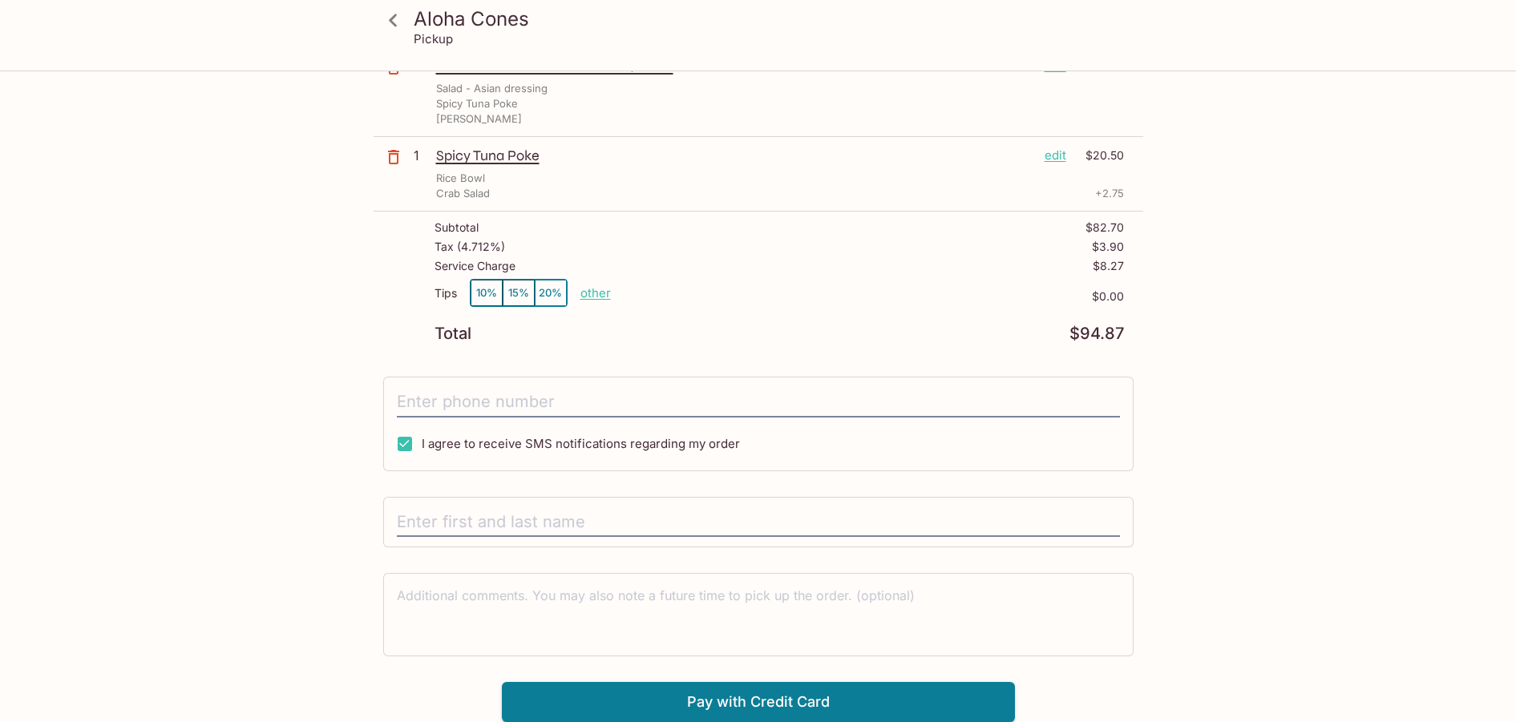
type input "[PHONE_NUMBER]"
type input "[PERSON_NAME]"
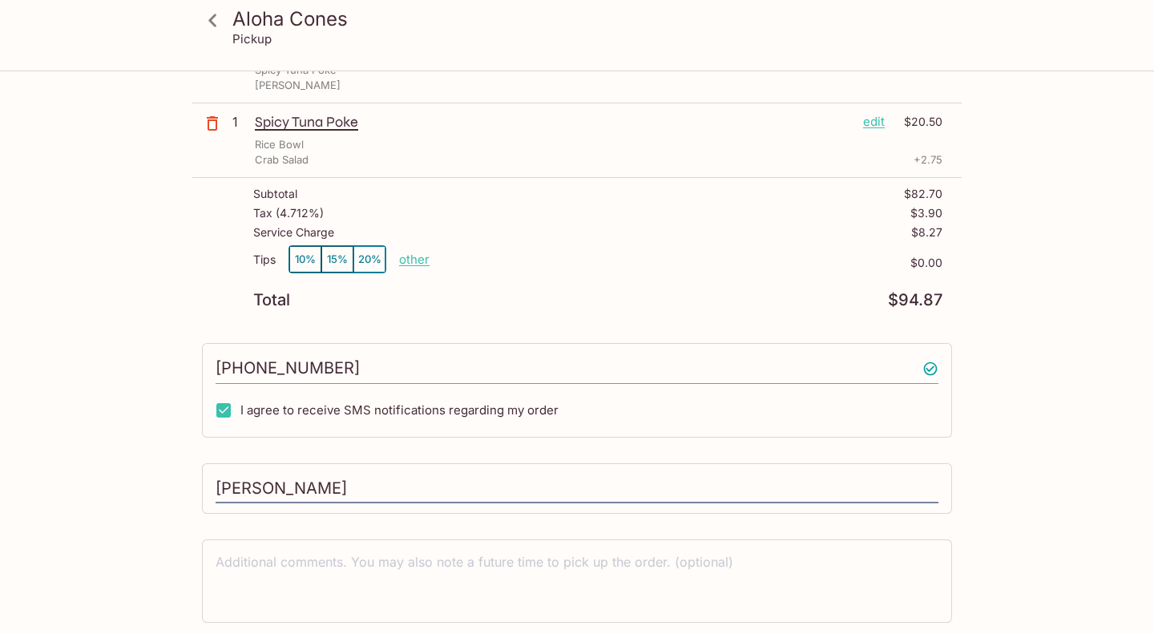
scroll to position [427, 0]
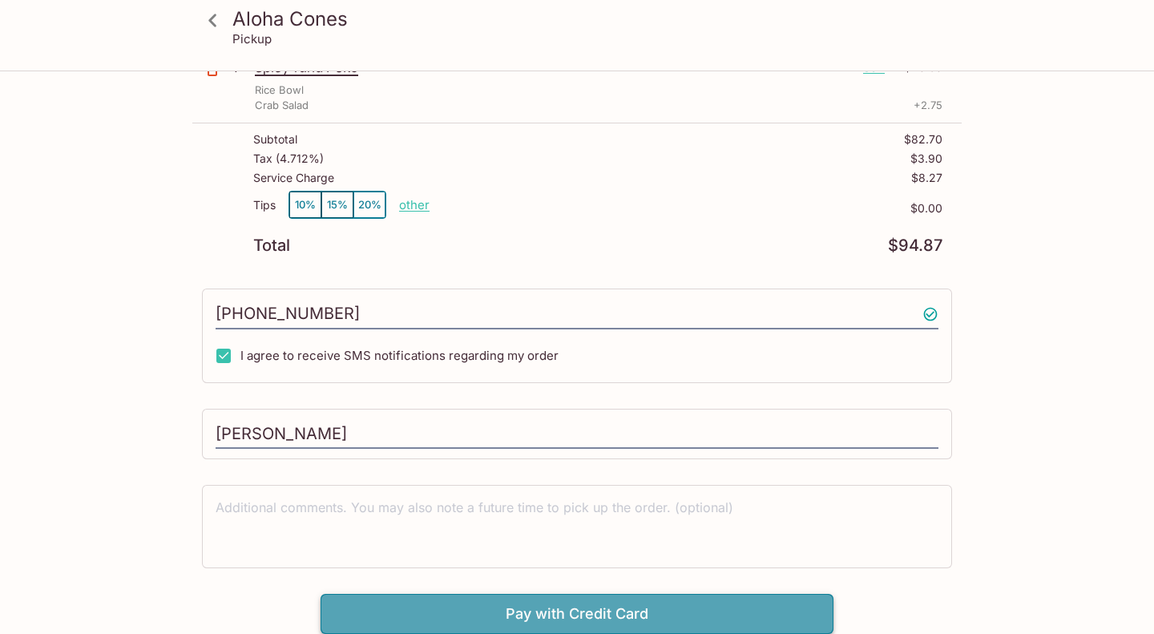
click at [543, 618] on button "Pay with Credit Card" at bounding box center [577, 614] width 513 height 40
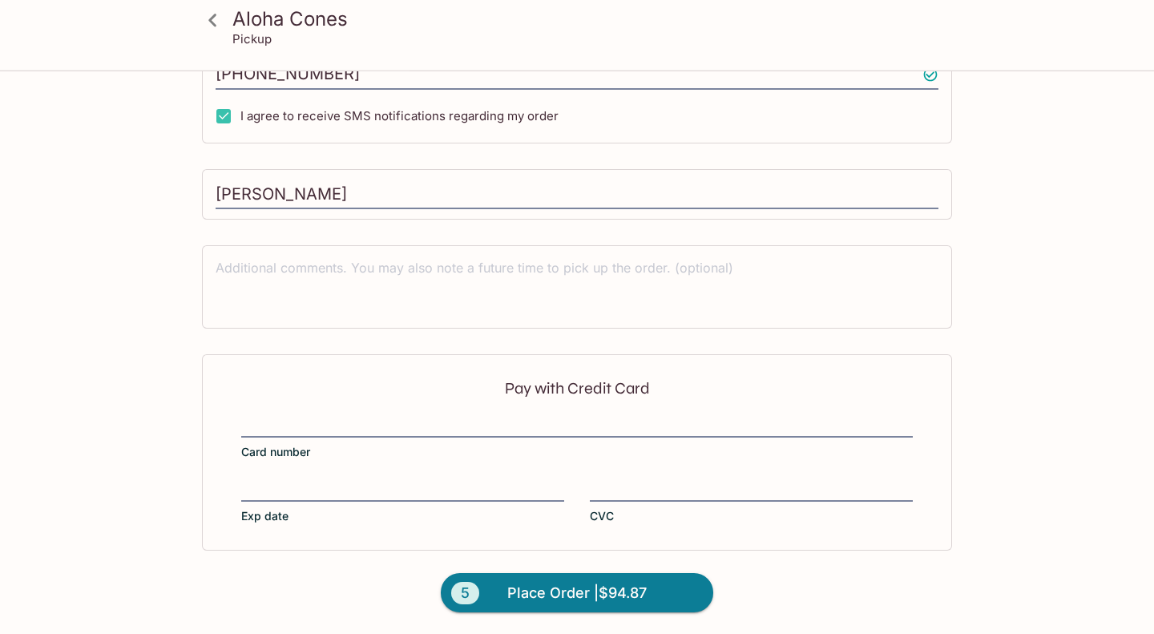
scroll to position [668, 0]
click at [559, 591] on span "Place Order | $94.87" at bounding box center [576, 592] width 139 height 26
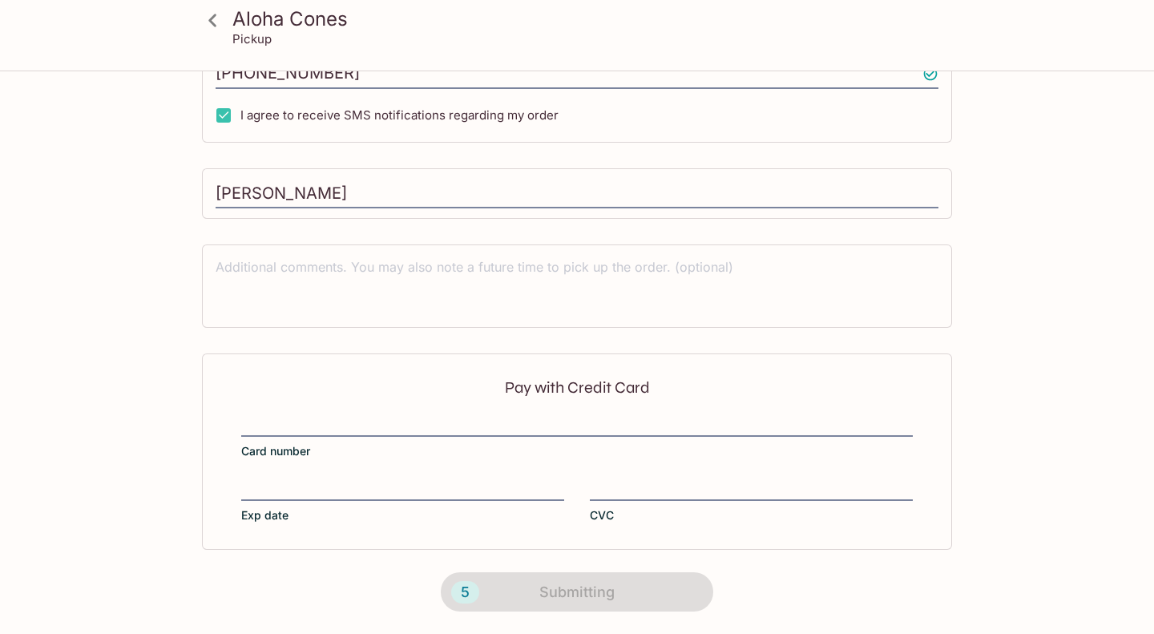
scroll to position [297, 0]
